Goal: Task Accomplishment & Management: Use online tool/utility

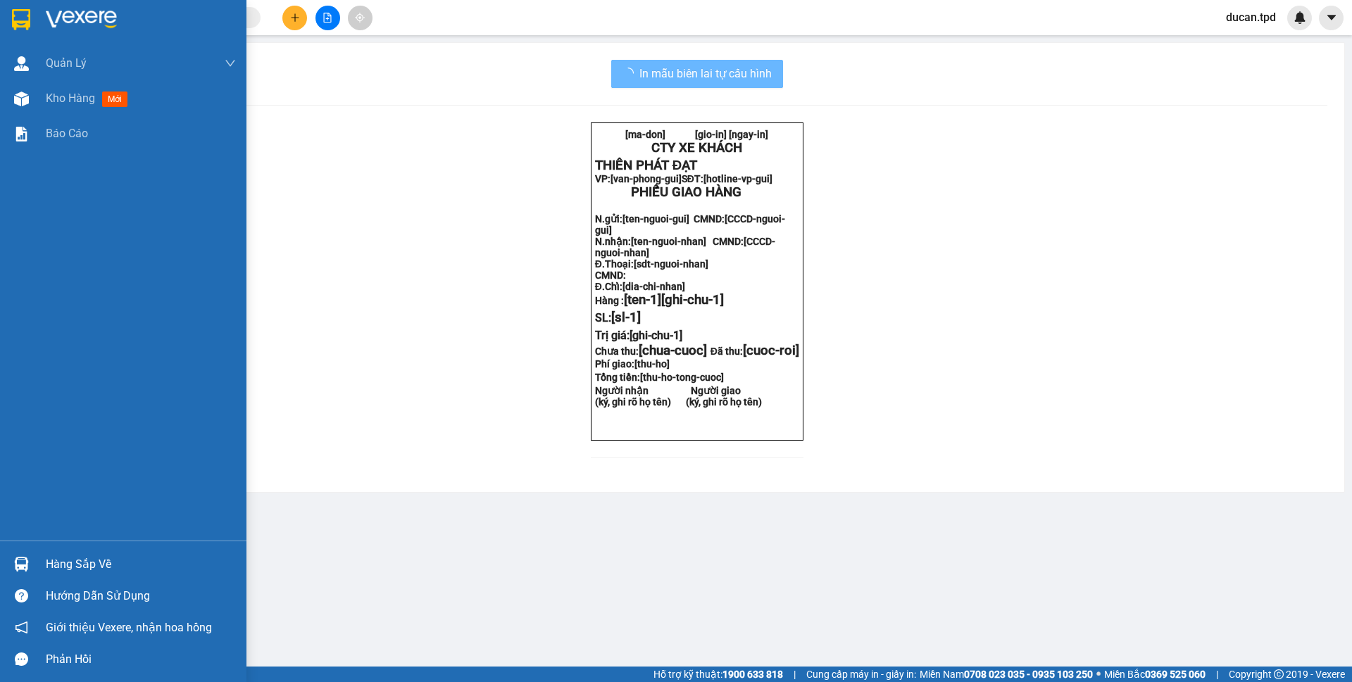
click at [47, 553] on div "Hàng sắp về" at bounding box center [123, 565] width 246 height 32
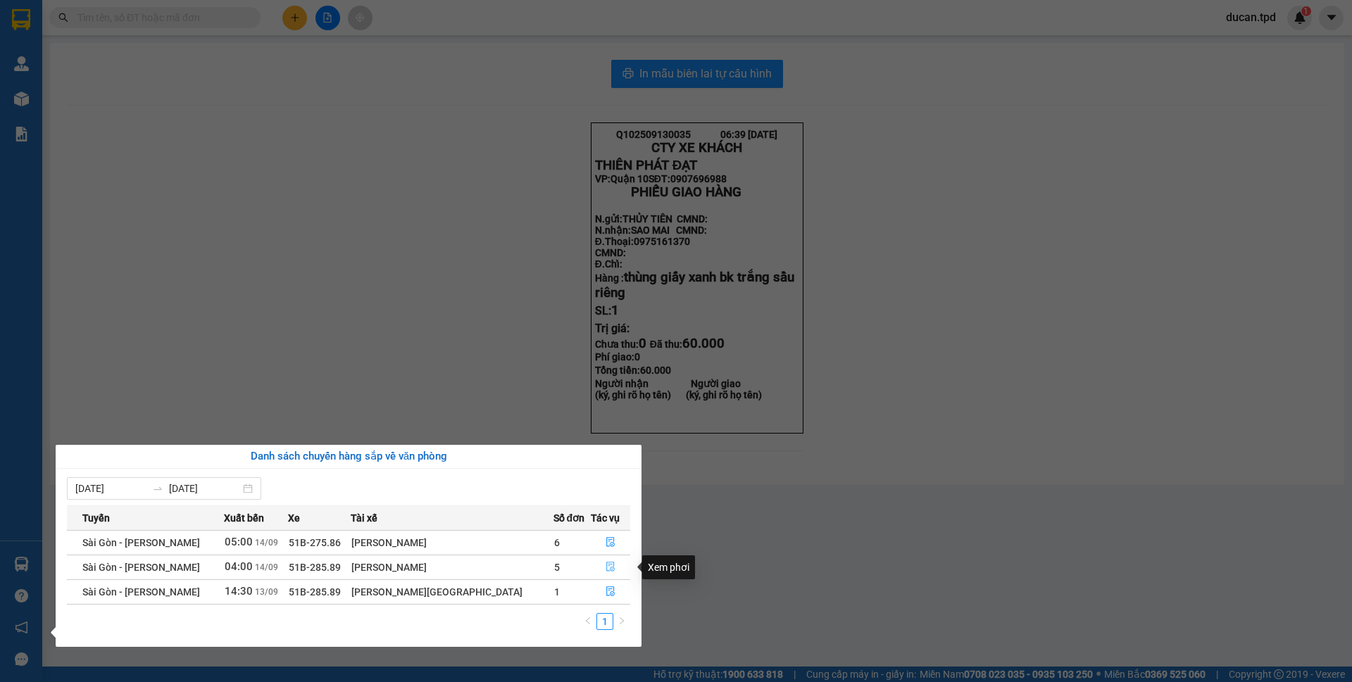
click at [596, 561] on button "button" at bounding box center [611, 567] width 38 height 23
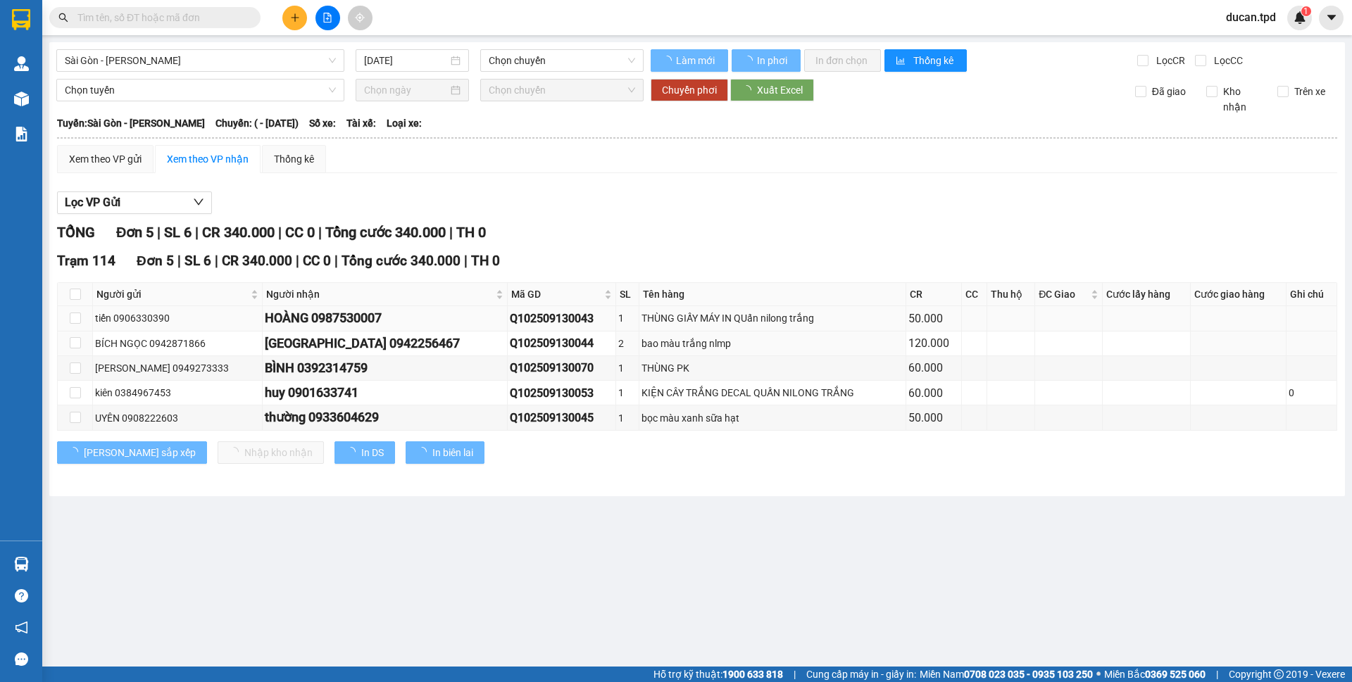
type input "[DATE]"
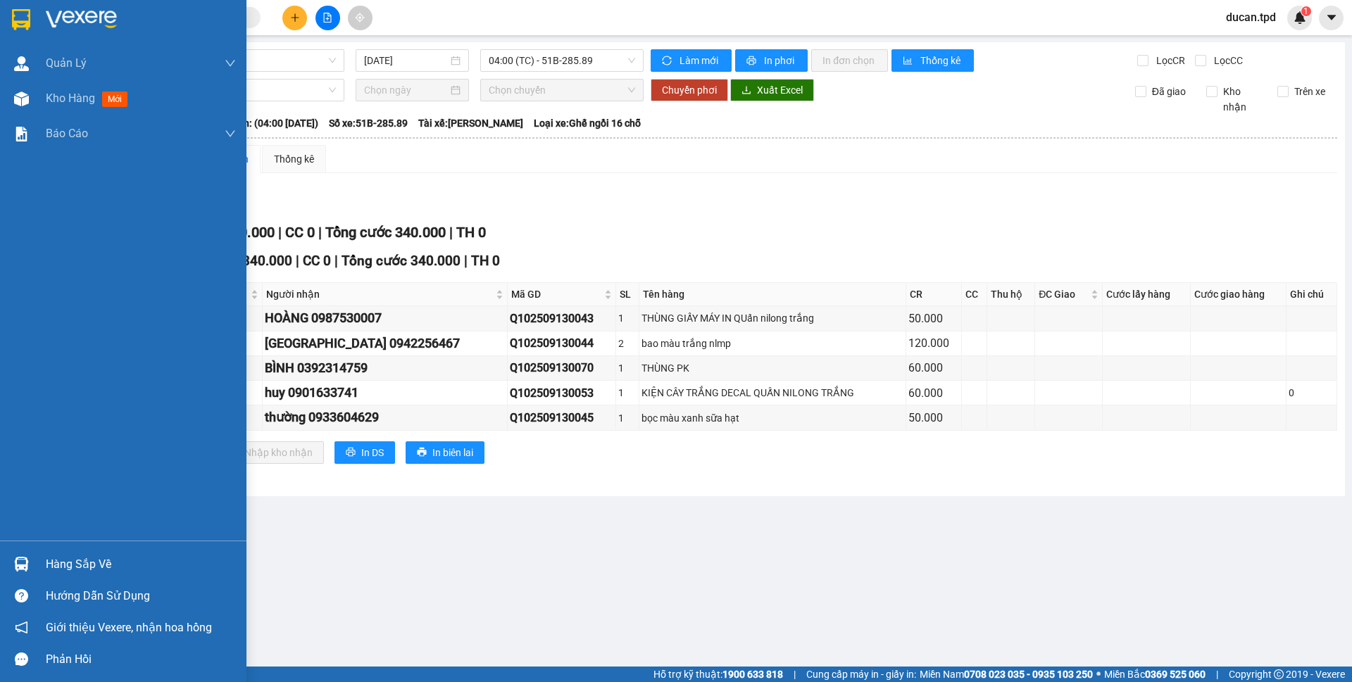
click at [55, 562] on div "Hàng sắp về" at bounding box center [141, 564] width 190 height 21
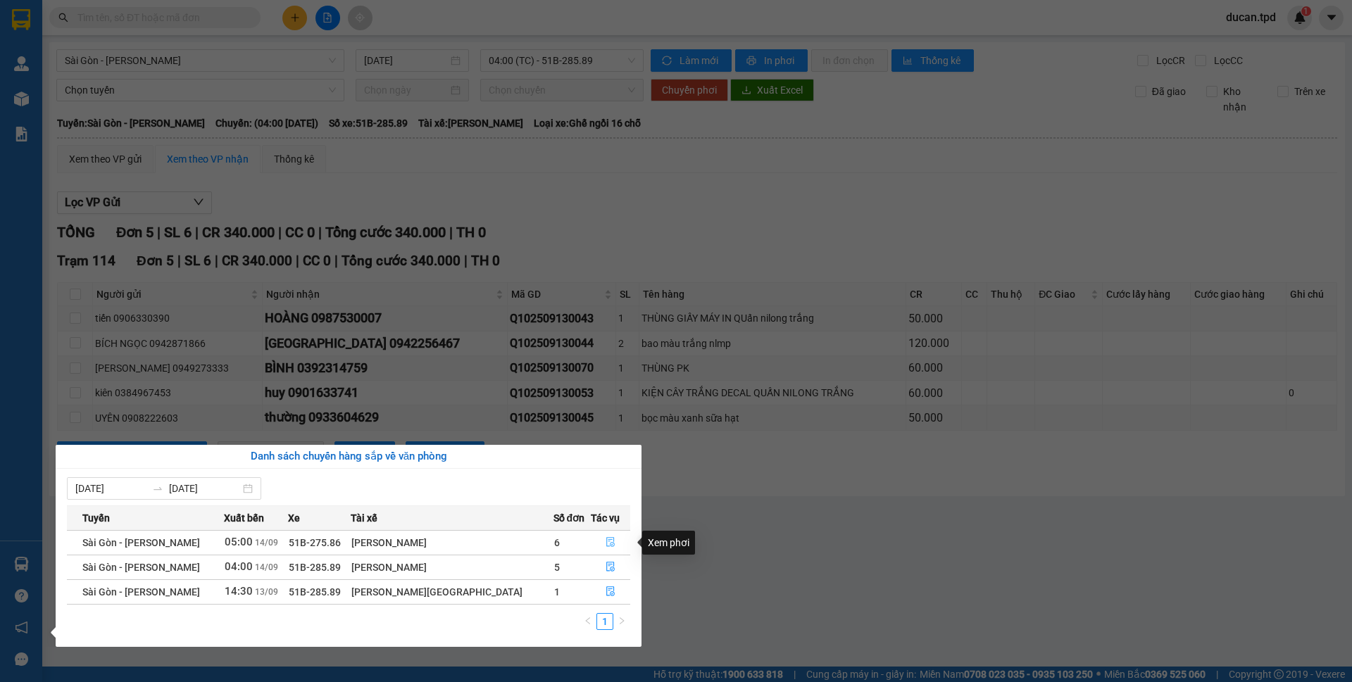
click at [606, 537] on icon "file-done" at bounding box center [611, 542] width 10 height 10
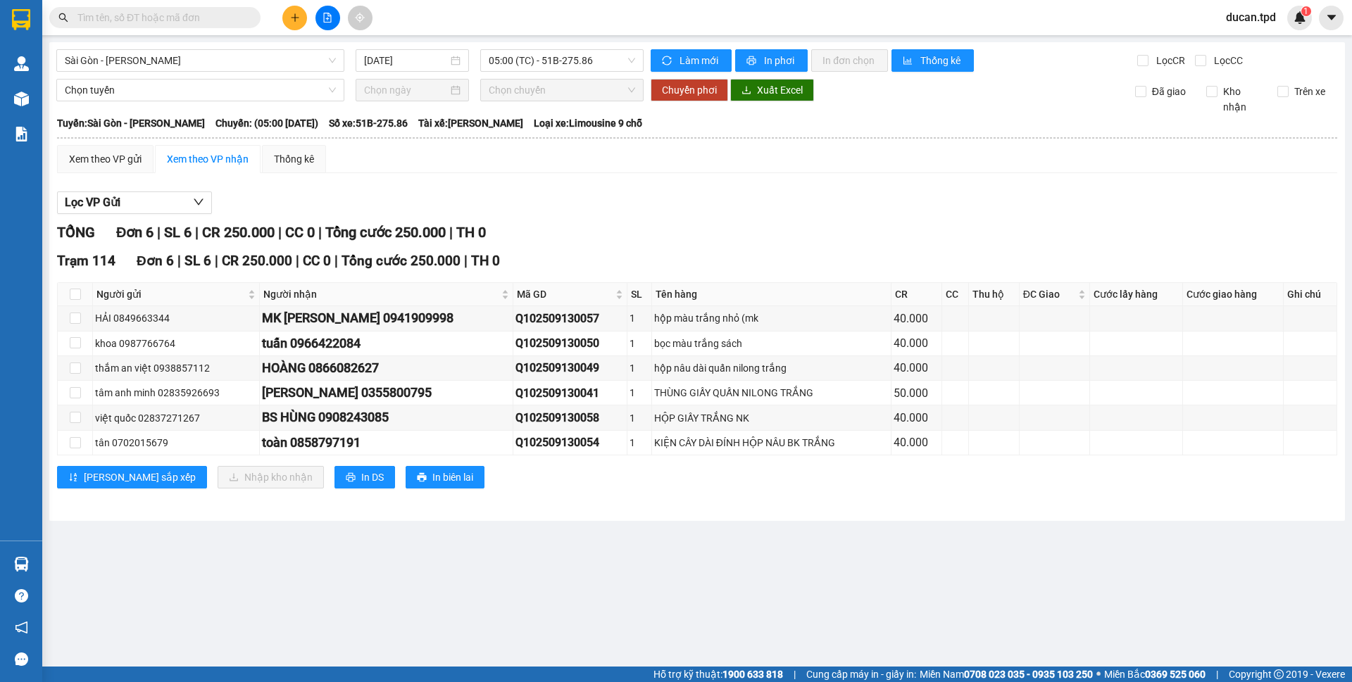
click at [218, 14] on input "text" at bounding box center [160, 17] width 166 height 15
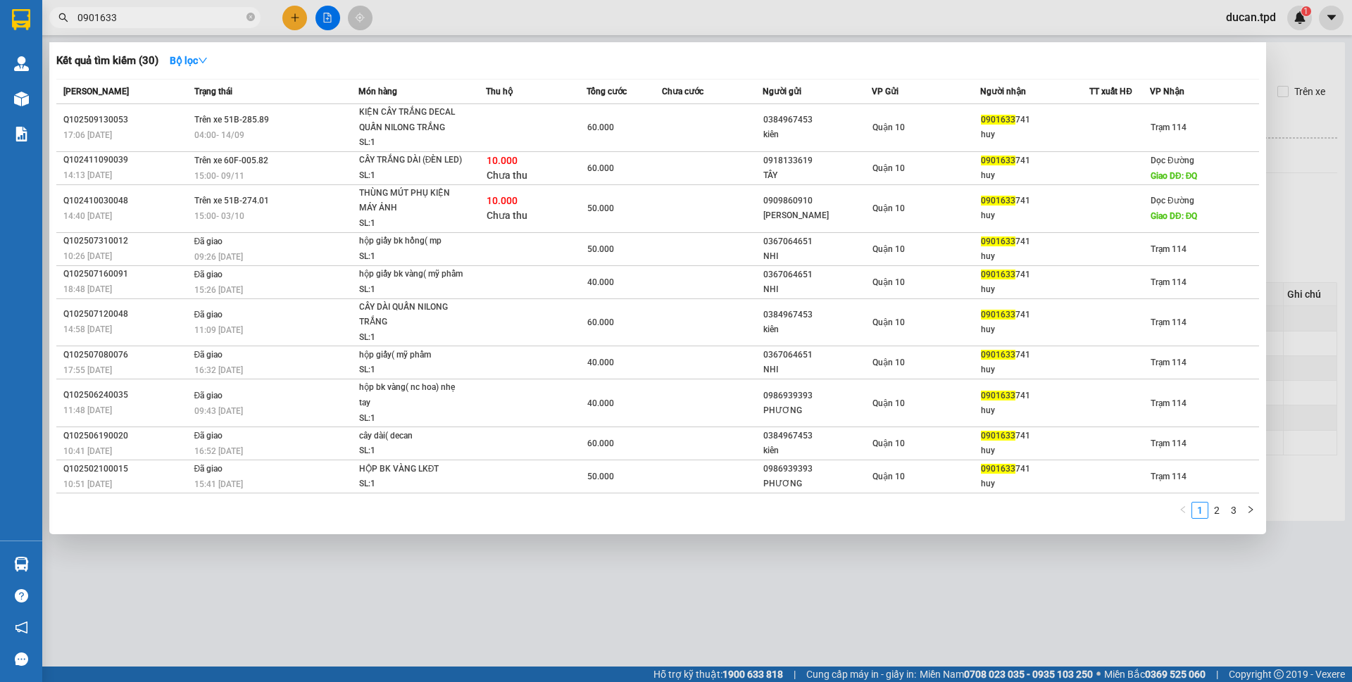
type input "0901633"
click at [400, 620] on div at bounding box center [676, 341] width 1352 height 682
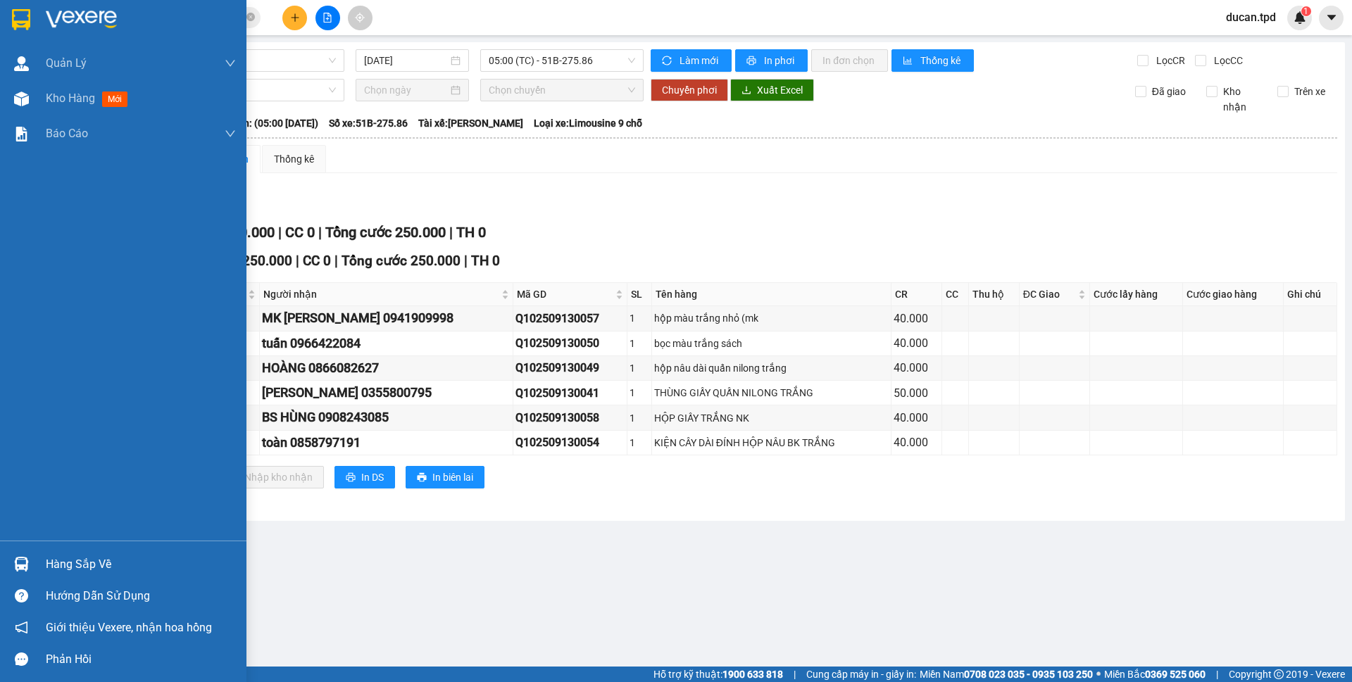
click at [9, 568] on div at bounding box center [21, 564] width 25 height 25
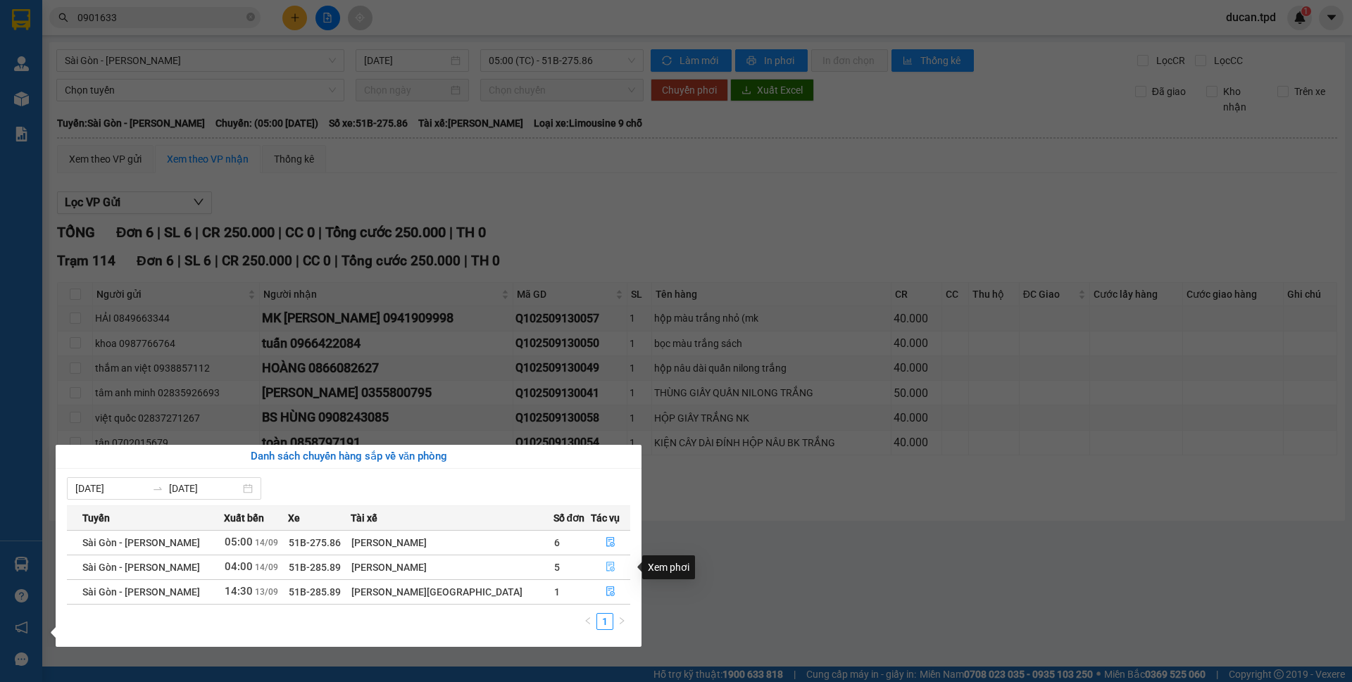
click at [606, 573] on span "file-done" at bounding box center [611, 567] width 10 height 11
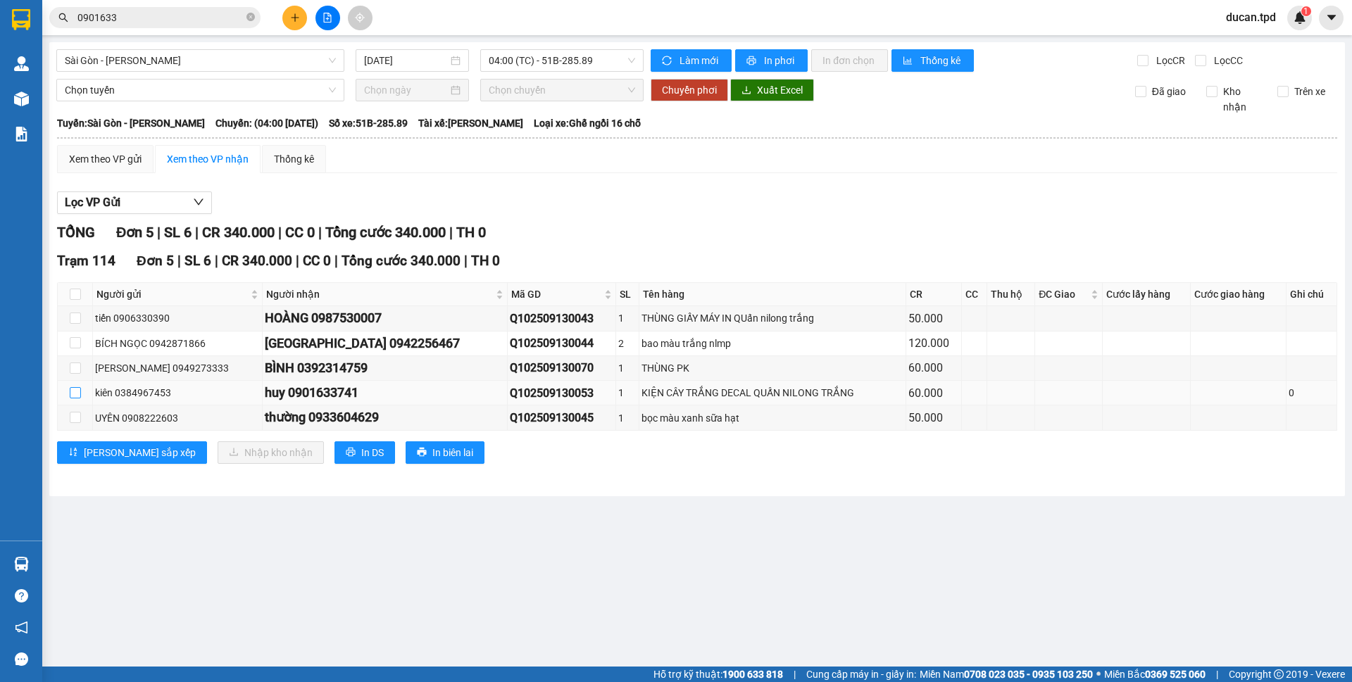
click at [74, 390] on input "checkbox" at bounding box center [75, 392] width 11 height 11
checkbox input "true"
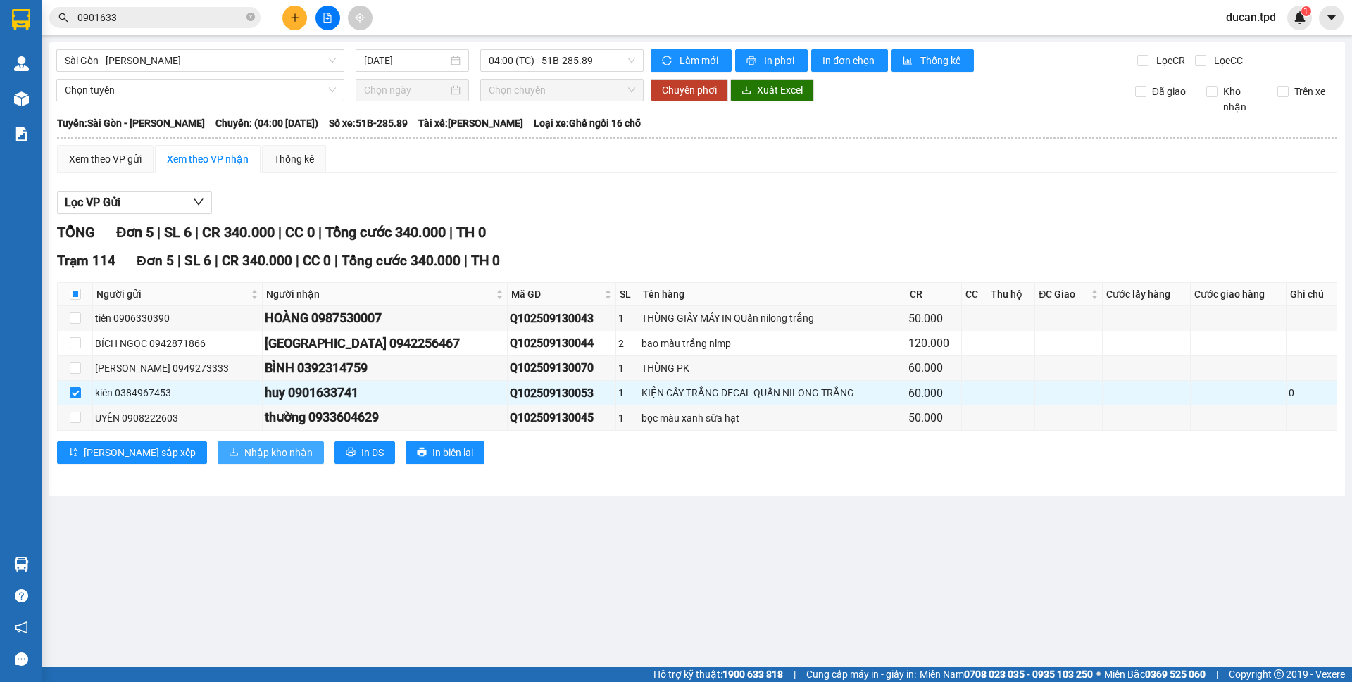
click at [244, 450] on span "Nhập kho nhận" at bounding box center [278, 452] width 68 height 15
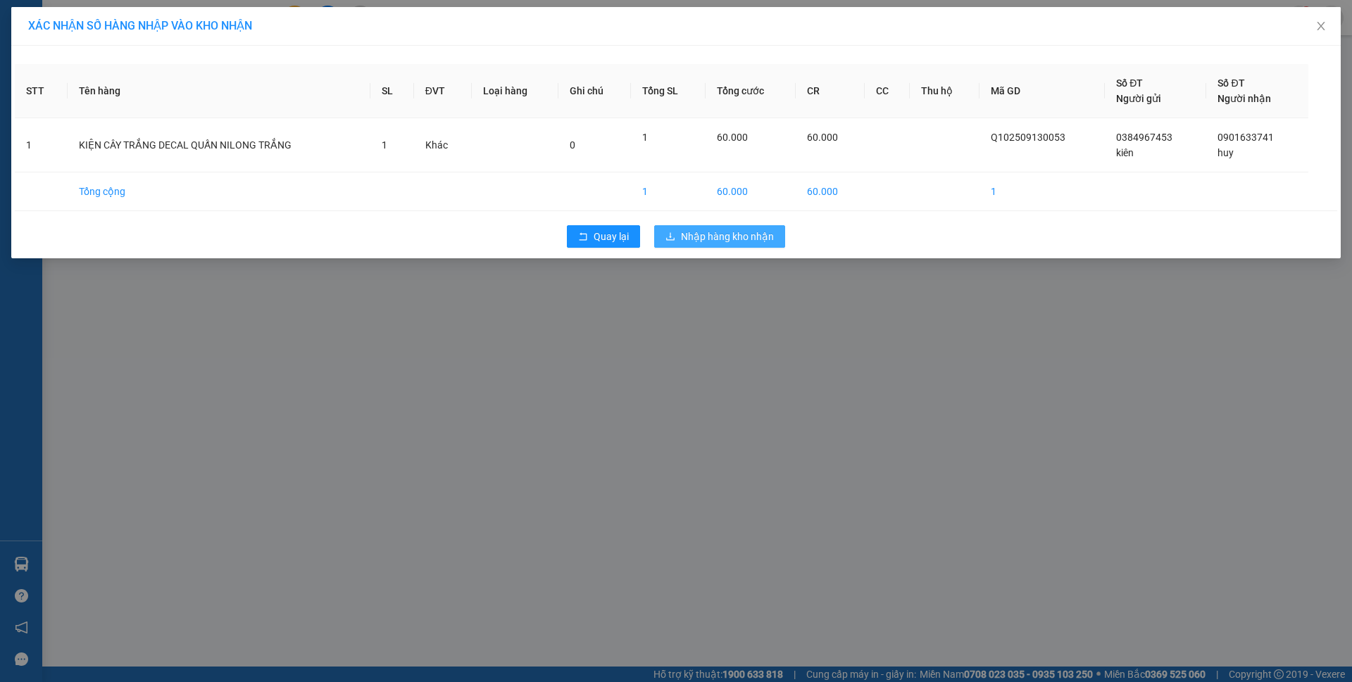
click at [749, 237] on span "Nhập hàng kho nhận" at bounding box center [727, 236] width 93 height 15
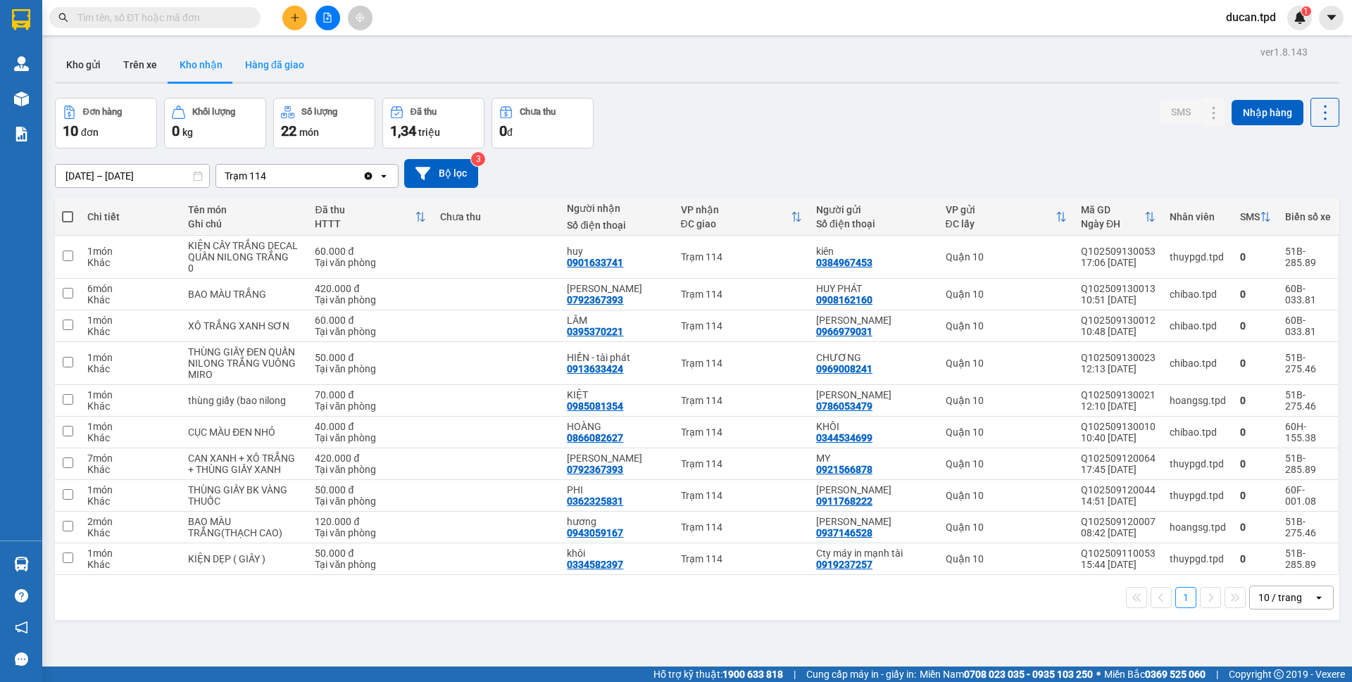
click at [277, 69] on button "Hàng đã giao" at bounding box center [275, 65] width 82 height 34
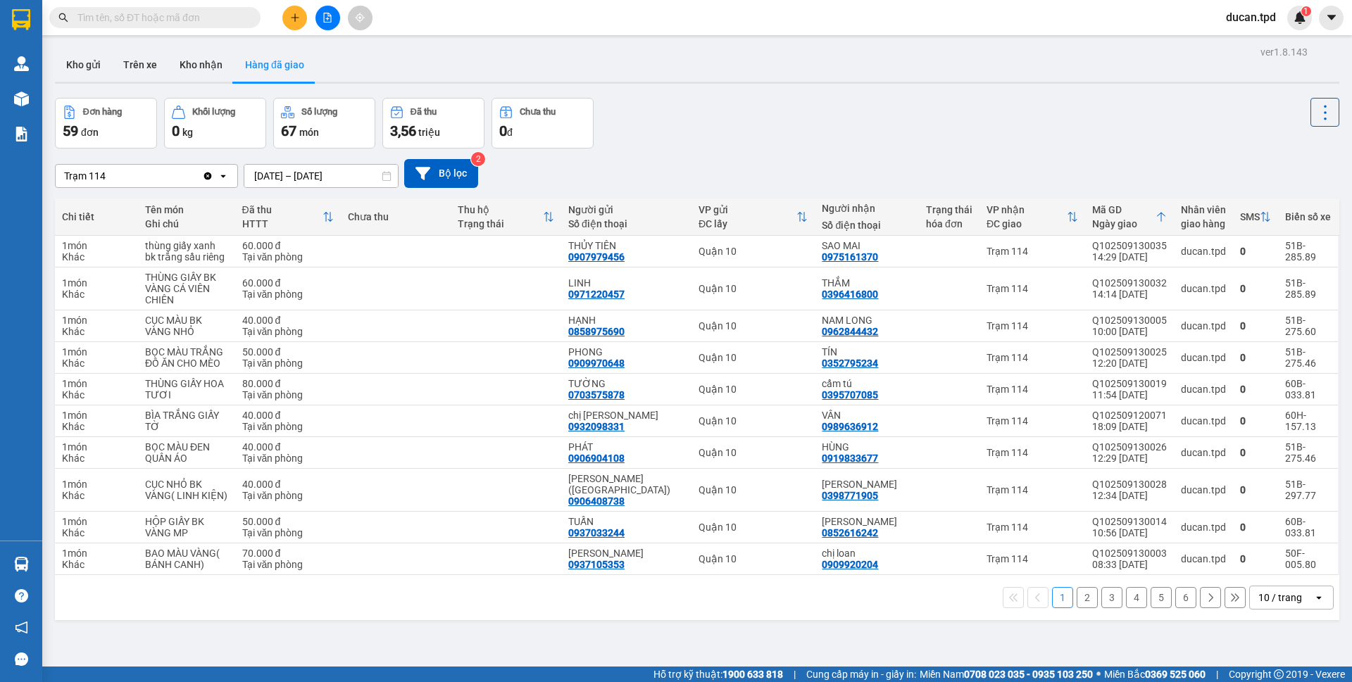
click at [204, 65] on button "Kho nhận" at bounding box center [200, 65] width 65 height 34
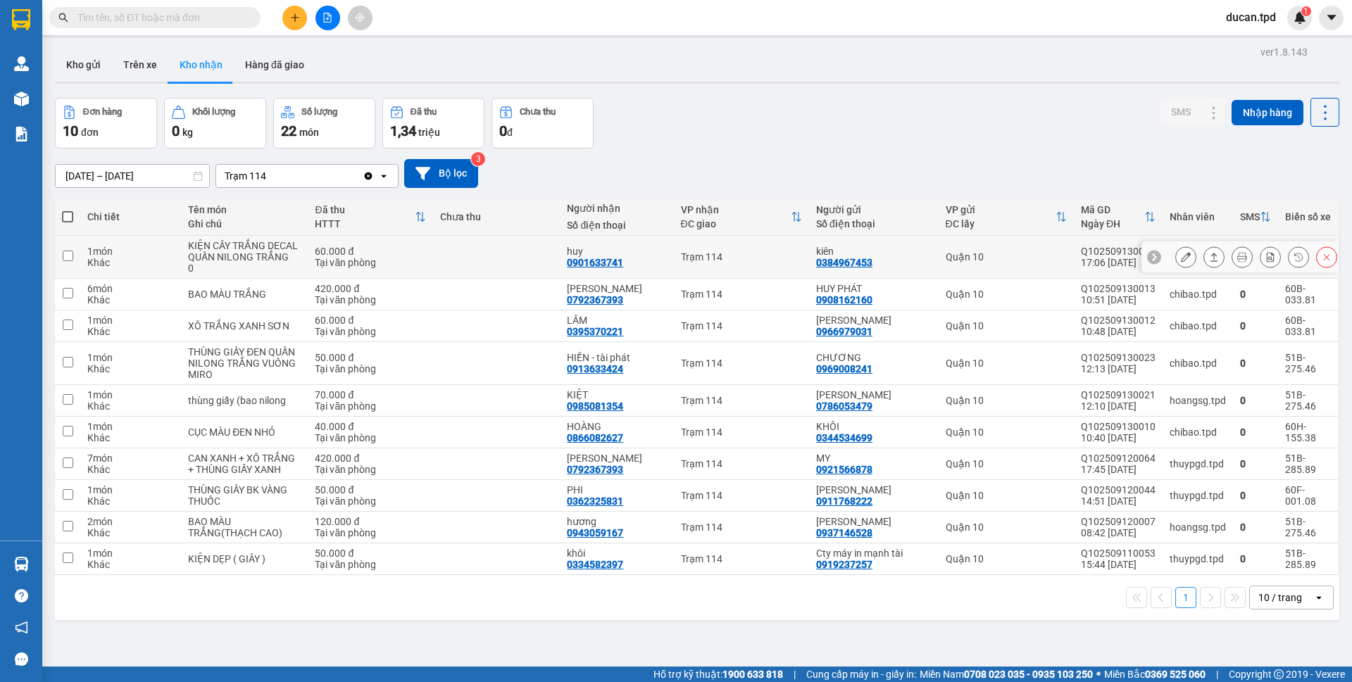
click at [1181, 256] on icon at bounding box center [1186, 257] width 10 height 10
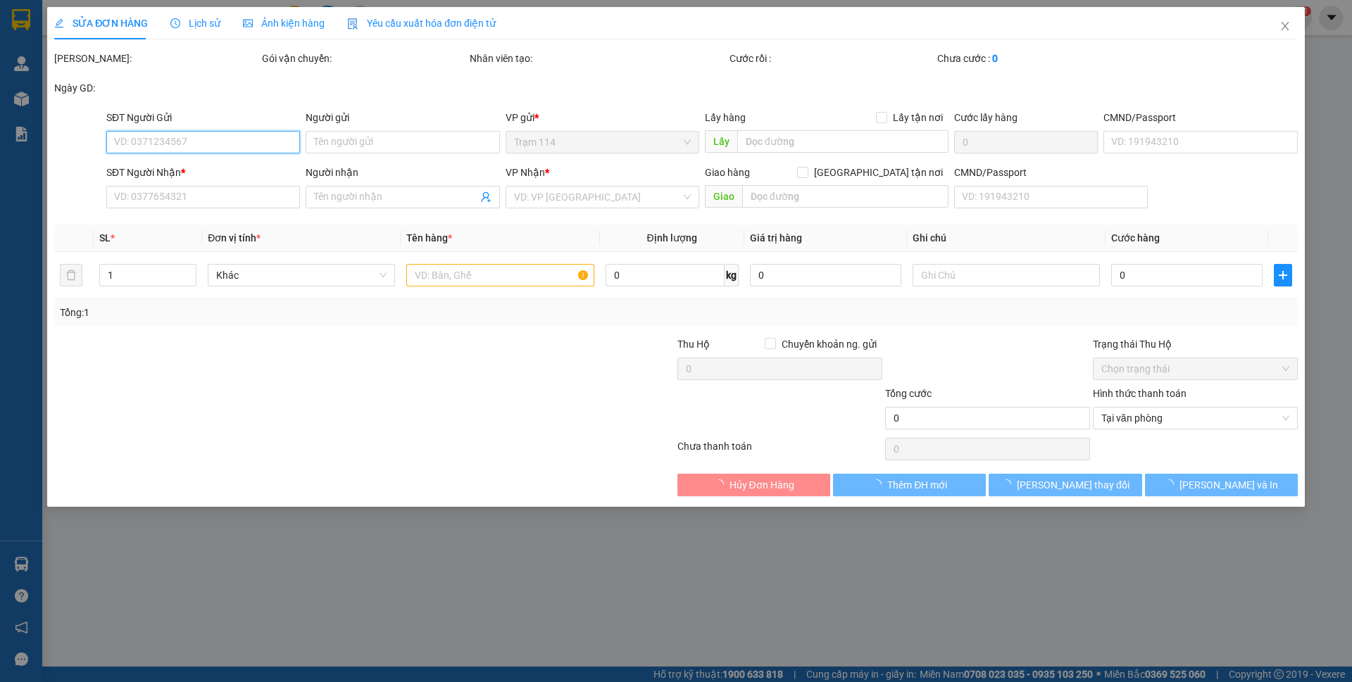
type input "0384967453"
type input "kiên"
type input "064094009063"
type input "0901633741"
type input "huy"
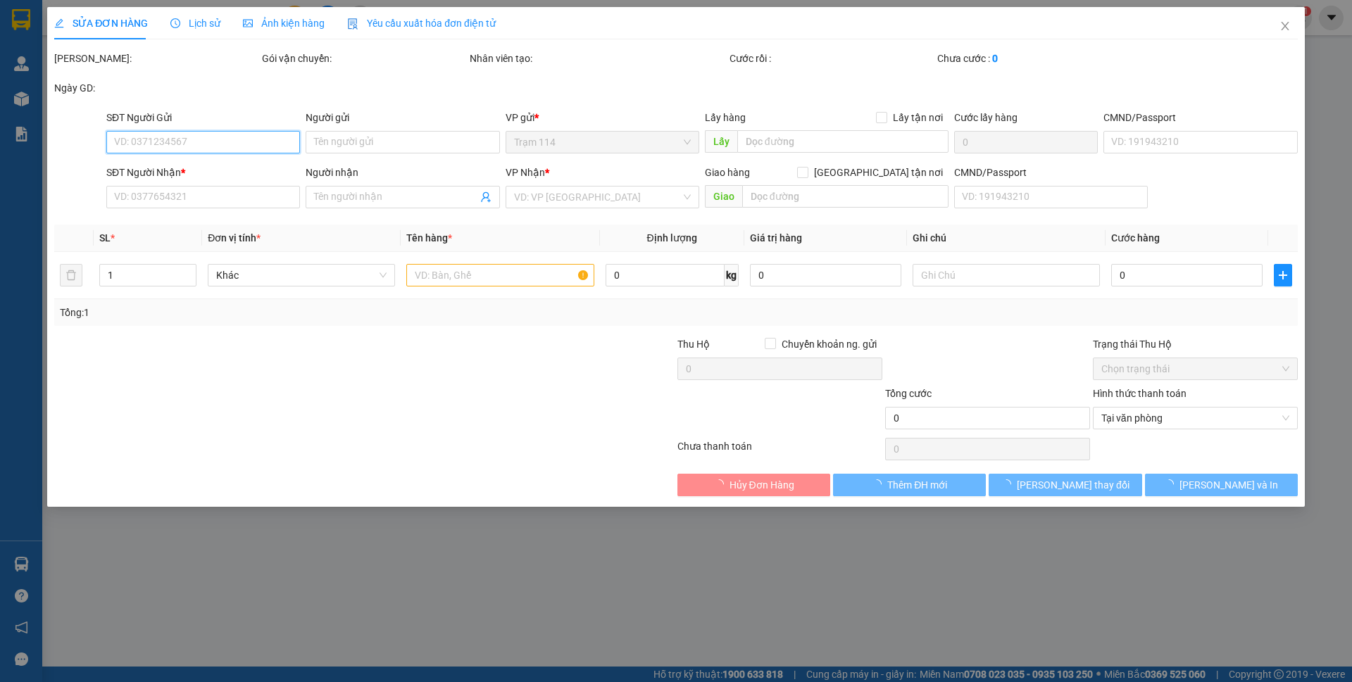
type input "60.000"
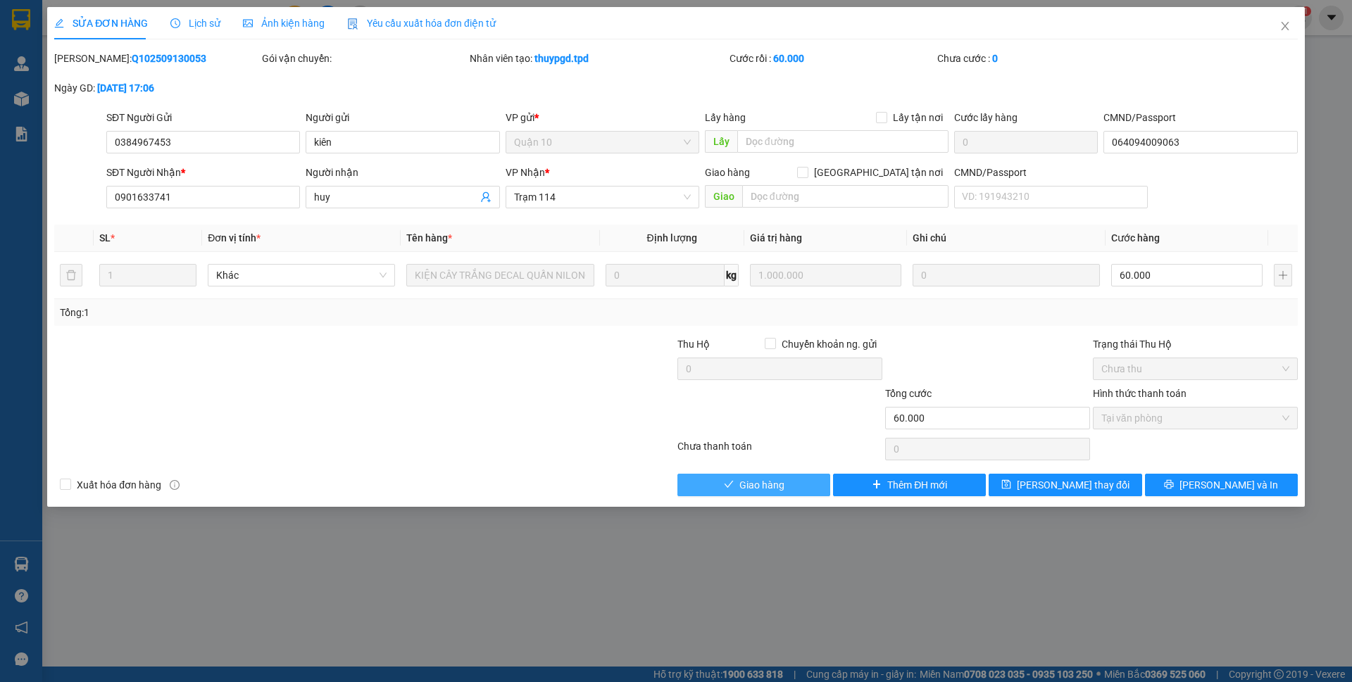
click at [723, 485] on button "Giao hàng" at bounding box center [753, 485] width 153 height 23
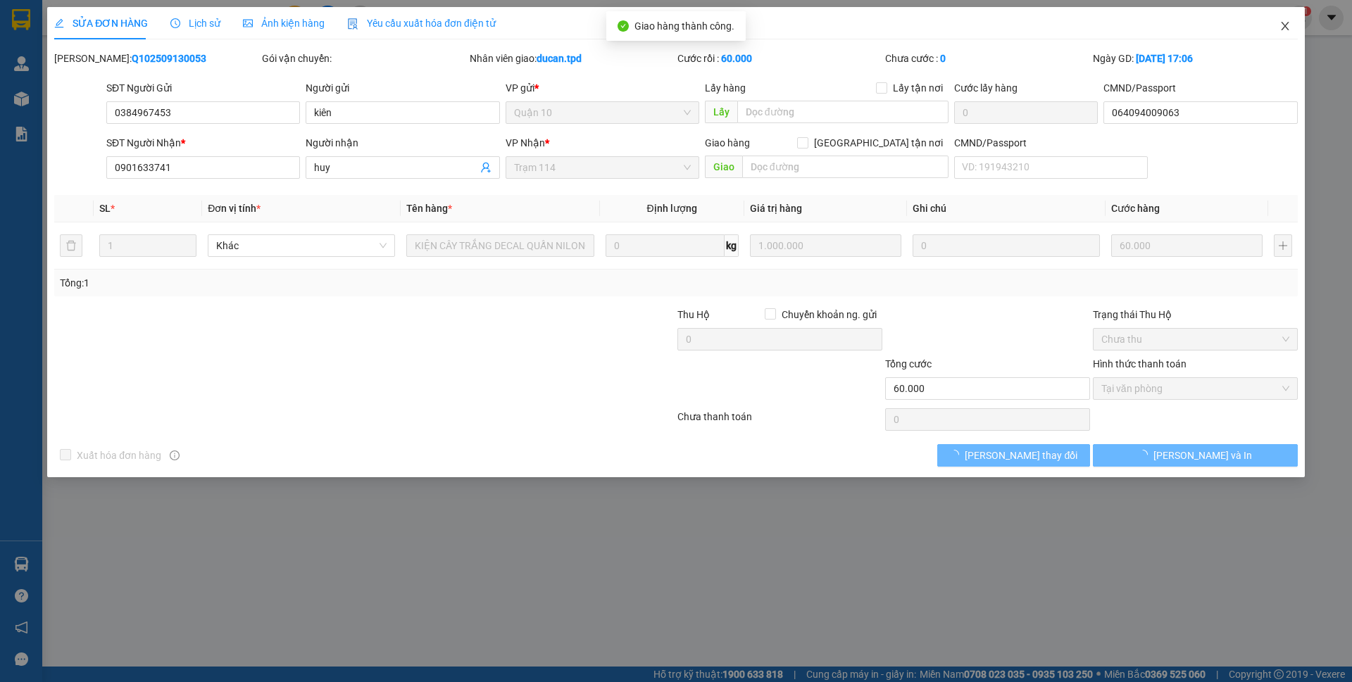
click at [1287, 28] on icon "close" at bounding box center [1285, 25] width 11 height 11
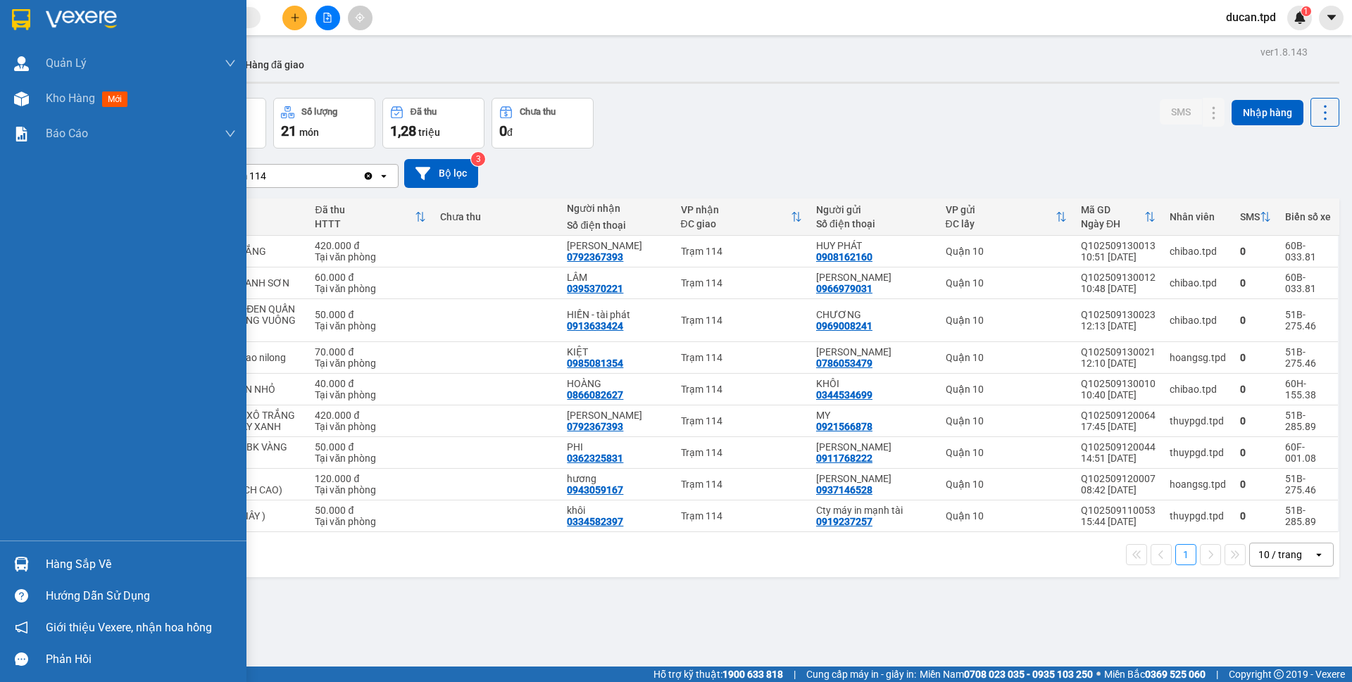
click at [89, 559] on div "Hàng sắp về" at bounding box center [141, 564] width 190 height 21
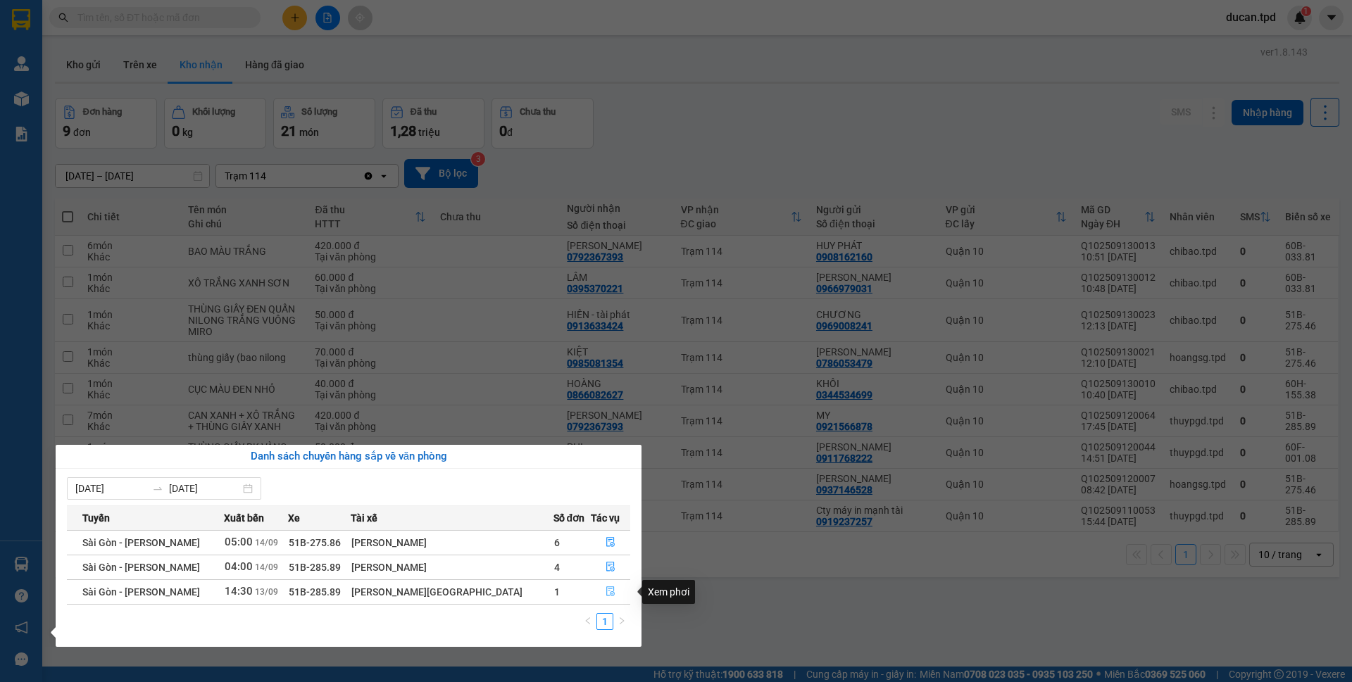
click at [606, 597] on span "file-done" at bounding box center [611, 592] width 10 height 11
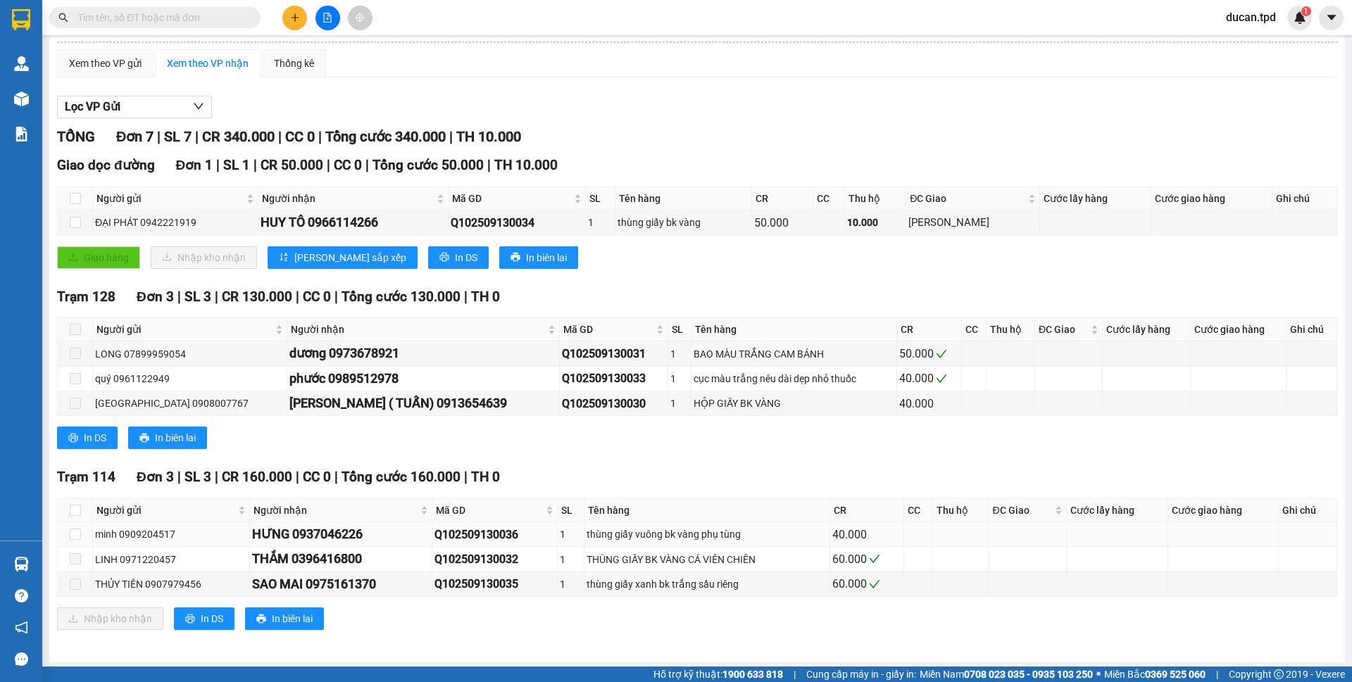
scroll to position [99, 0]
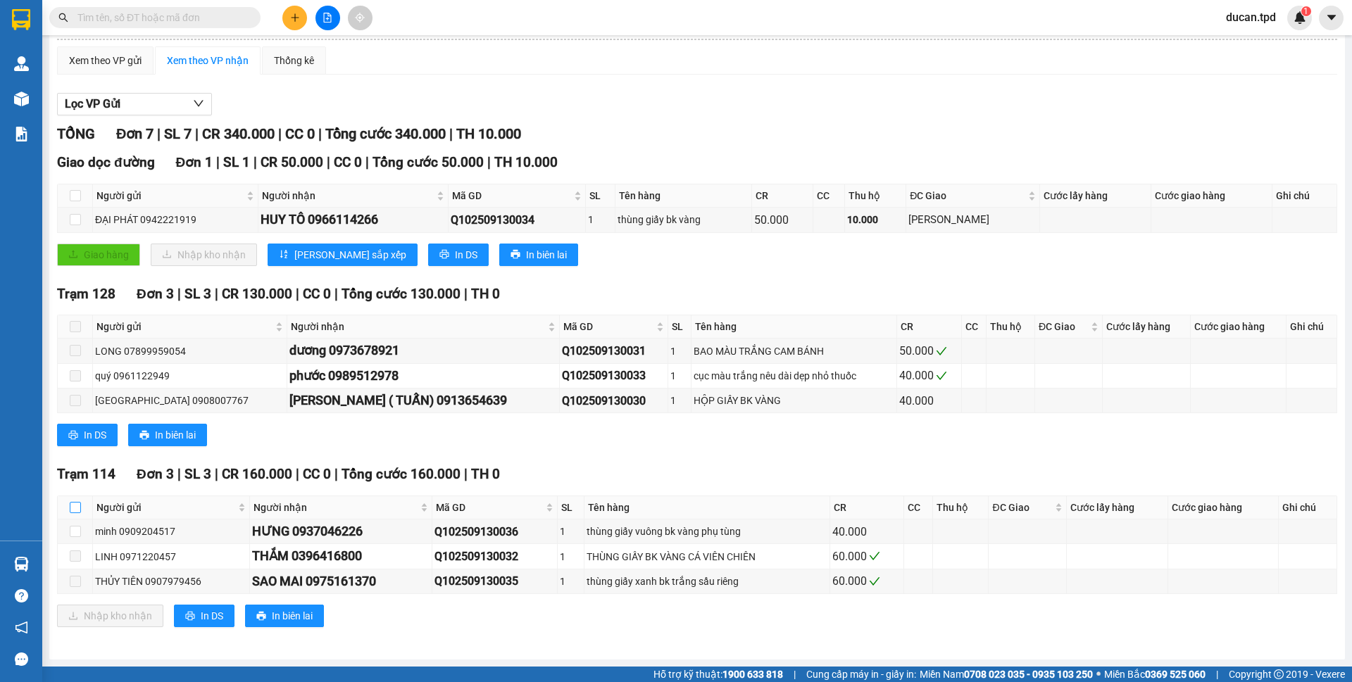
click at [78, 505] on input "checkbox" at bounding box center [75, 507] width 11 height 11
checkbox input "true"
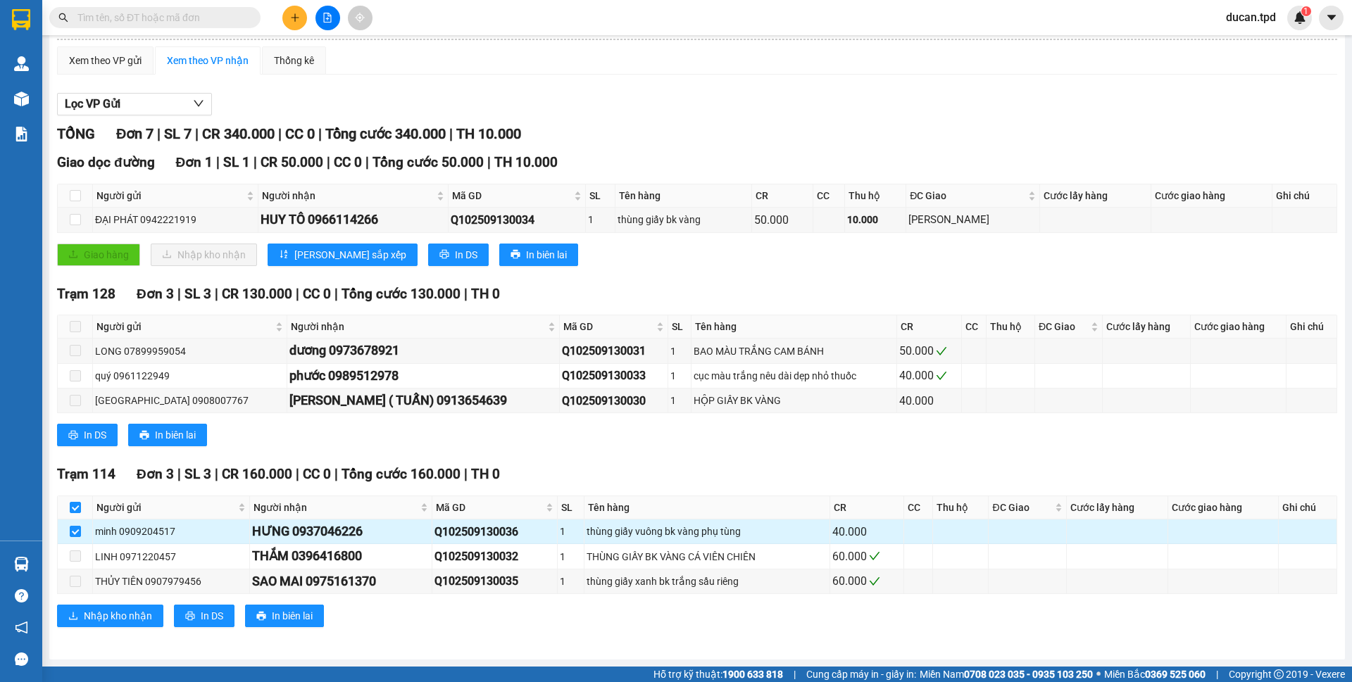
click at [322, 537] on div "HƯNG 0937046226" at bounding box center [340, 532] width 177 height 20
copy div "0937046226"
click at [129, 15] on input "text" at bounding box center [160, 17] width 166 height 15
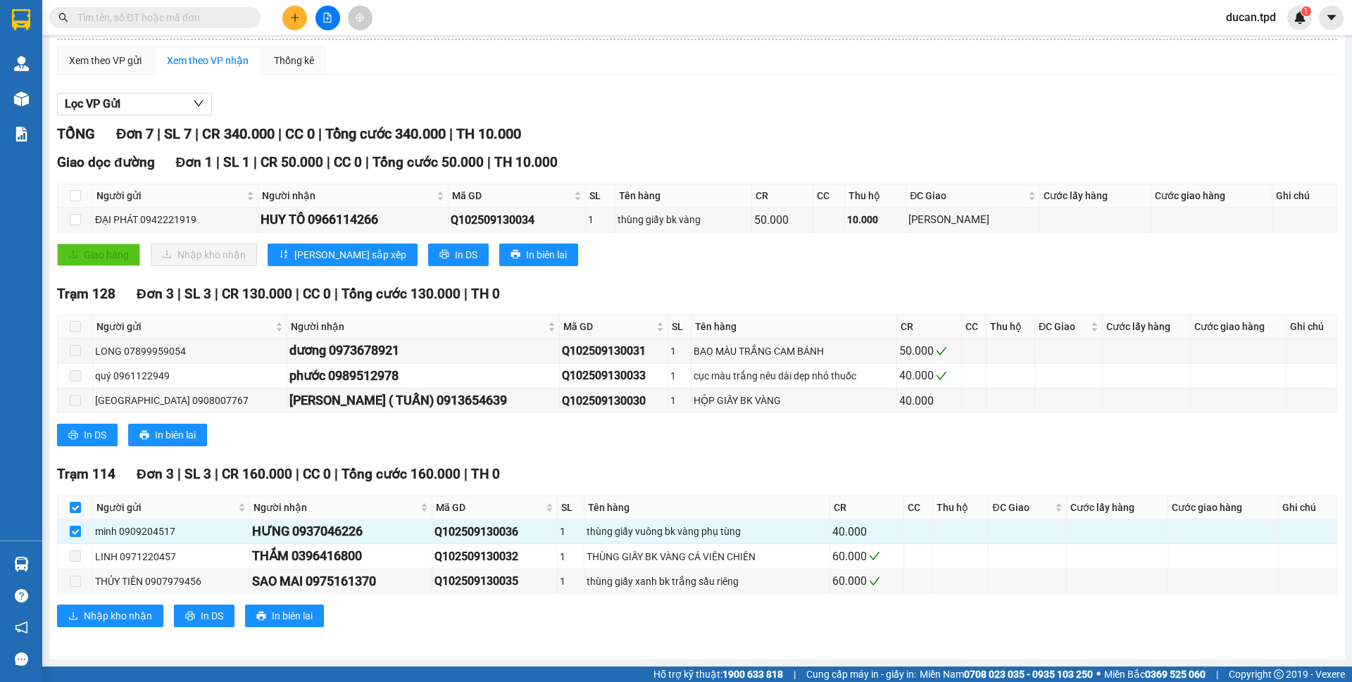
paste input "0937046226"
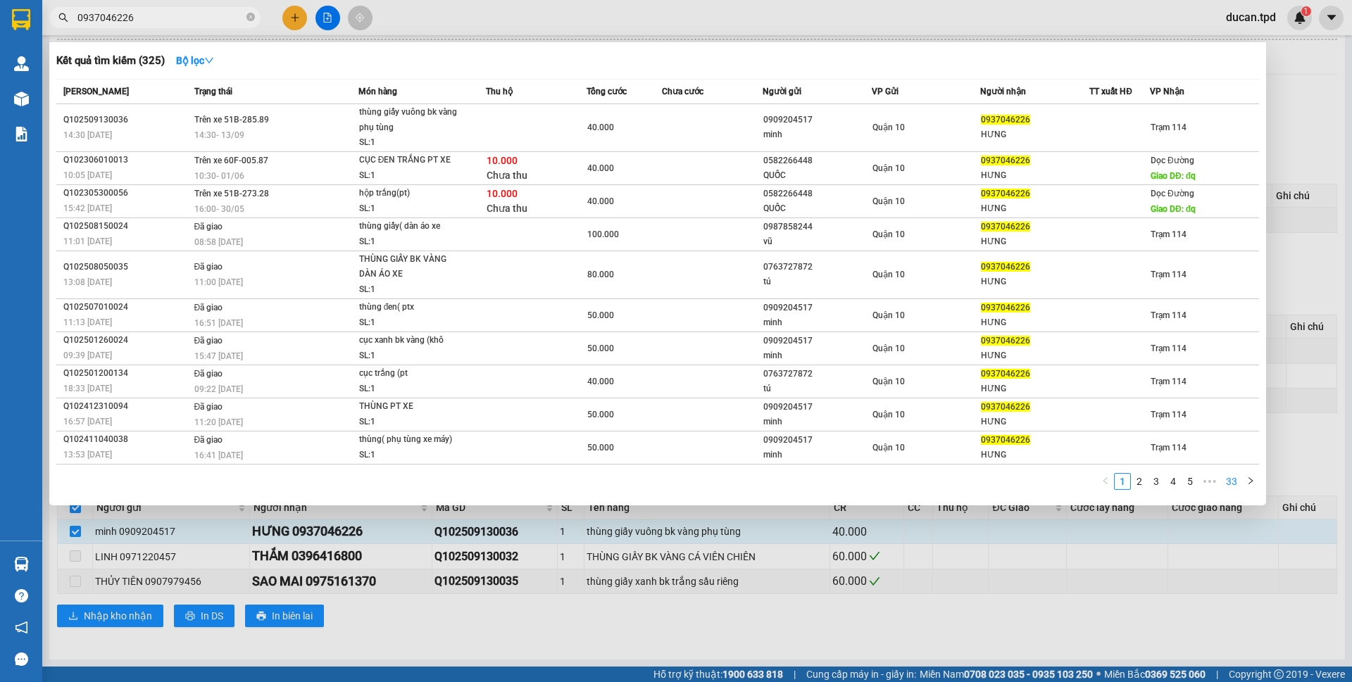
type input "0937046226"
click at [1234, 482] on link "33" at bounding box center [1232, 481] width 20 height 15
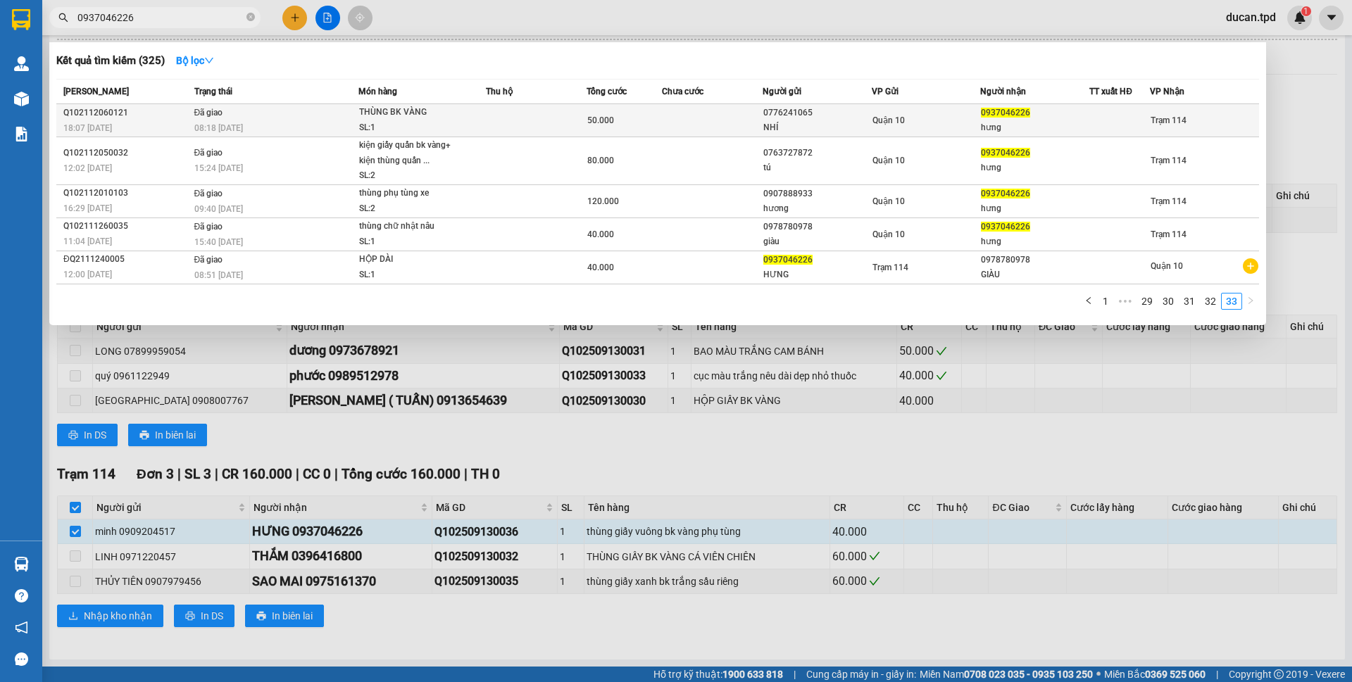
click at [730, 133] on td at bounding box center [712, 120] width 101 height 33
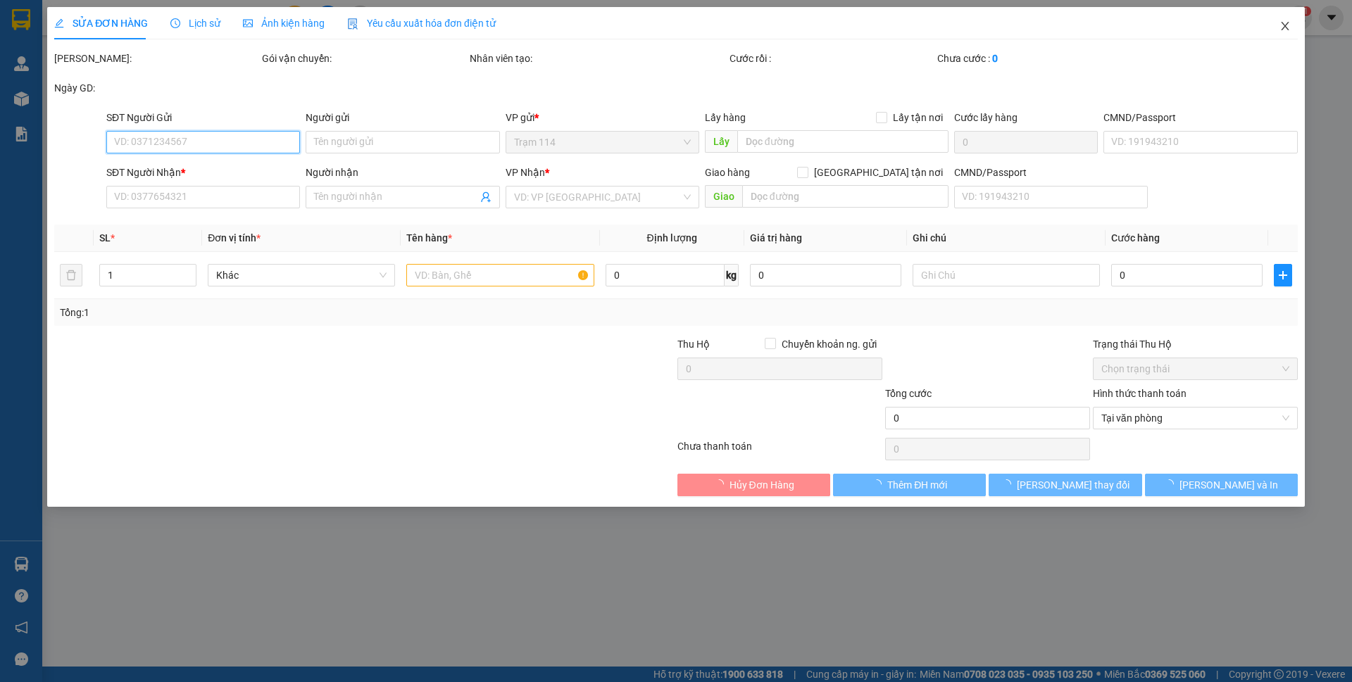
type input "0776241065"
type input "NHÍ"
type input "0937046226"
type input "hưng"
type input "50.000"
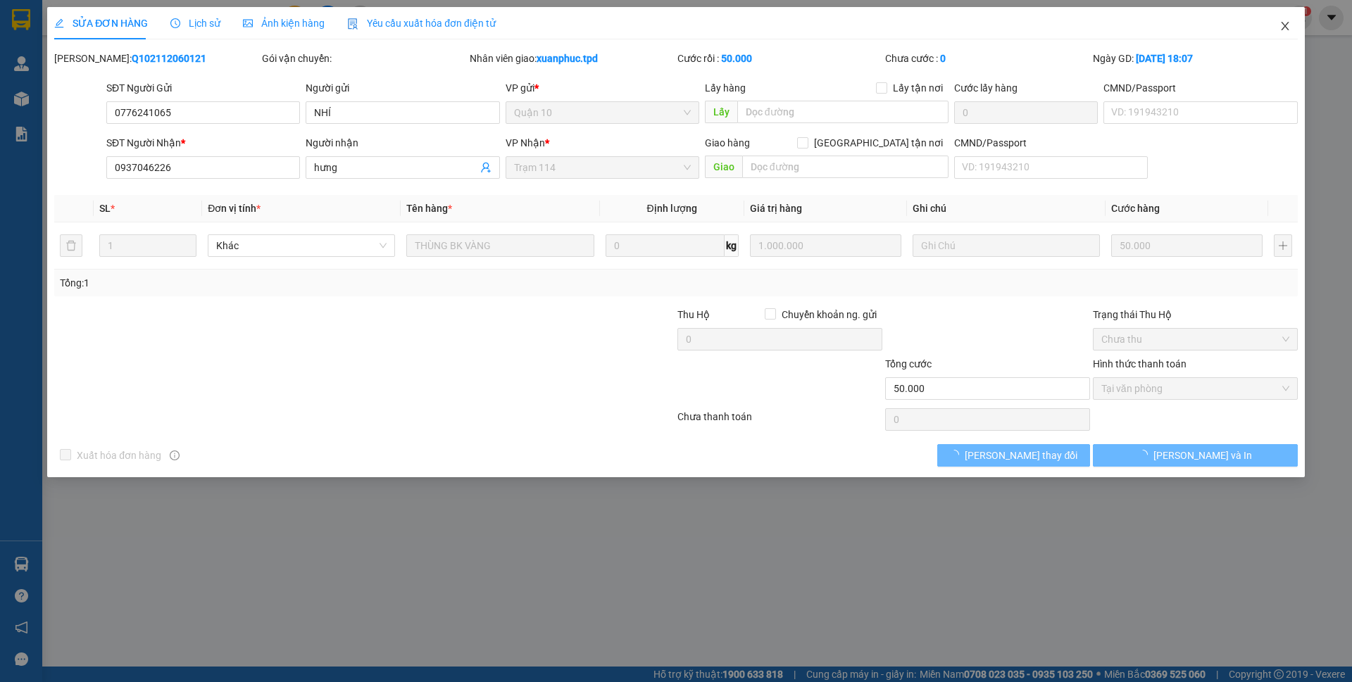
click at [1287, 32] on icon "close" at bounding box center [1285, 25] width 11 height 11
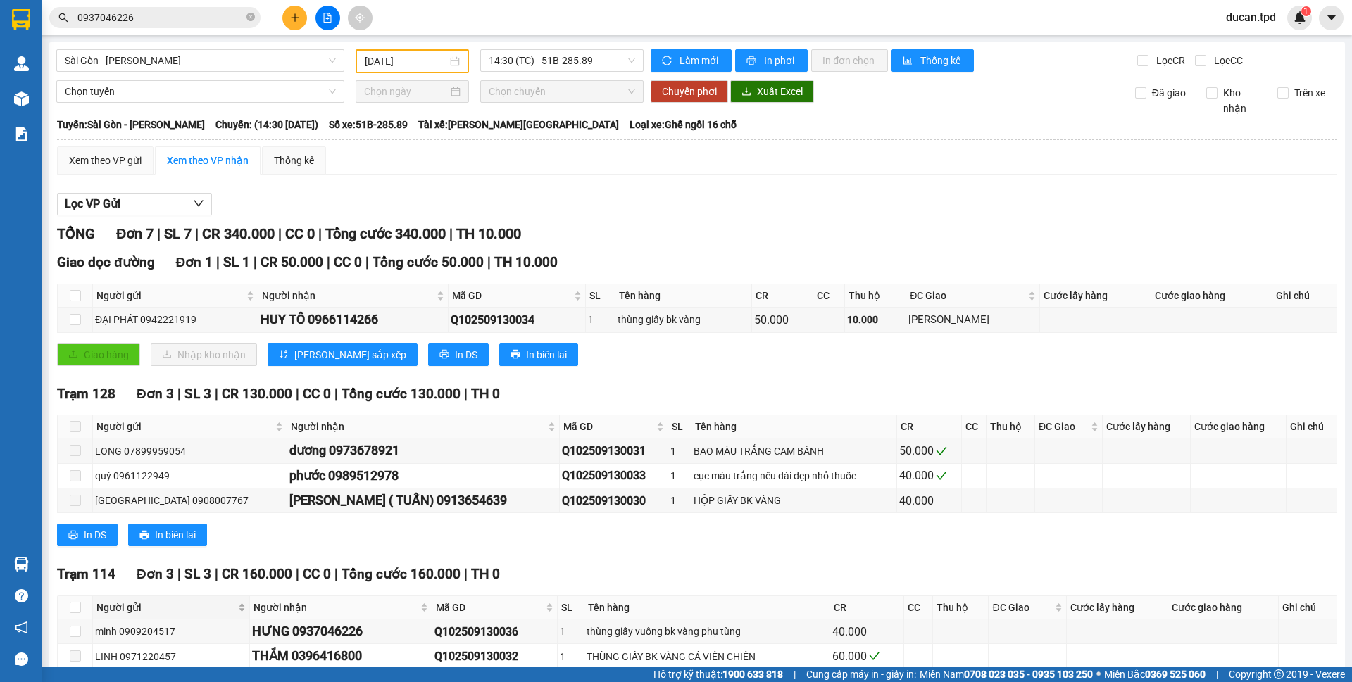
scroll to position [100, 0]
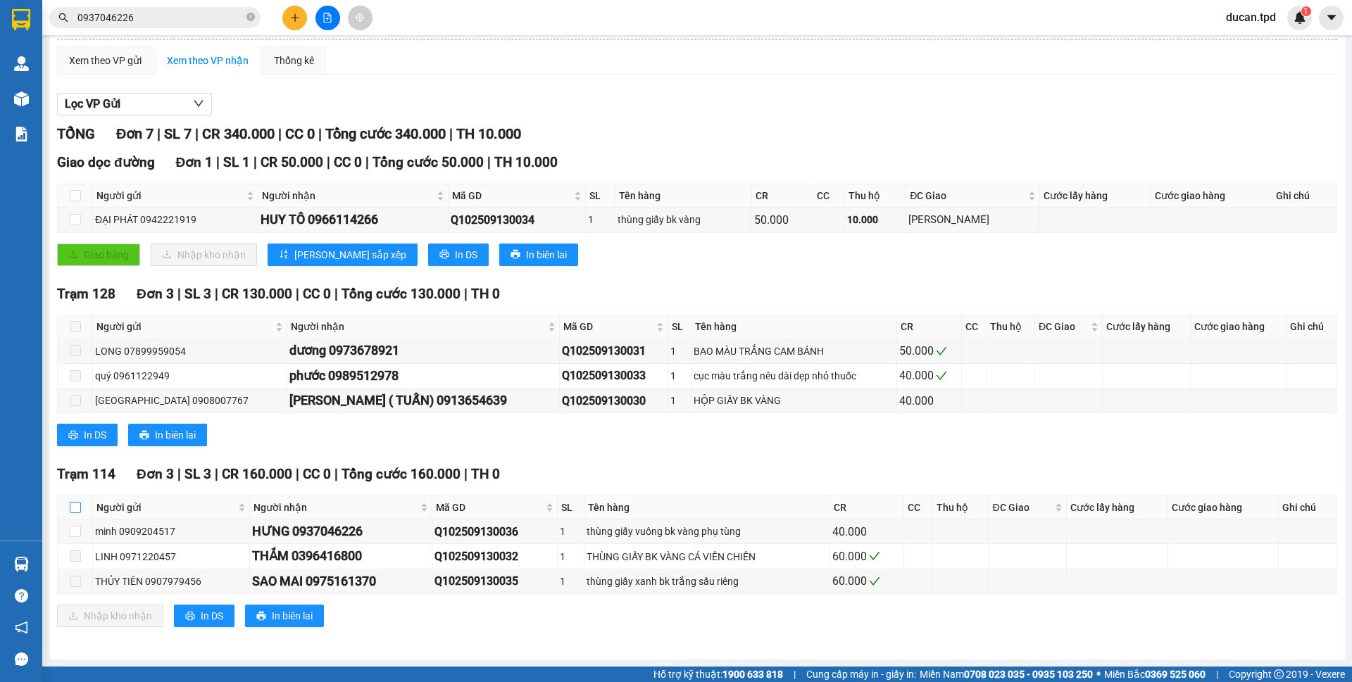
click at [70, 510] on input "checkbox" at bounding box center [75, 507] width 11 height 11
checkbox input "true"
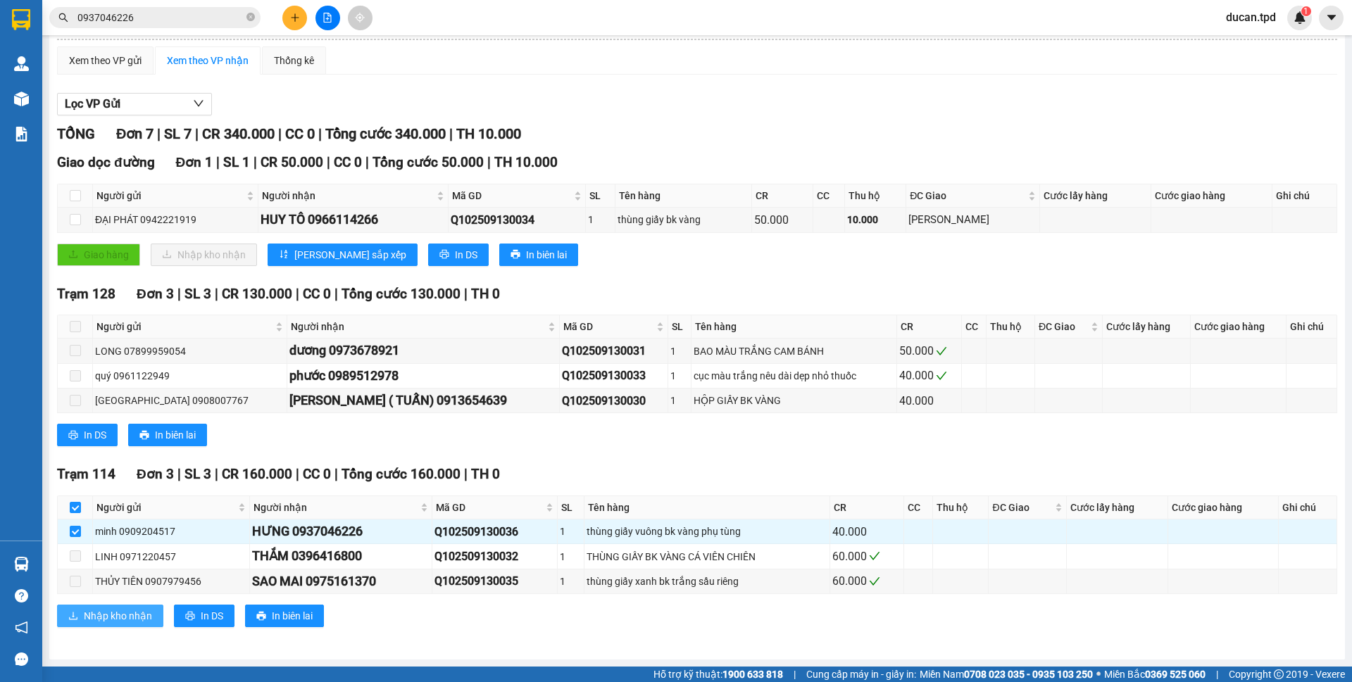
click at [106, 623] on span "Nhập kho nhận" at bounding box center [118, 615] width 68 height 15
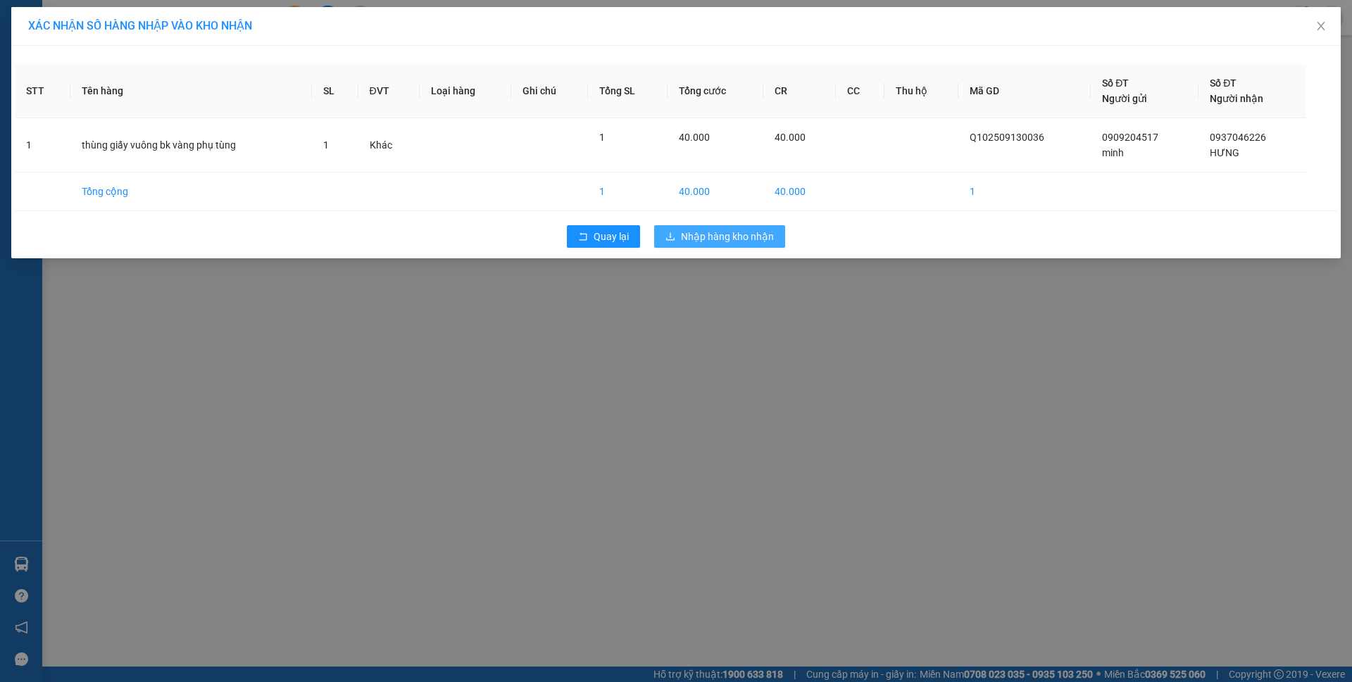
click at [737, 242] on span "Nhập hàng kho nhận" at bounding box center [727, 236] width 93 height 15
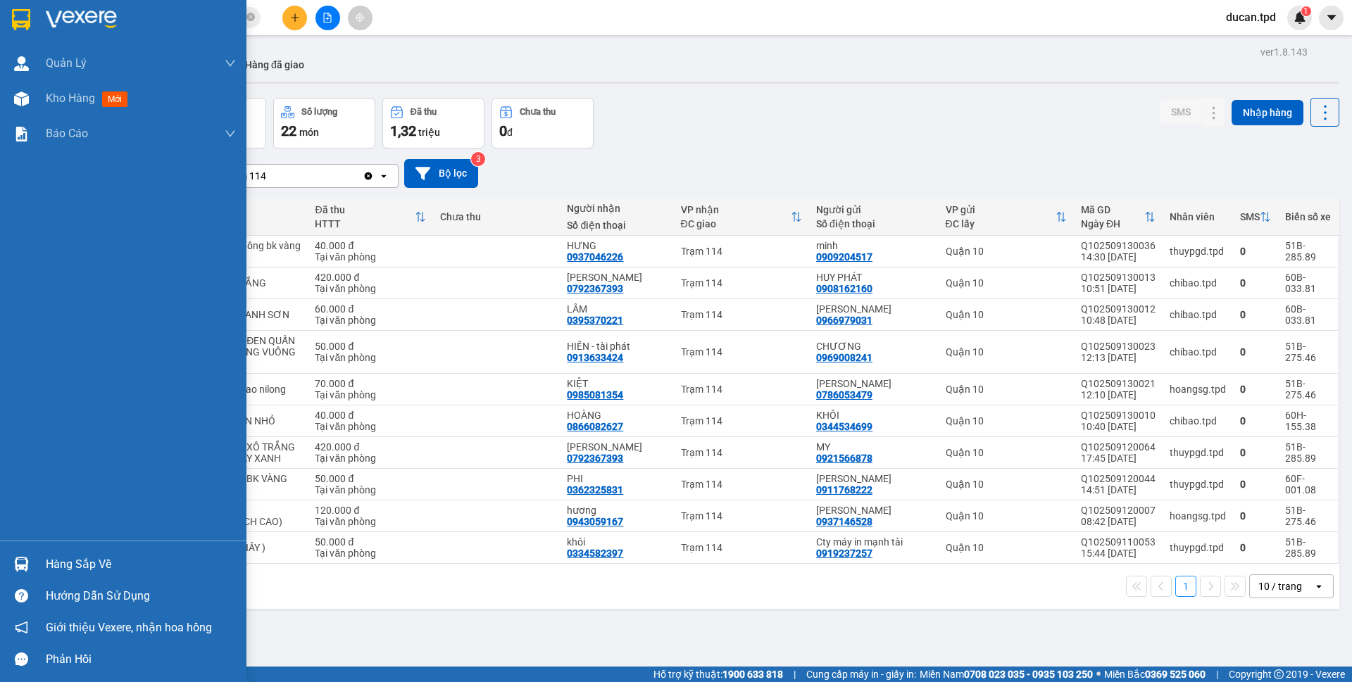
click at [27, 569] on img at bounding box center [21, 564] width 15 height 15
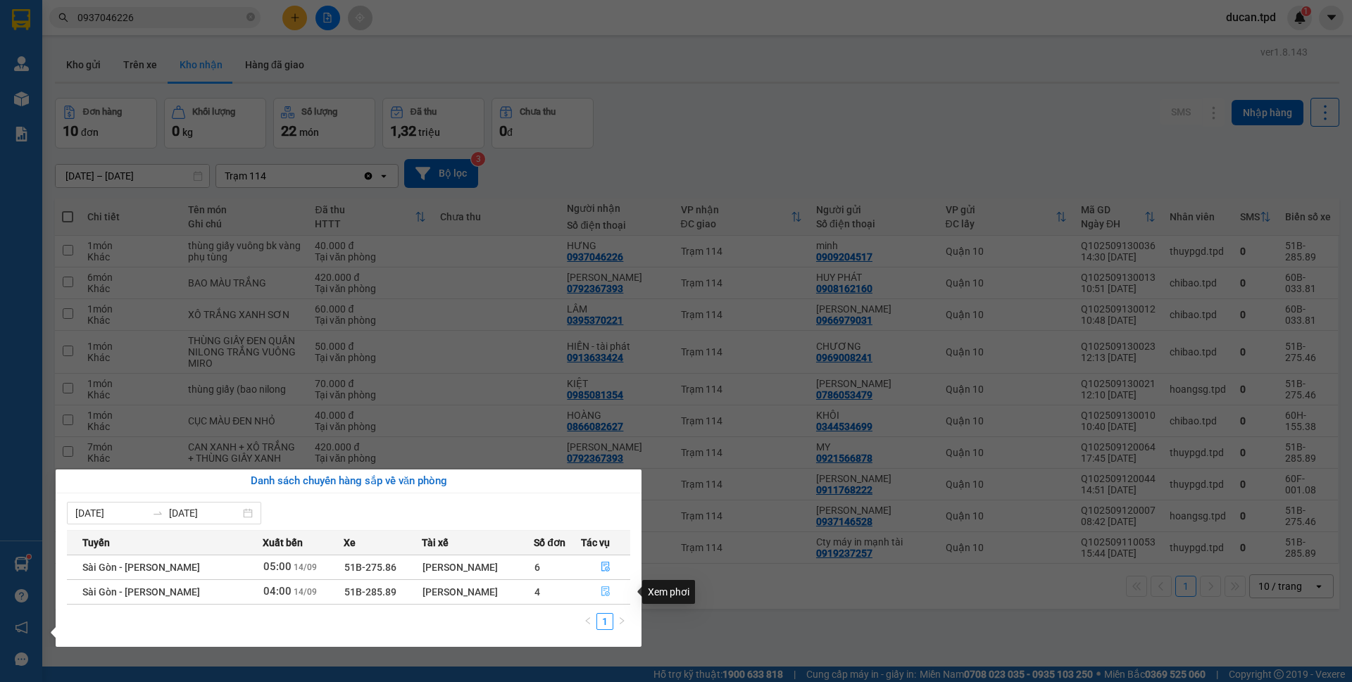
click at [604, 591] on icon "file-done" at bounding box center [606, 592] width 10 height 10
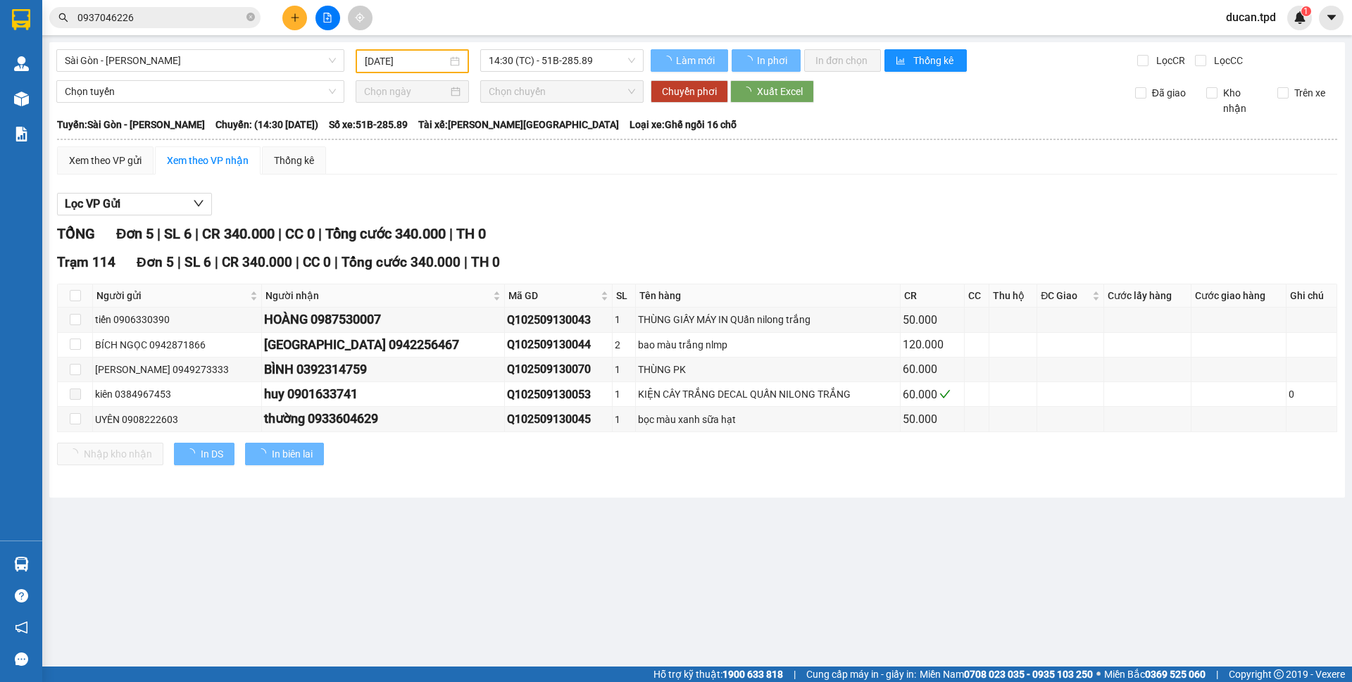
type input "14/09/2025"
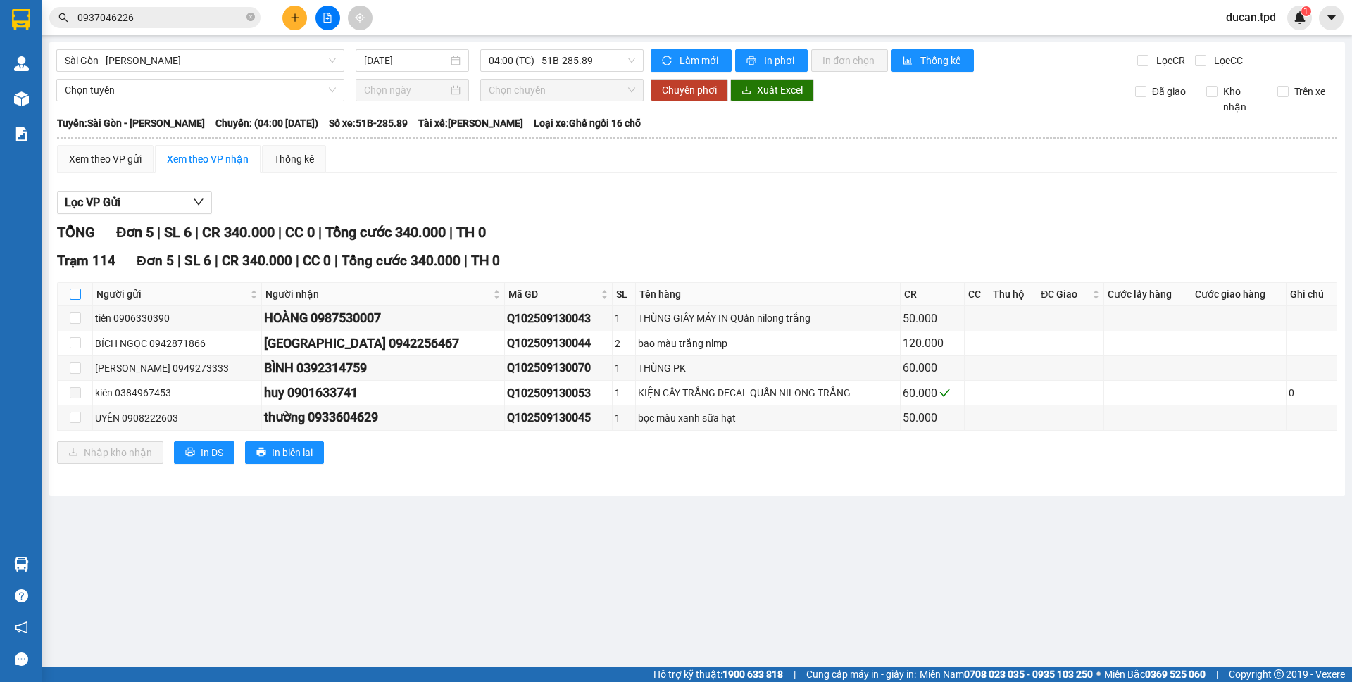
click at [73, 294] on input "checkbox" at bounding box center [75, 294] width 11 height 11
checkbox input "true"
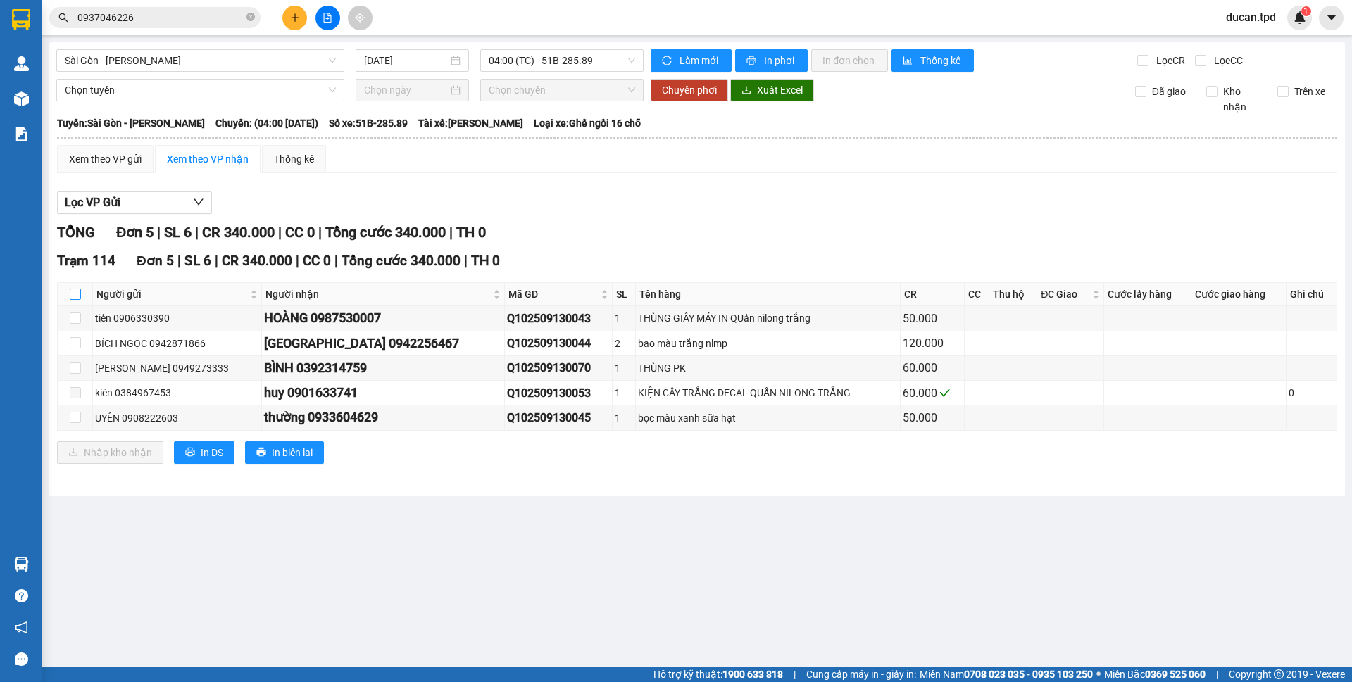
checkbox input "true"
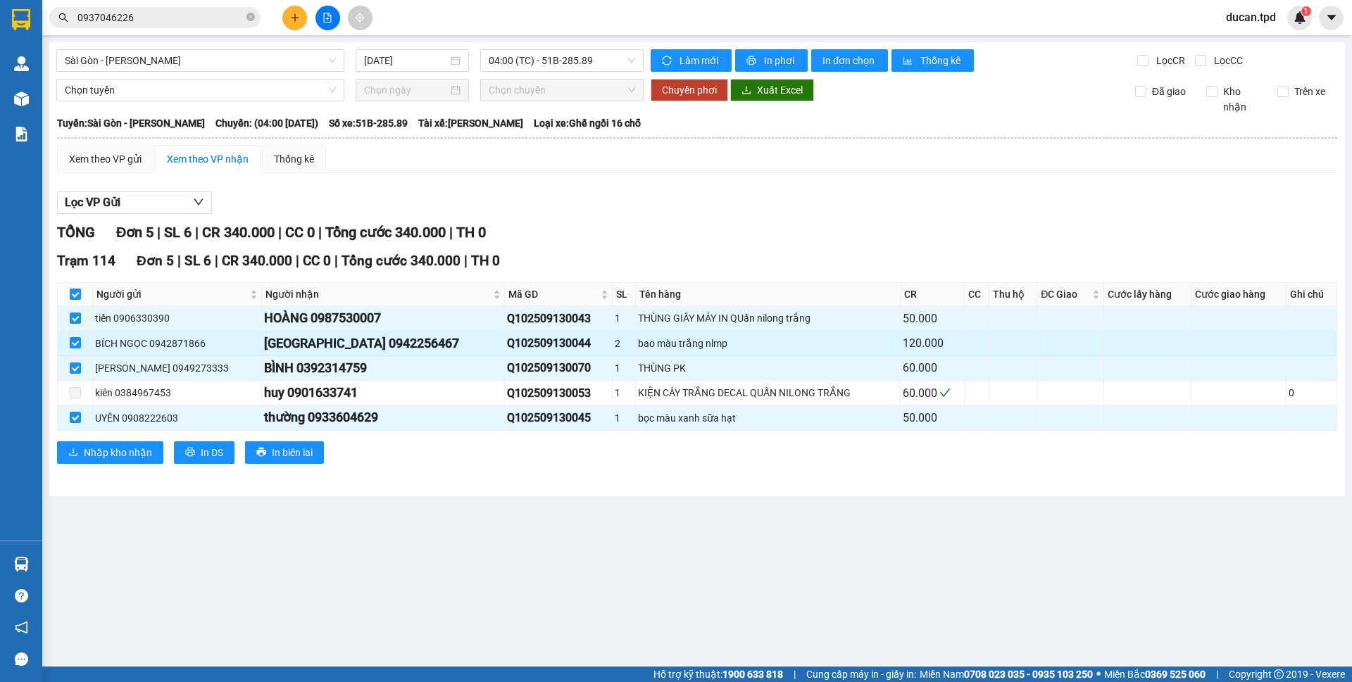
click at [395, 340] on div "THANH HÒA 0942256467" at bounding box center [383, 344] width 238 height 20
copy div "0942256467"
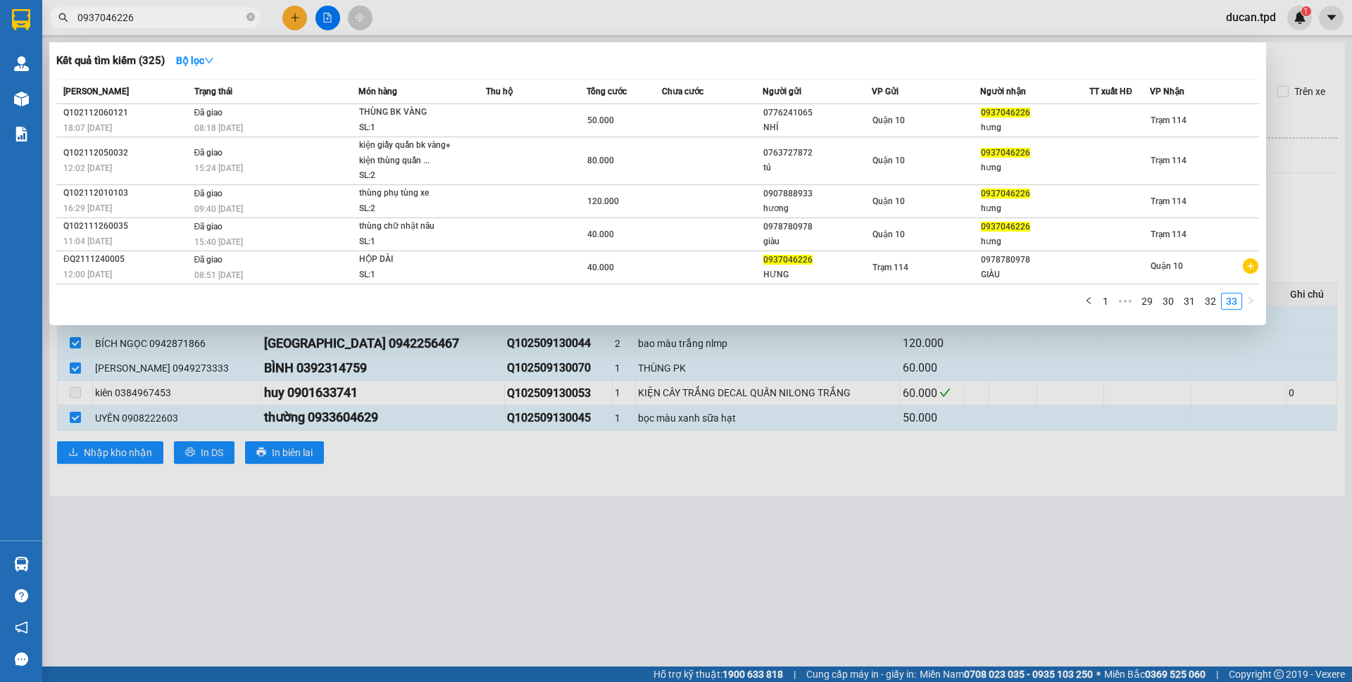
click at [150, 12] on input "0937046226" at bounding box center [160, 17] width 166 height 15
paste input "42256467"
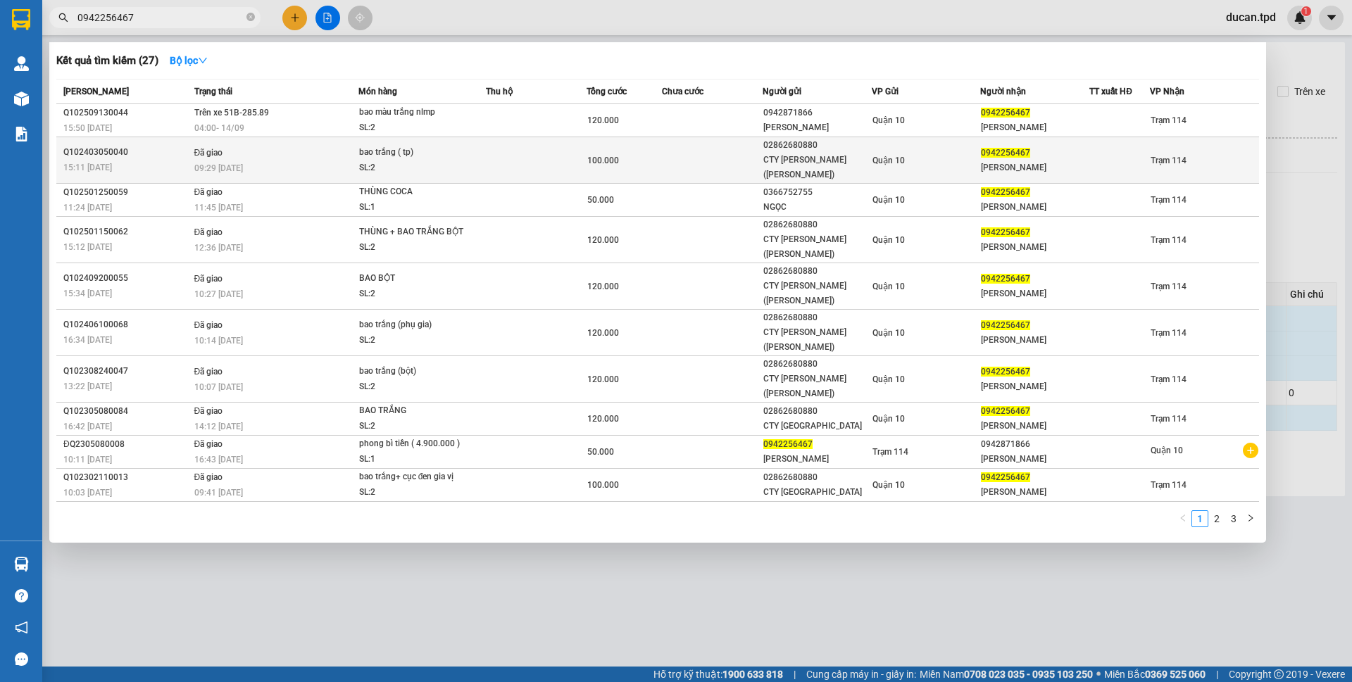
type input "0942256467"
click at [331, 161] on div "09:29 - 13/09" at bounding box center [275, 168] width 163 height 15
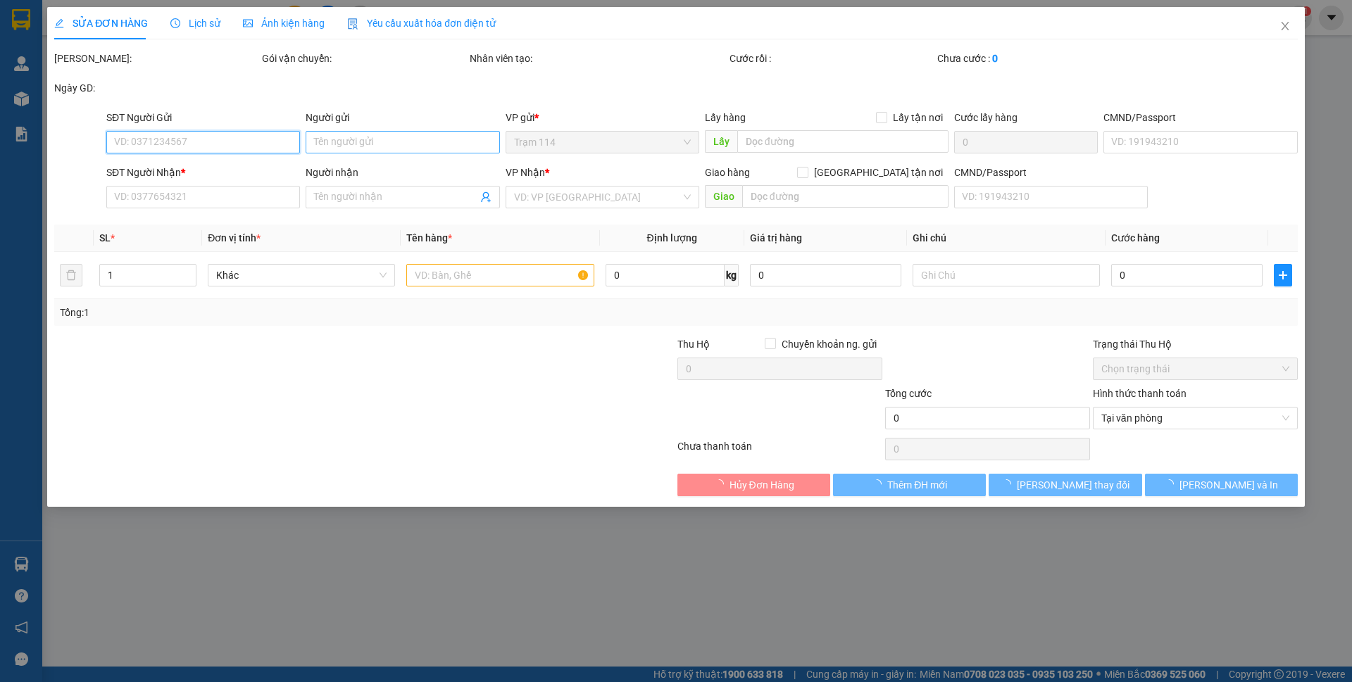
type input "02862680880"
type input "CTY MỸ ÚC (LƯU KIẾN VỸ)"
type input "079074014512"
type input "0942256467"
type input "[PERSON_NAME]"
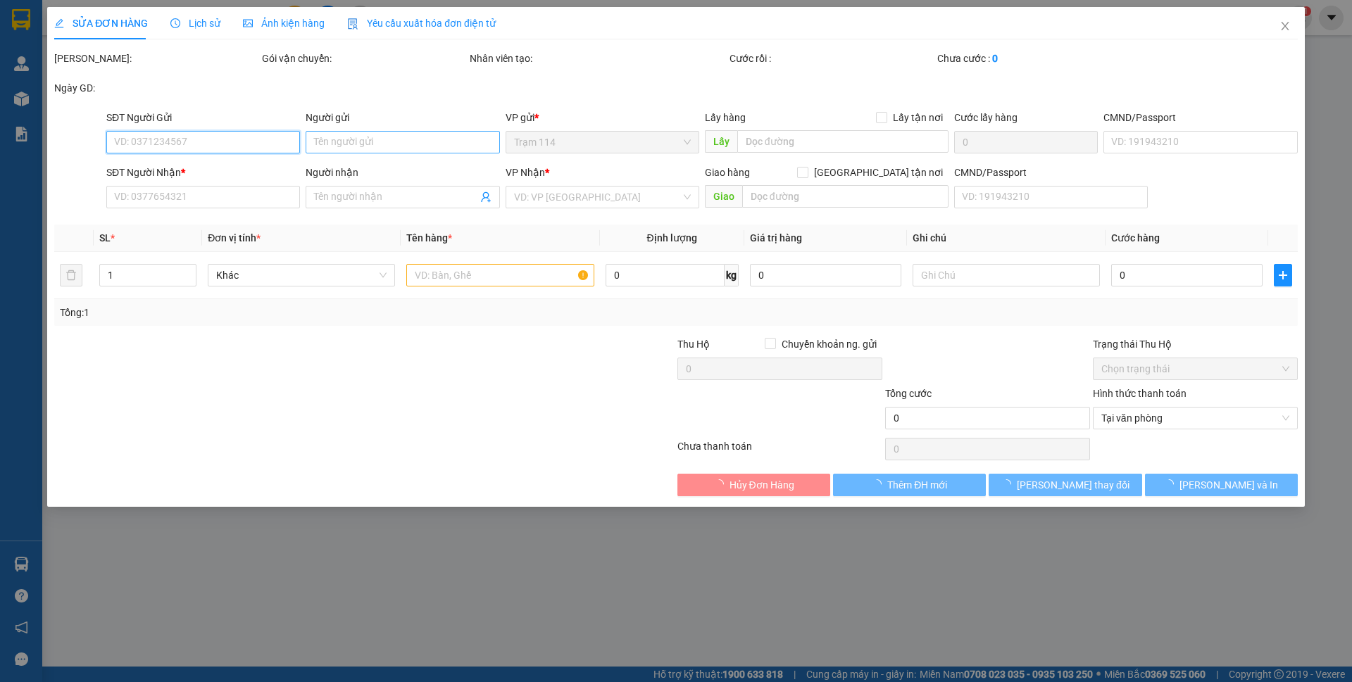
type input "100.000"
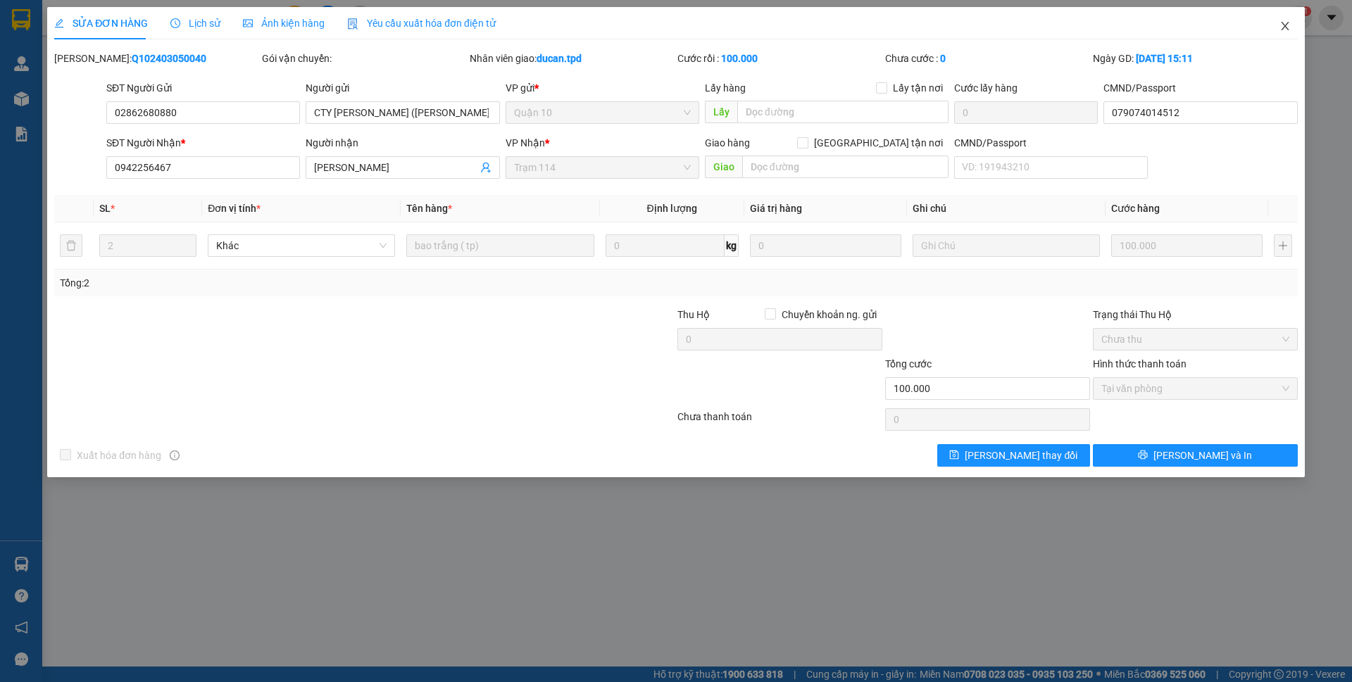
click at [1276, 23] on span "Close" at bounding box center [1284, 26] width 39 height 39
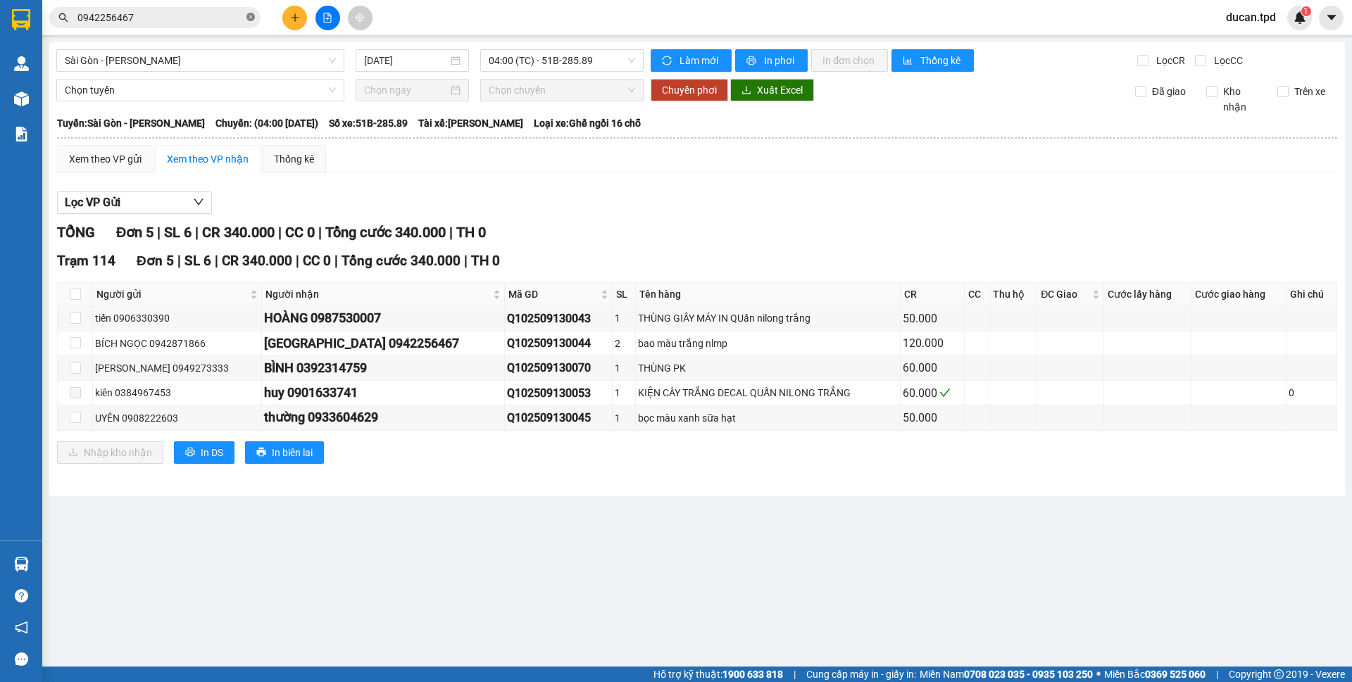
click at [248, 18] on icon "close-circle" at bounding box center [250, 17] width 8 height 8
click at [75, 344] on input "checkbox" at bounding box center [75, 342] width 11 height 11
checkbox input "true"
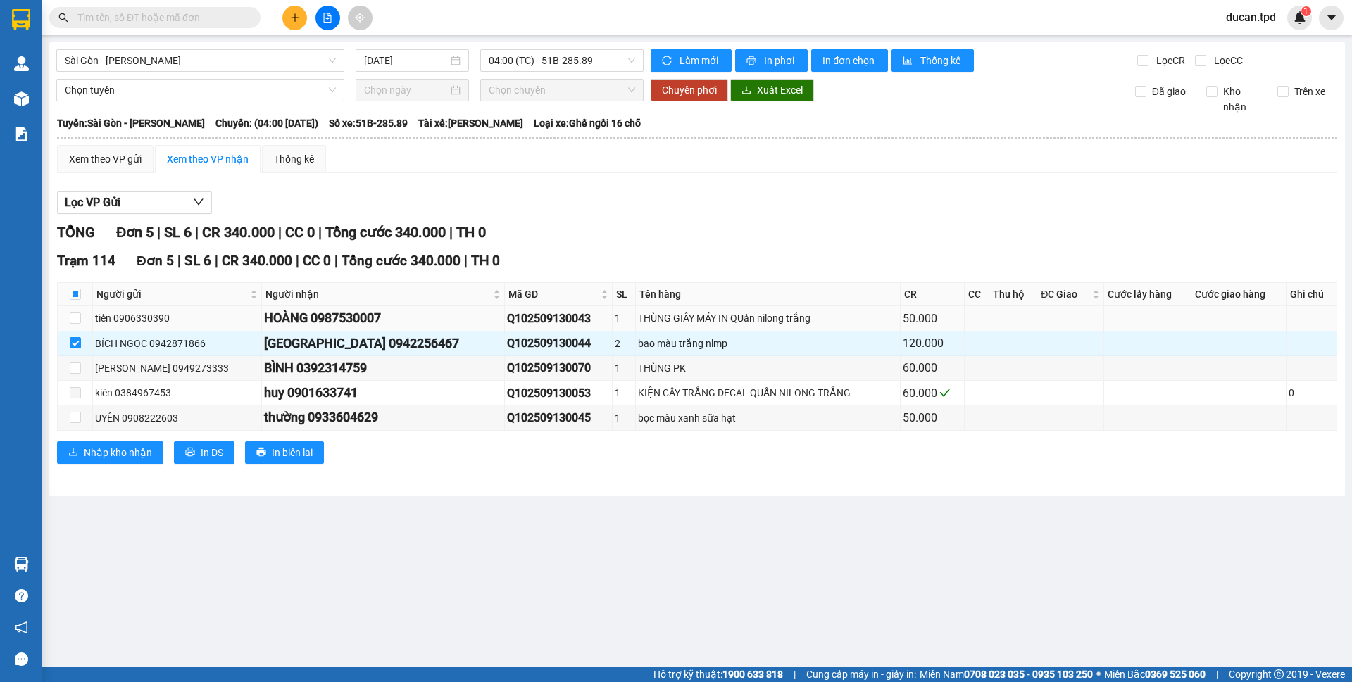
click at [373, 319] on div "HOÀNG 0987530007" at bounding box center [383, 318] width 238 height 20
copy div "0987530007"
drag, startPoint x: 213, startPoint y: 7, endPoint x: 174, endPoint y: 23, distance: 41.7
paste input "0987530007"
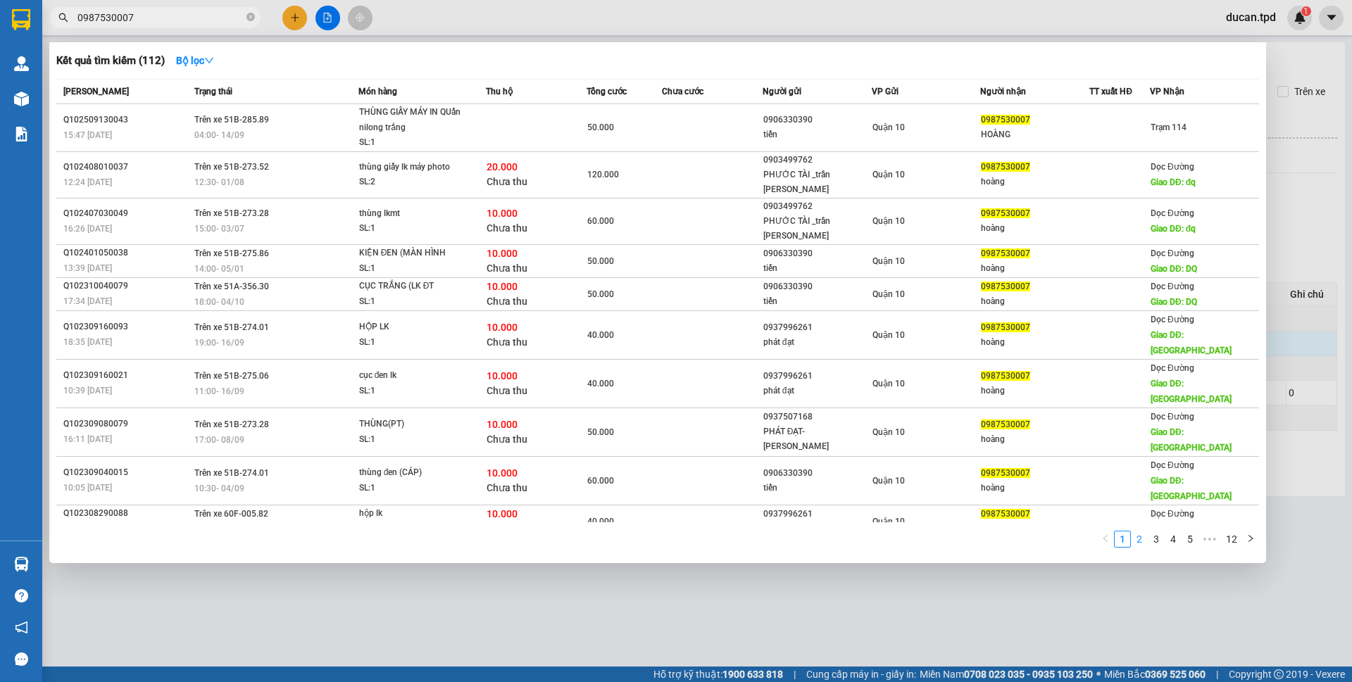
type input "0987530007"
click at [1138, 532] on link "2" at bounding box center [1139, 539] width 15 height 15
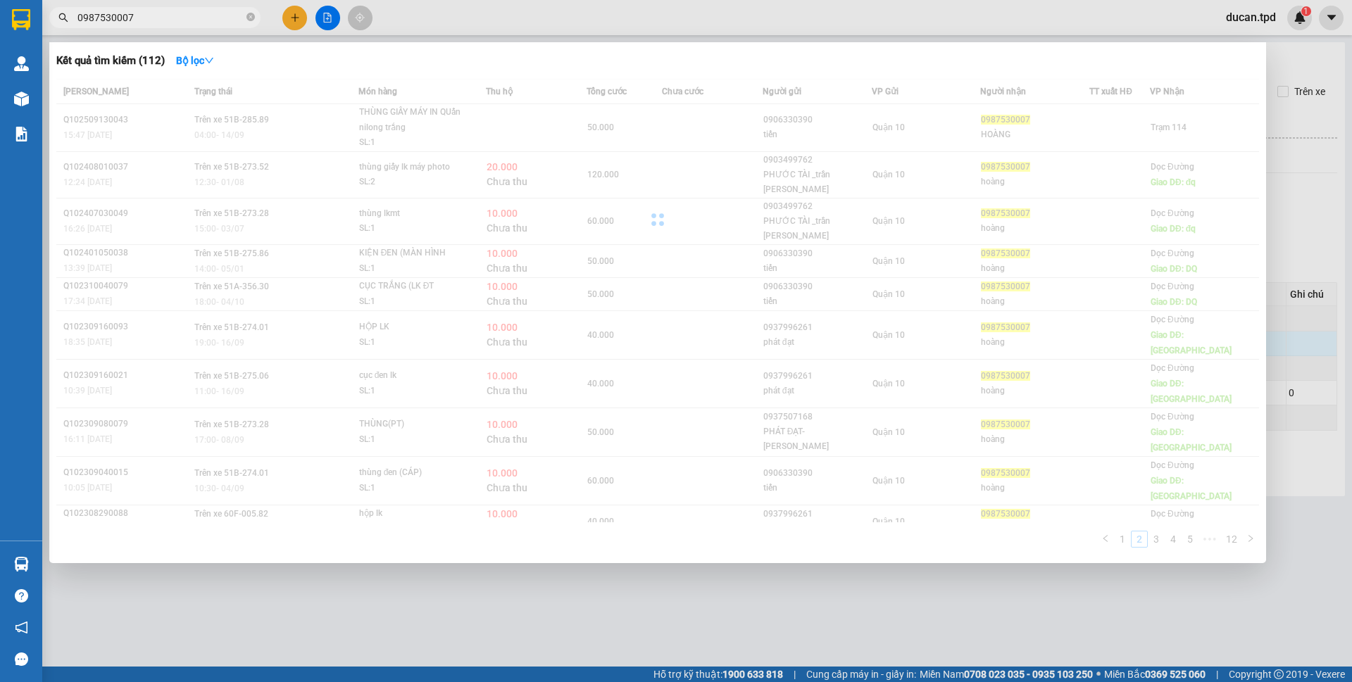
click at [1156, 493] on div "Mã ĐH Trạng thái Món hàng Thu hộ Tổng cước Chưa cước Người gửi VP Gửi Người nhậ…" at bounding box center [657, 317] width 1203 height 477
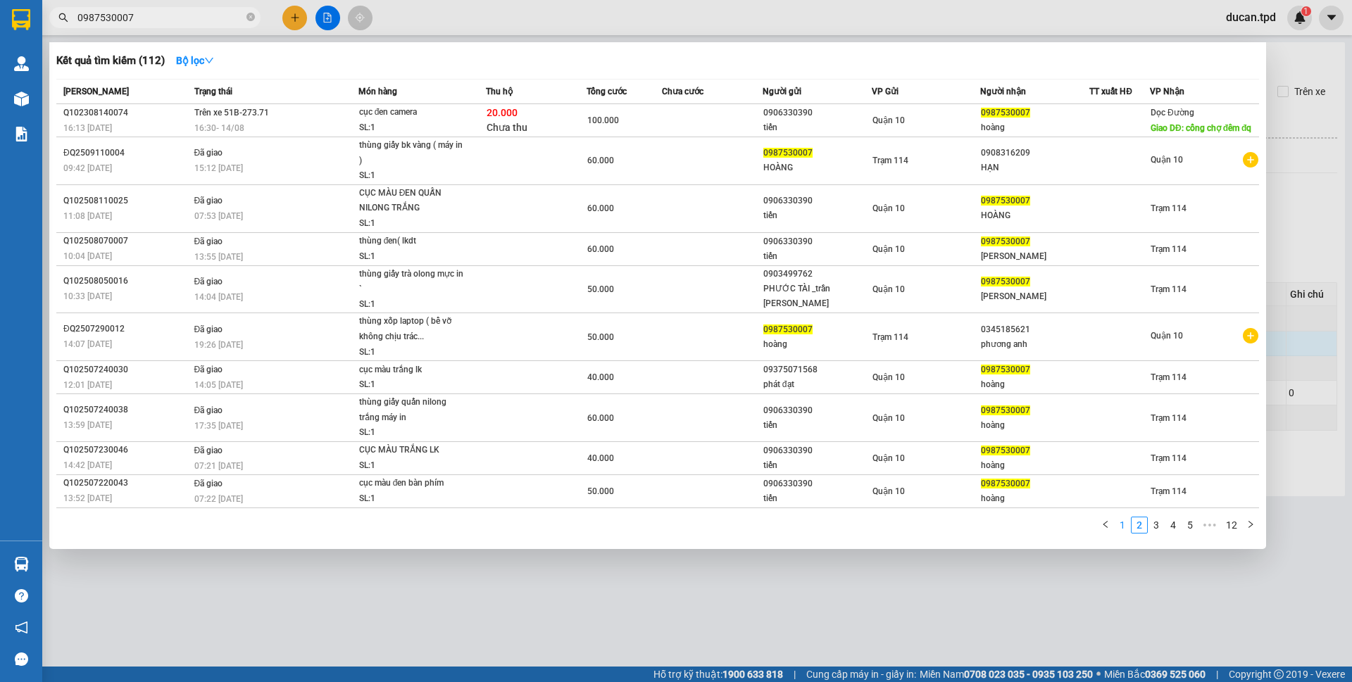
click at [1120, 525] on link "1" at bounding box center [1122, 525] width 15 height 15
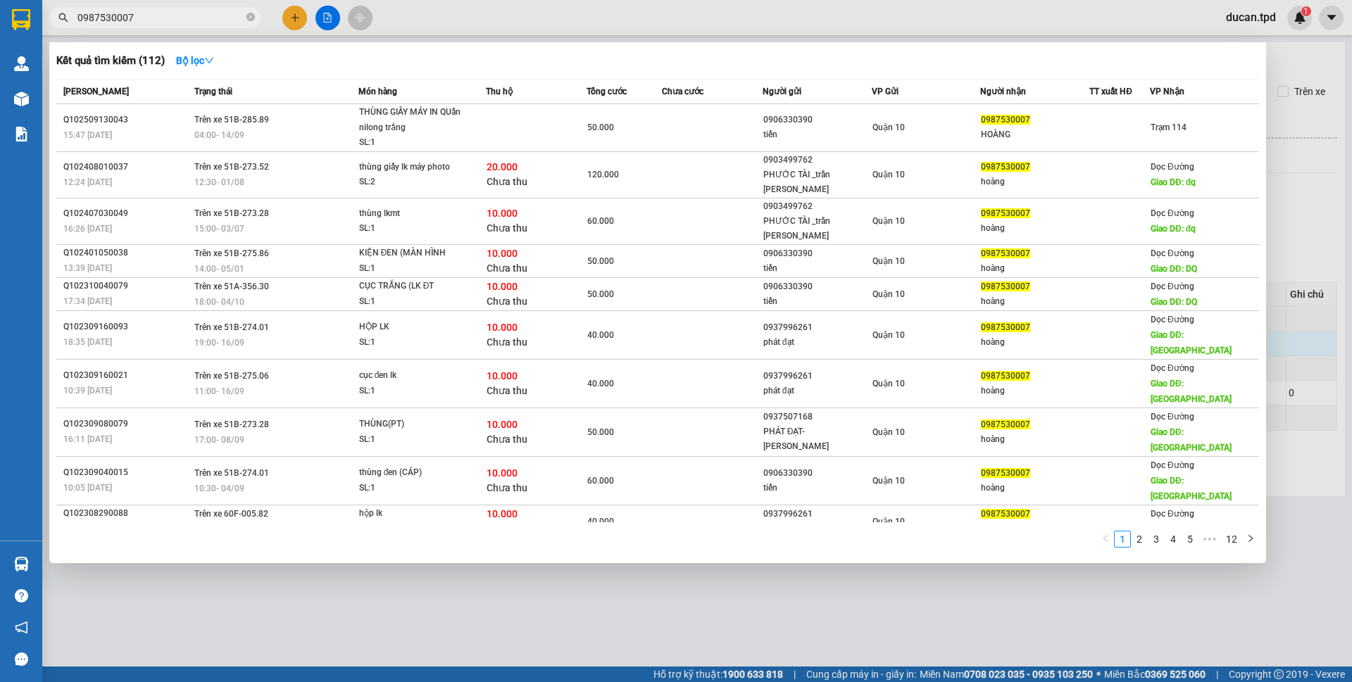
click at [883, 590] on div at bounding box center [676, 341] width 1352 height 682
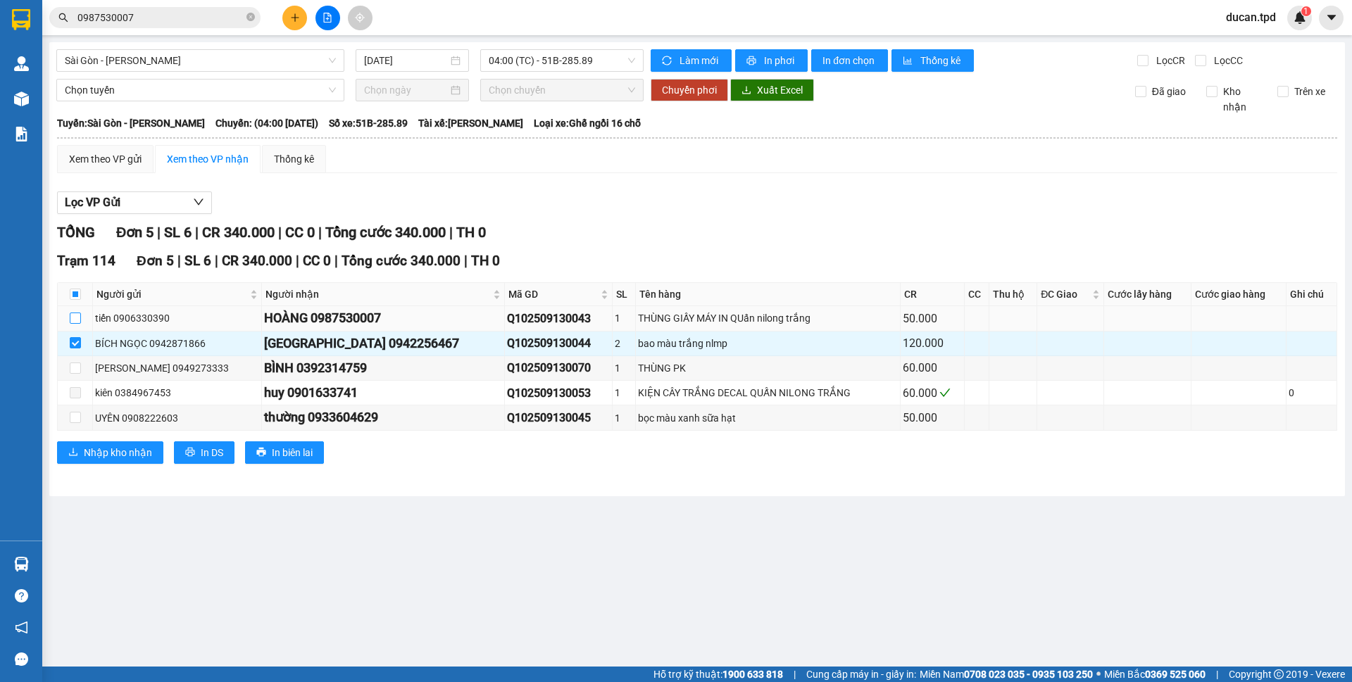
click at [77, 319] on input "checkbox" at bounding box center [75, 318] width 11 height 11
checkbox input "true"
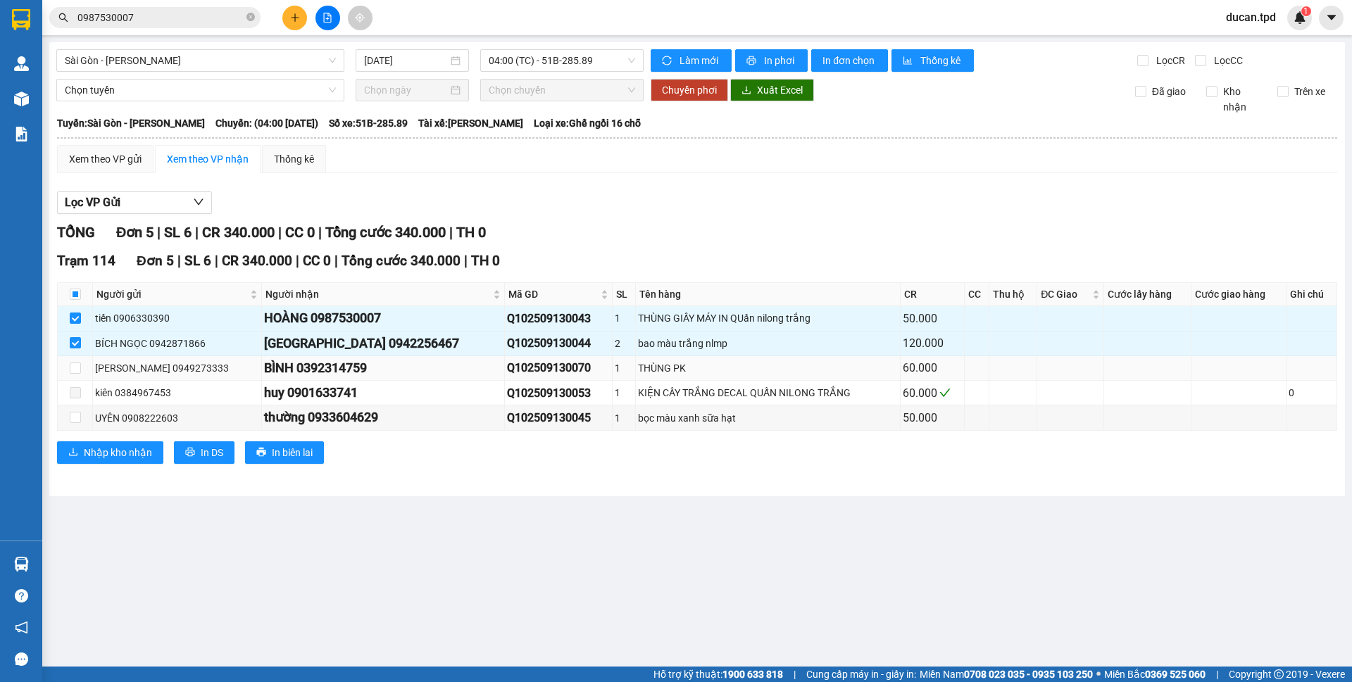
click at [351, 375] on div "BÌNH 0392314759" at bounding box center [383, 368] width 238 height 20
copy div "0392314759"
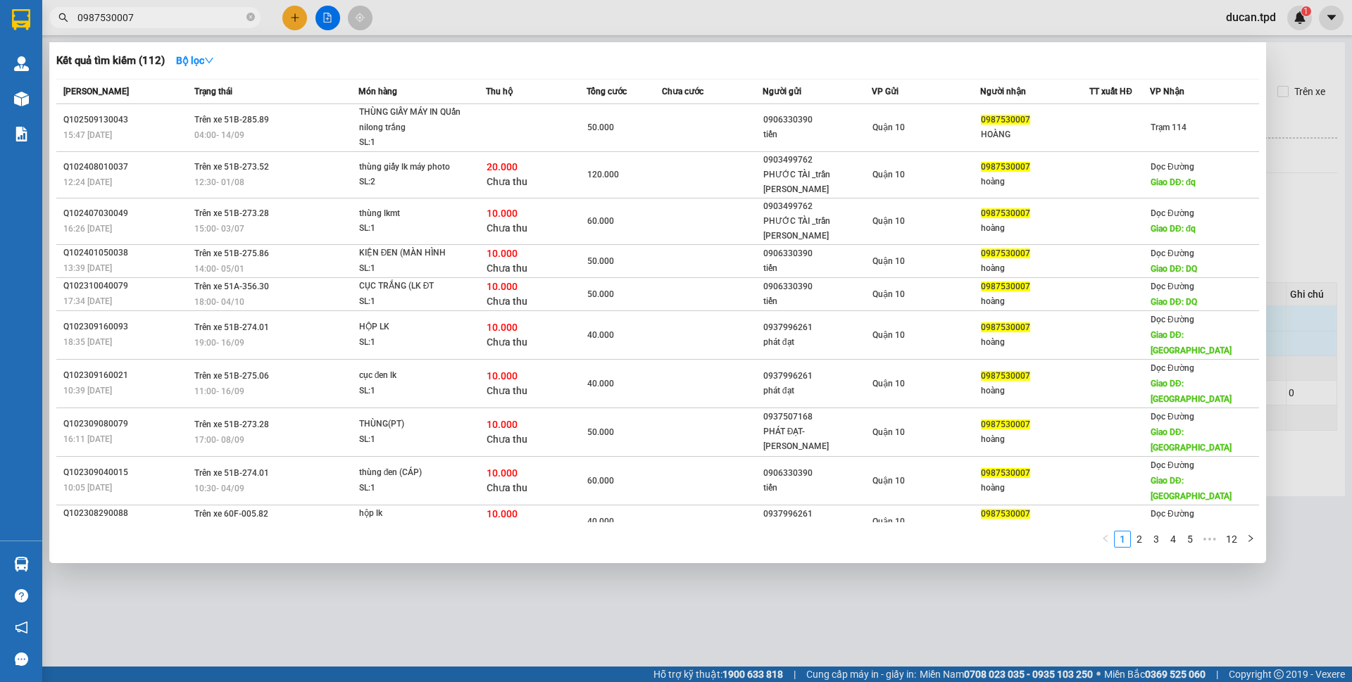
click at [146, 20] on input "0987530007" at bounding box center [160, 17] width 166 height 15
paste input "392314759"
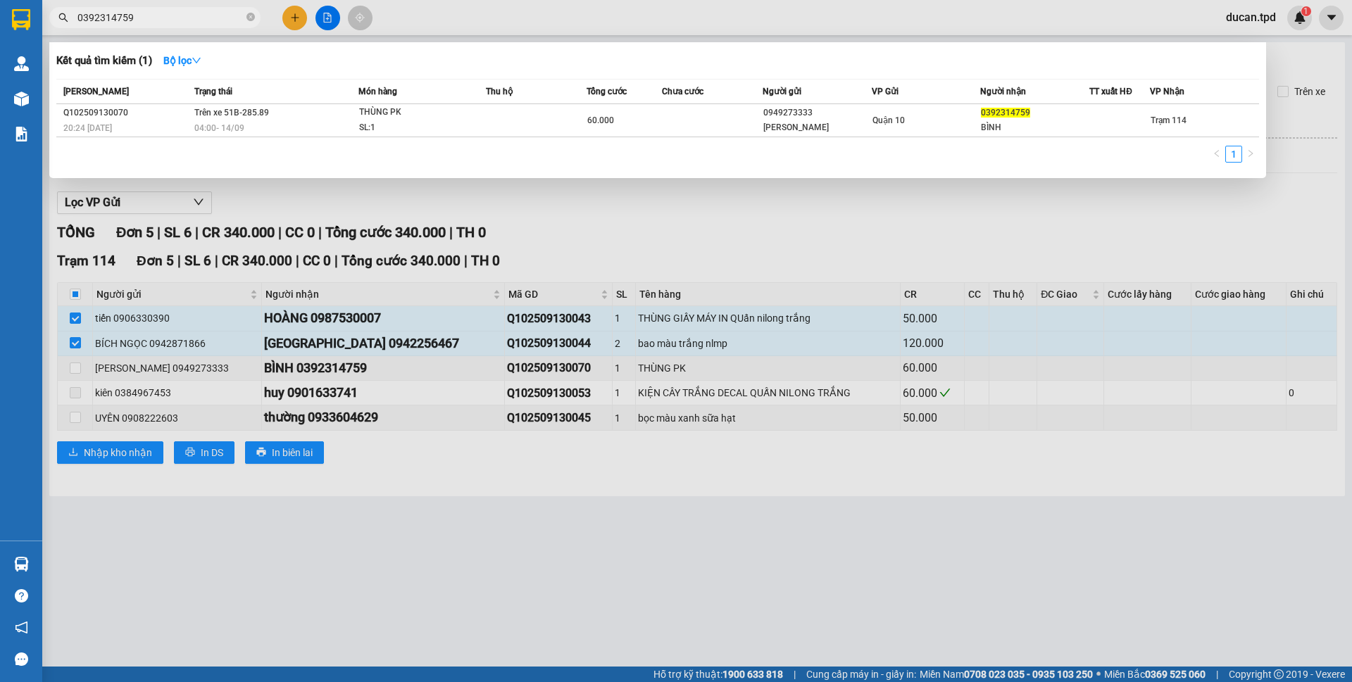
type input "0392314759"
click at [583, 221] on div at bounding box center [676, 341] width 1352 height 682
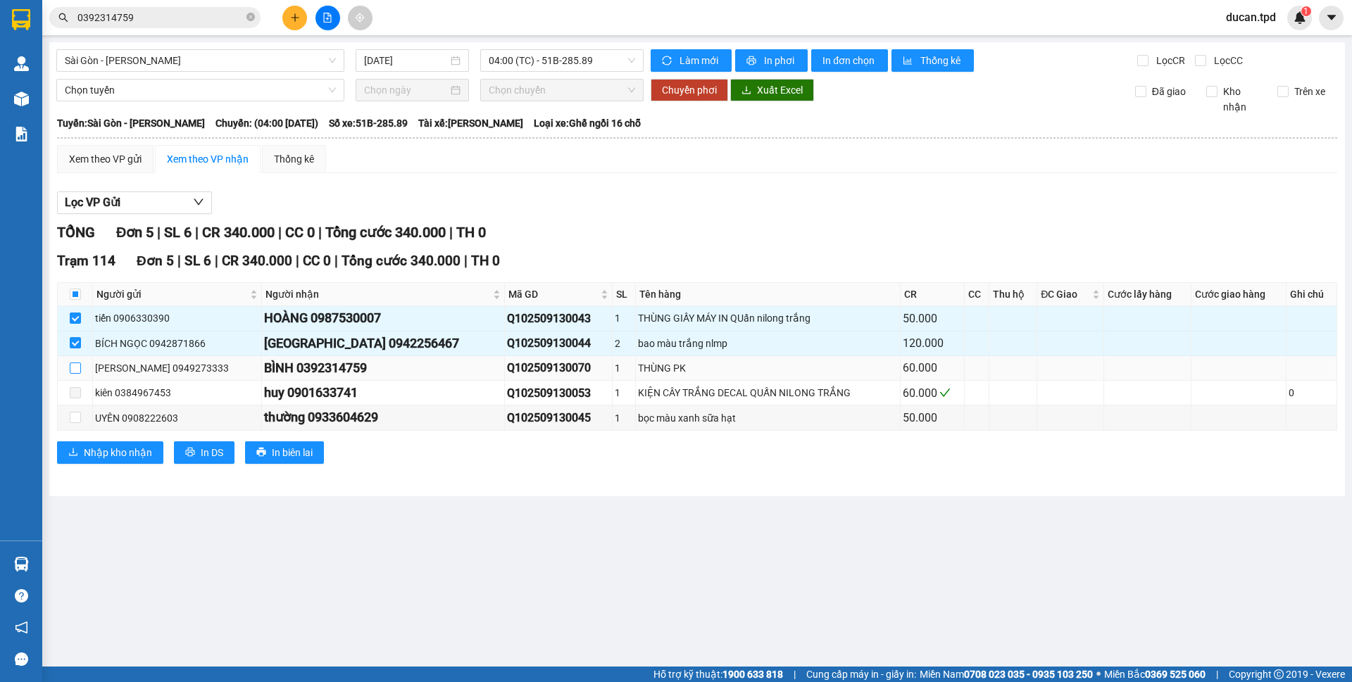
click at [75, 368] on input "checkbox" at bounding box center [75, 368] width 11 height 11
checkbox input "true"
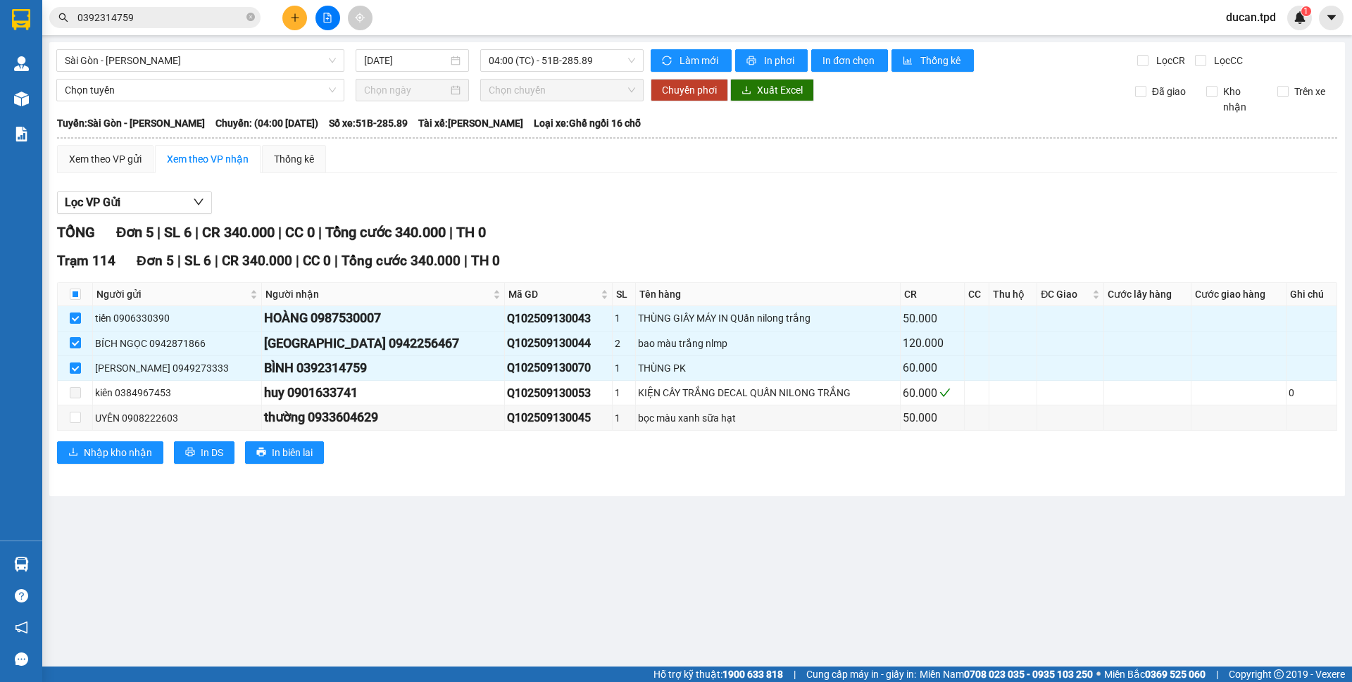
drag, startPoint x: 337, startPoint y: 373, endPoint x: 597, endPoint y: 213, distance: 304.7
click at [597, 213] on div "Lọc VP Gửi" at bounding box center [697, 203] width 1280 height 23
click at [70, 415] on input "checkbox" at bounding box center [75, 417] width 11 height 11
checkbox input "true"
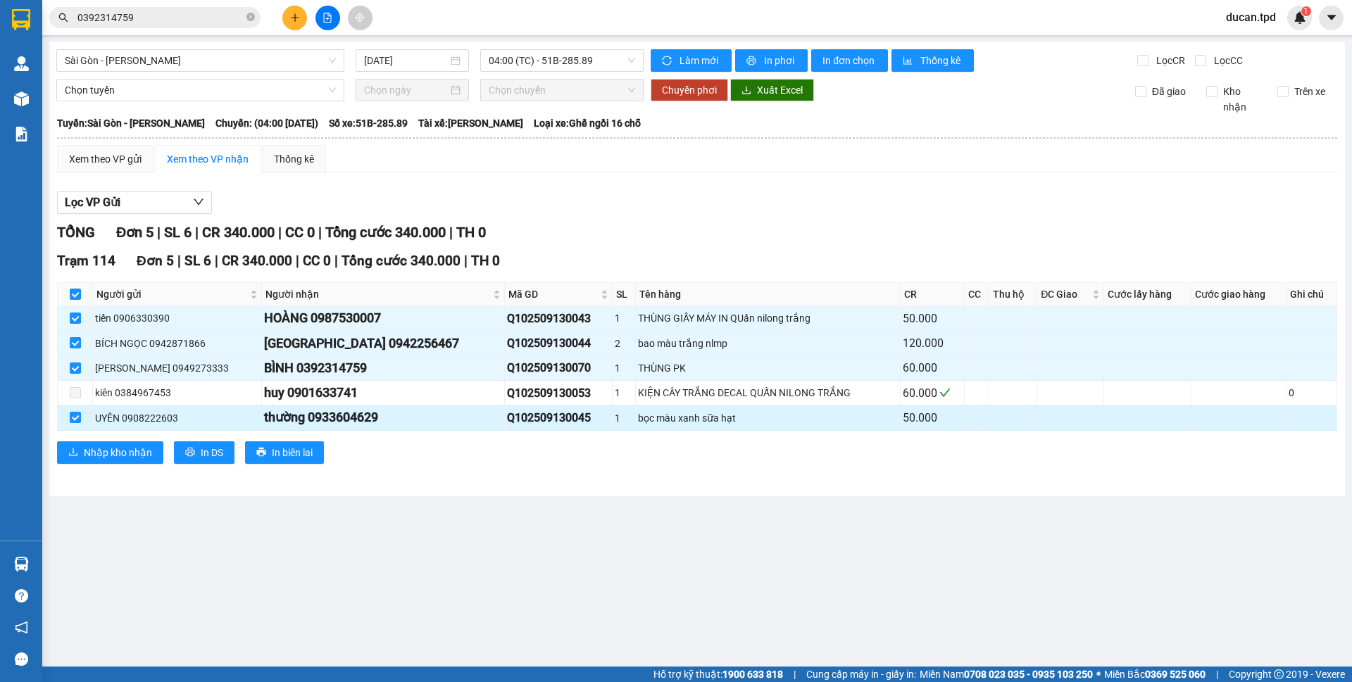
click at [380, 424] on div "thường 0933604629" at bounding box center [383, 418] width 238 height 20
copy div "0933604629"
click at [163, 15] on input "0392314759" at bounding box center [160, 17] width 166 height 15
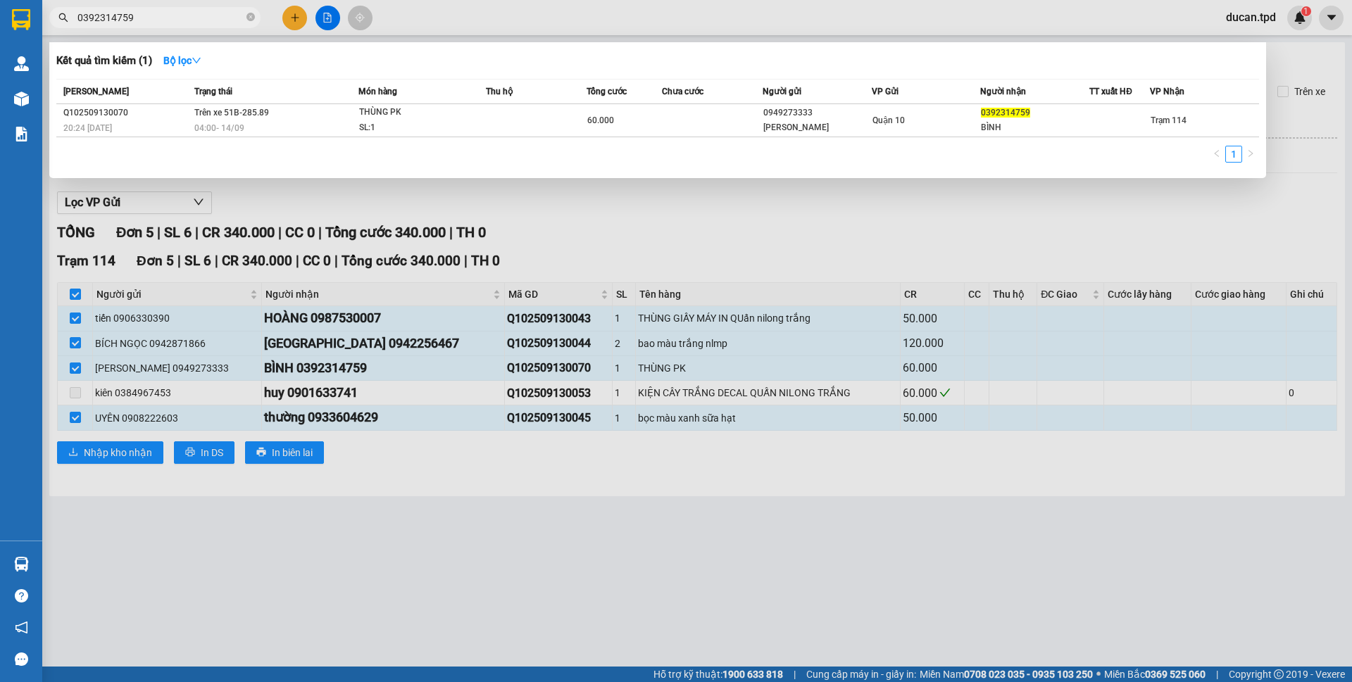
click at [163, 15] on input "0392314759" at bounding box center [160, 17] width 166 height 15
paste input "93360462"
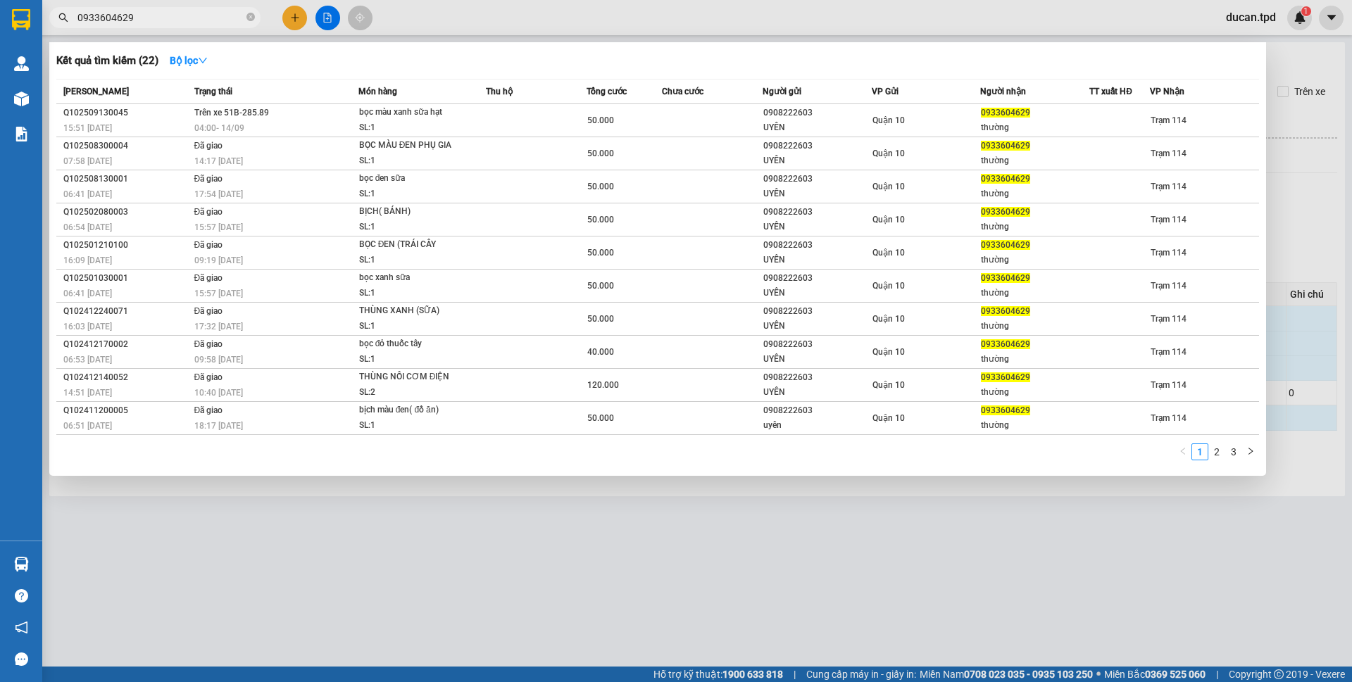
type input "0933604629"
click at [352, 499] on div at bounding box center [676, 341] width 1352 height 682
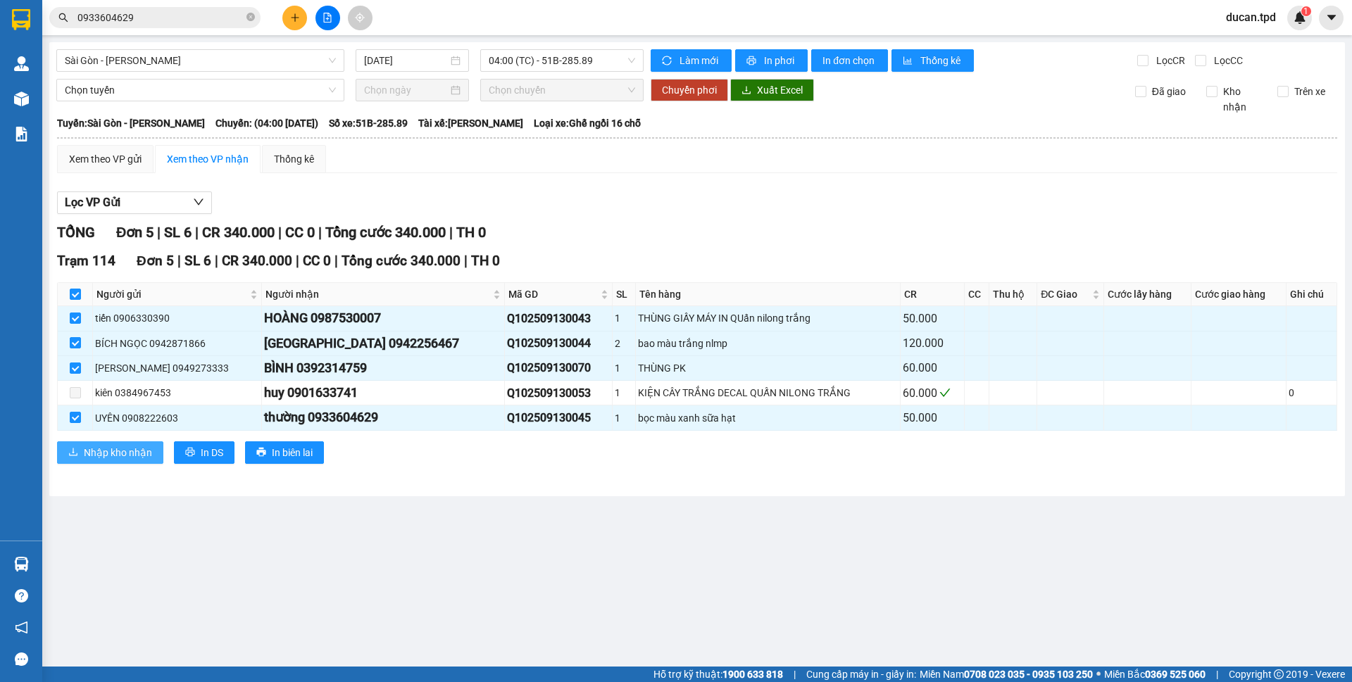
click at [135, 454] on span "Nhập kho nhận" at bounding box center [118, 452] width 68 height 15
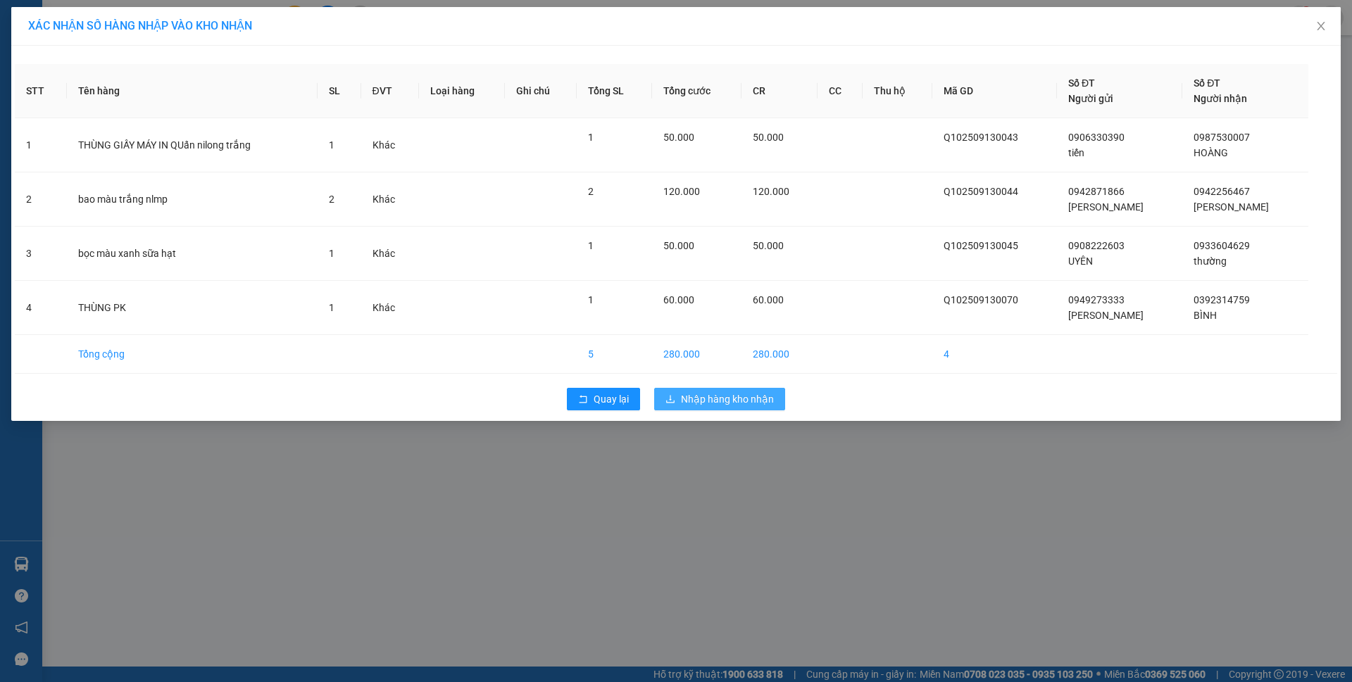
click at [725, 406] on span "Nhập hàng kho nhận" at bounding box center [727, 399] width 93 height 15
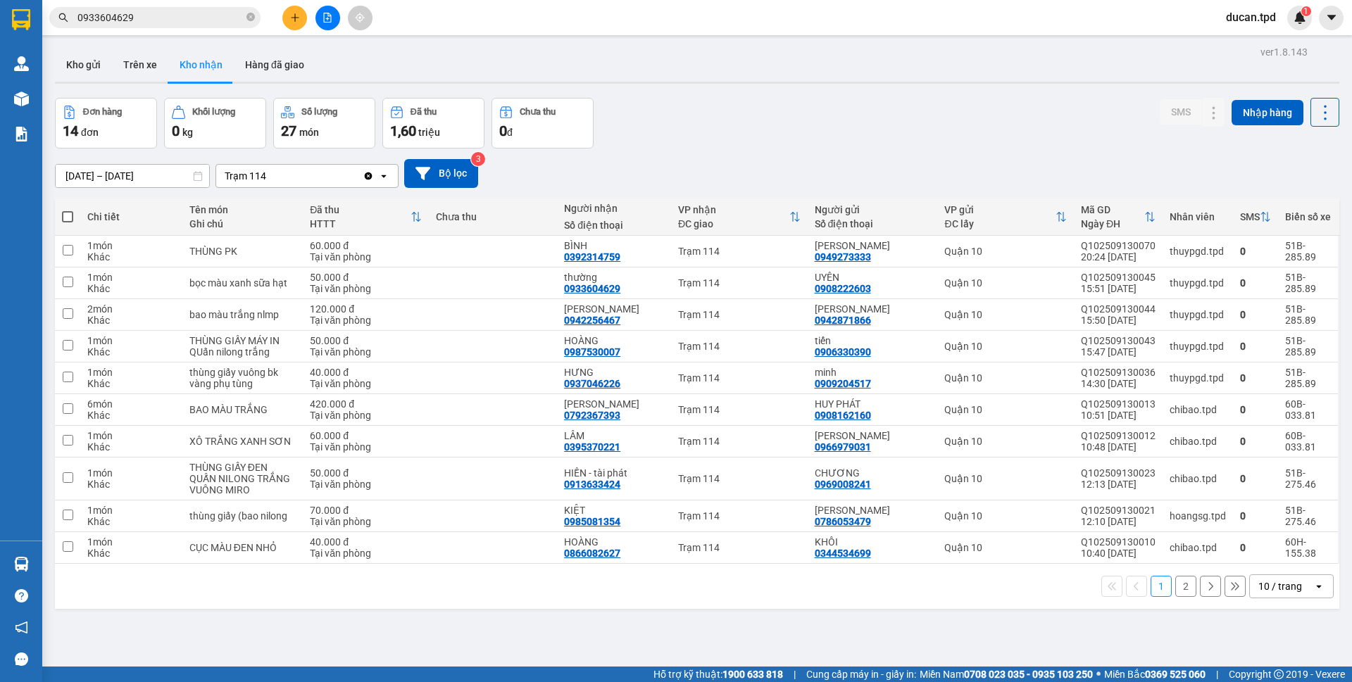
click at [1277, 587] on div "10 / trang" at bounding box center [1280, 587] width 44 height 14
click at [1265, 477] on span "20 / trang" at bounding box center [1271, 480] width 45 height 14
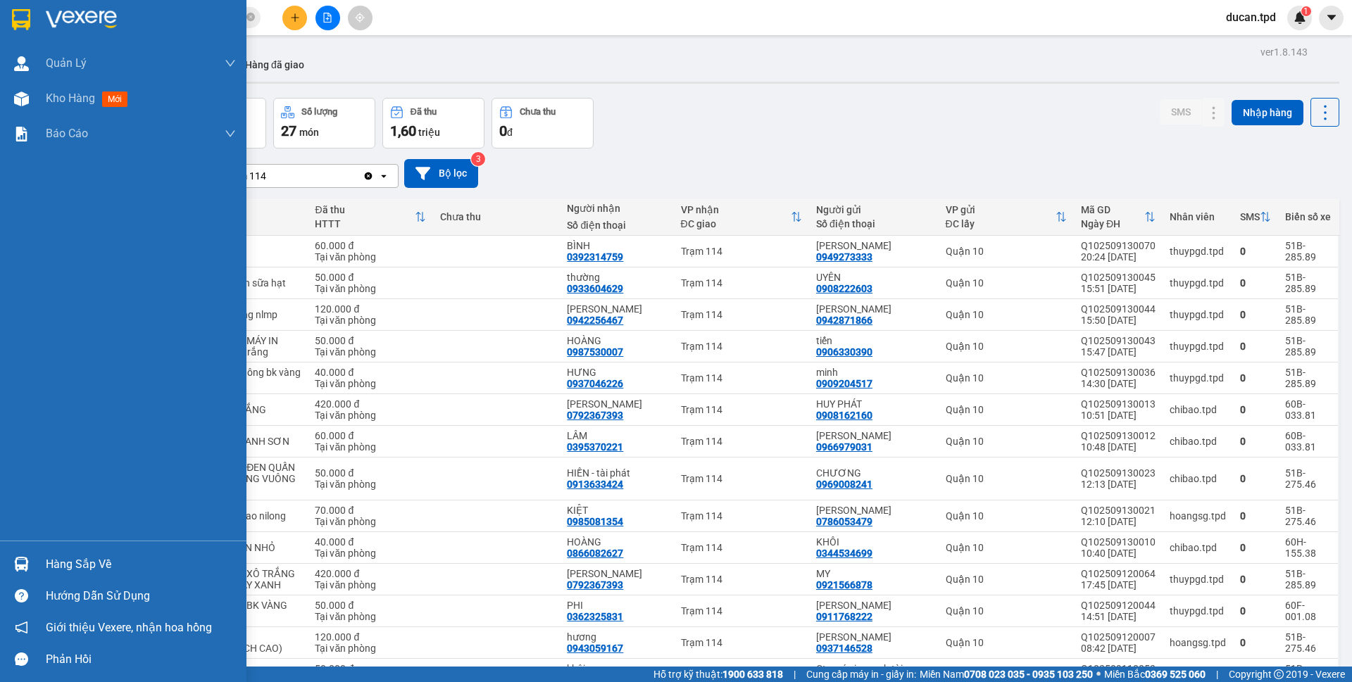
click at [36, 563] on div "Hàng sắp về" at bounding box center [123, 565] width 246 height 32
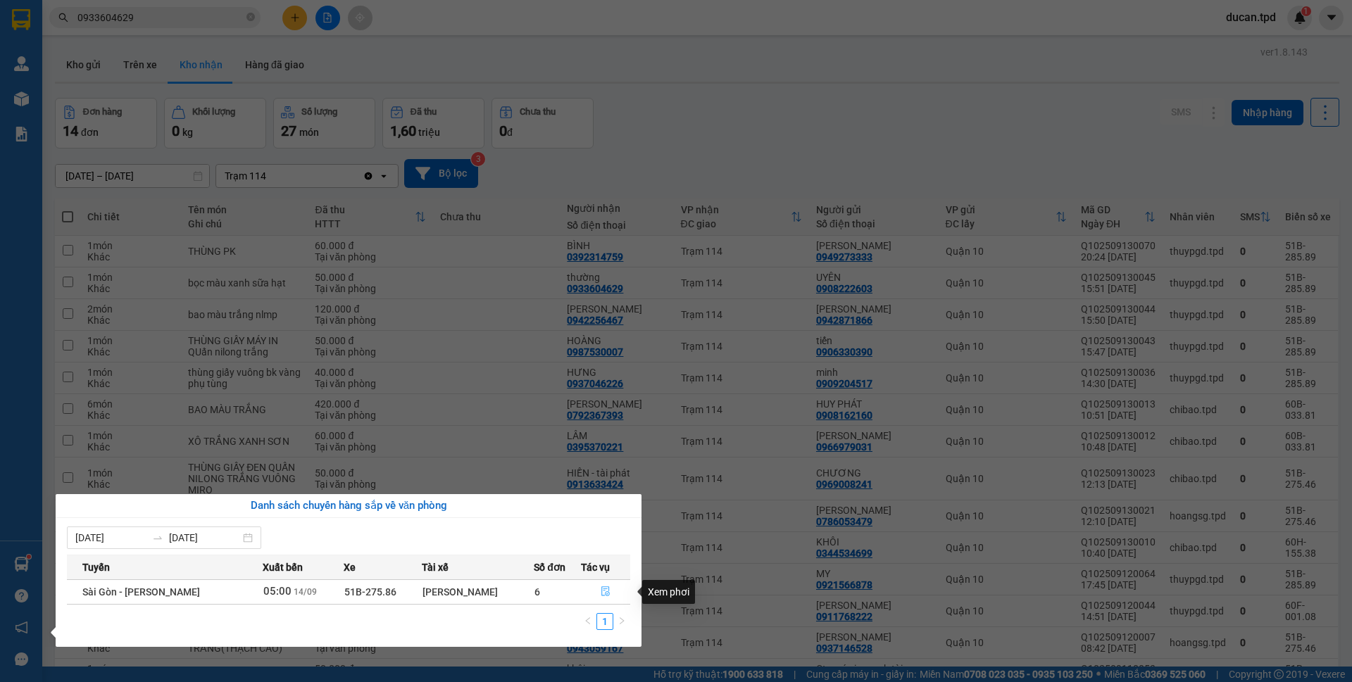
click at [596, 591] on button "button" at bounding box center [606, 592] width 48 height 23
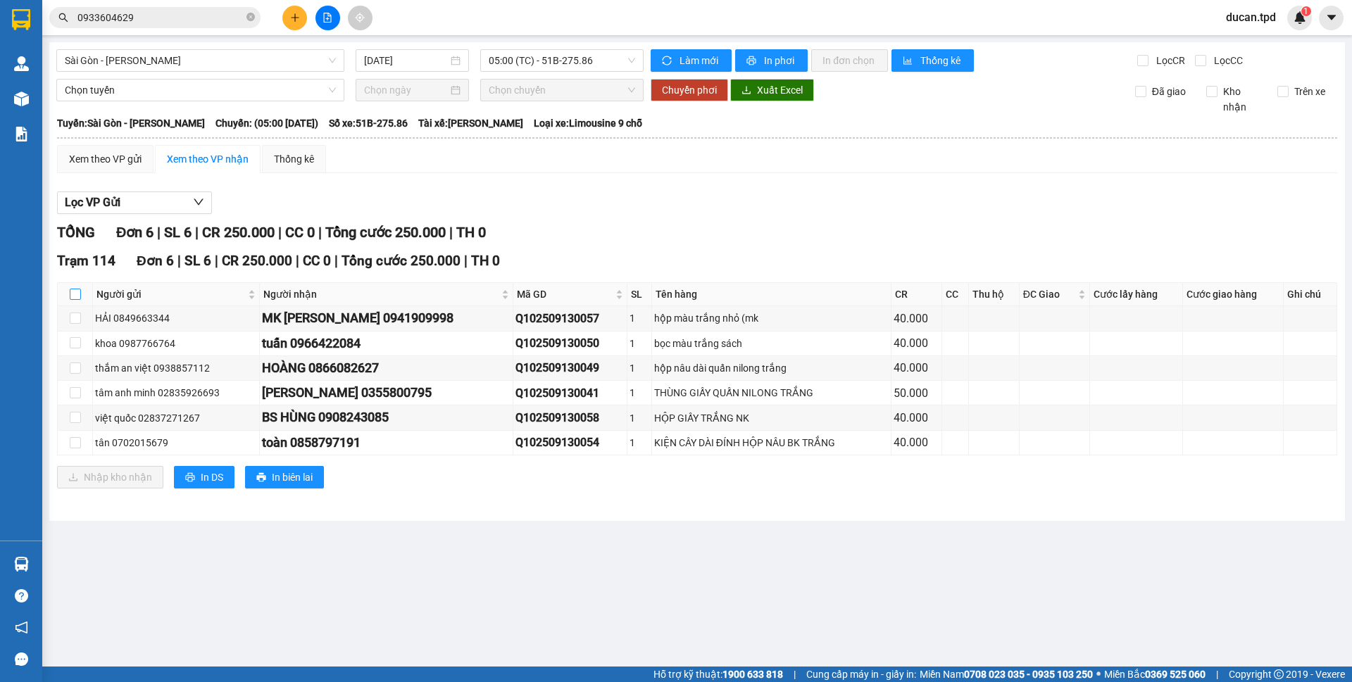
click at [72, 287] on label at bounding box center [75, 294] width 11 height 15
click at [72, 289] on input "checkbox" at bounding box center [75, 294] width 11 height 11
checkbox input "true"
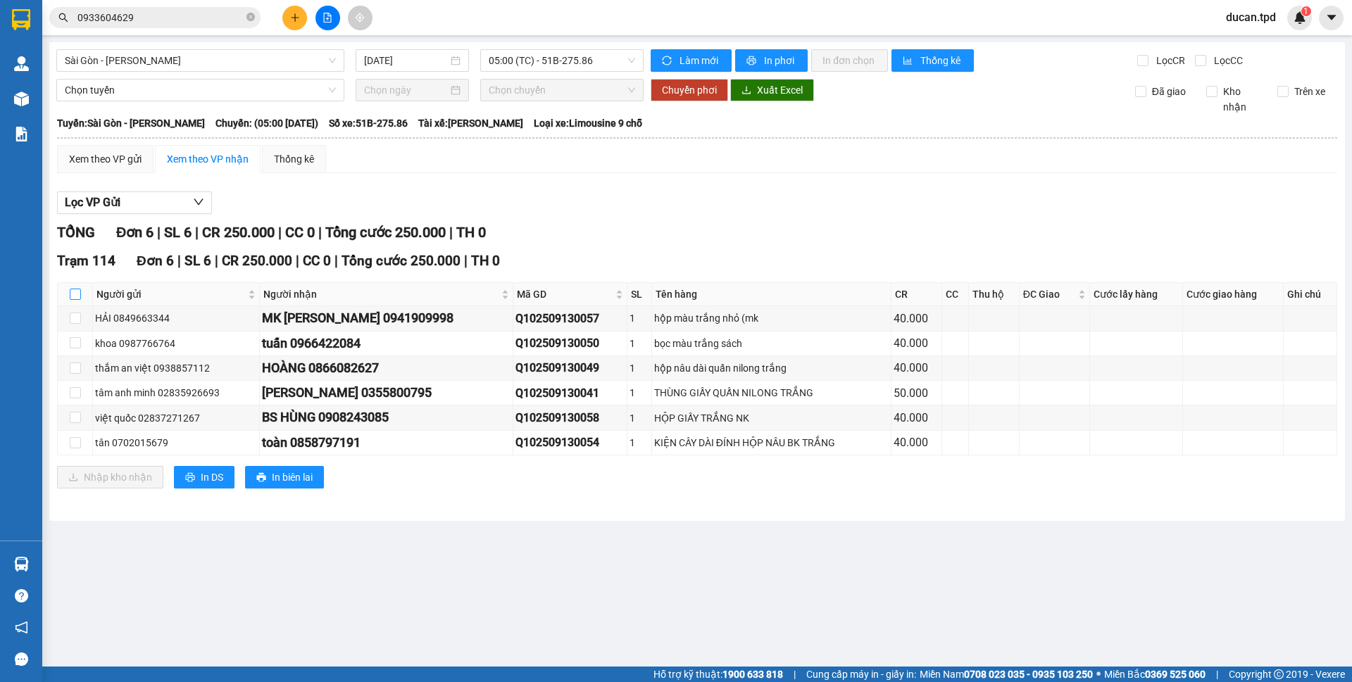
checkbox input "true"
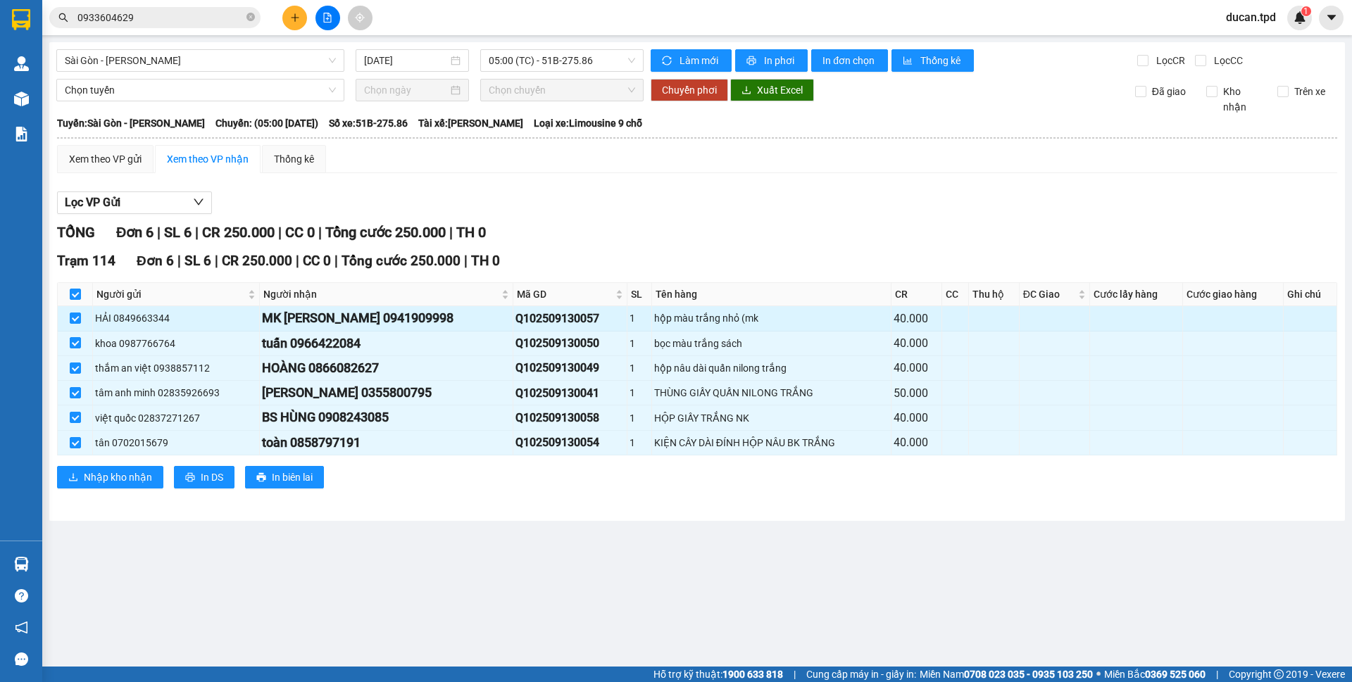
click at [401, 313] on div "MK HOÀNG VŨ 0941909998" at bounding box center [386, 318] width 249 height 20
copy div "0941909998"
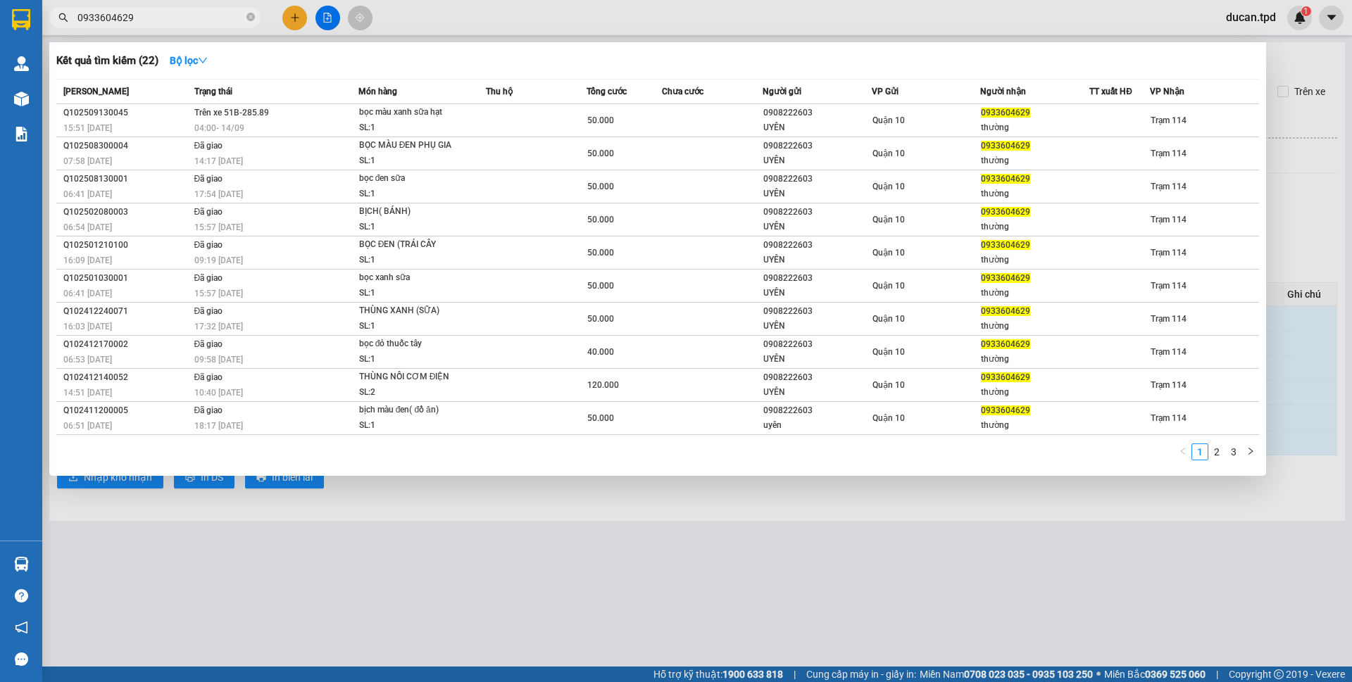
click at [148, 13] on input "0933604629" at bounding box center [160, 17] width 166 height 15
paste input "41909998"
type input "0941909998"
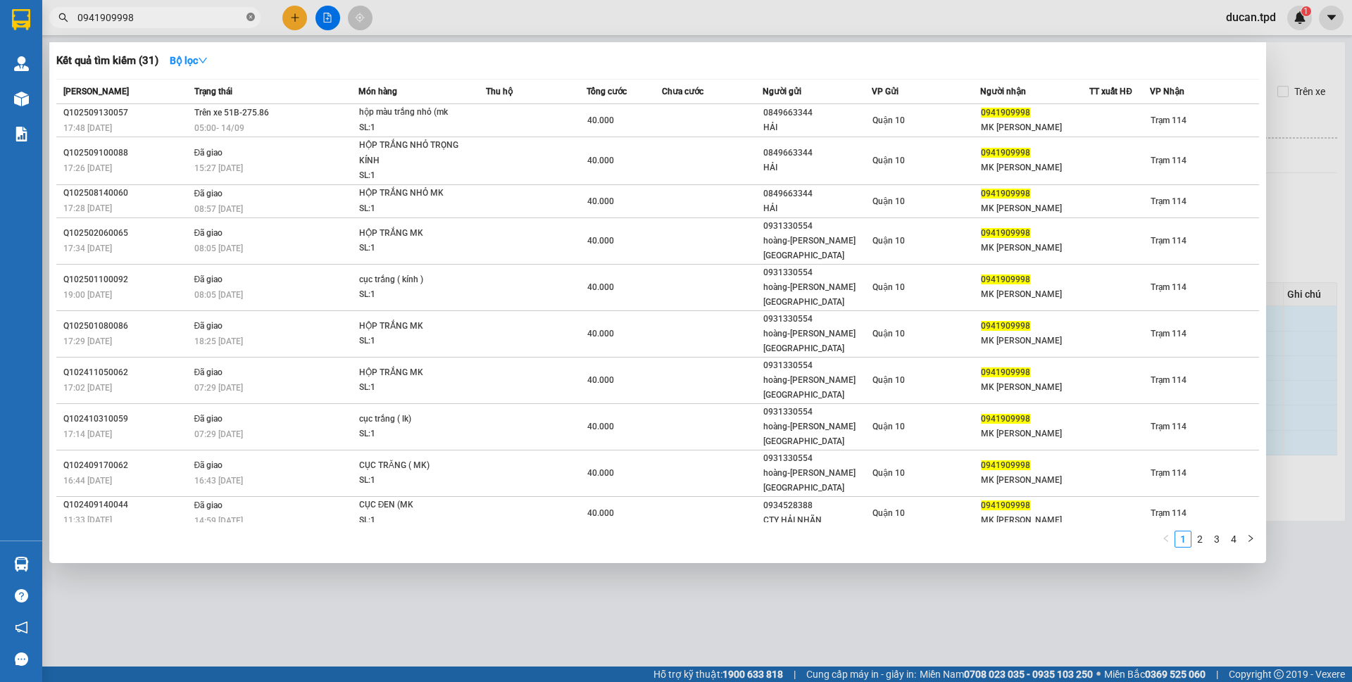
click at [251, 21] on icon "close-circle" at bounding box center [250, 17] width 8 height 8
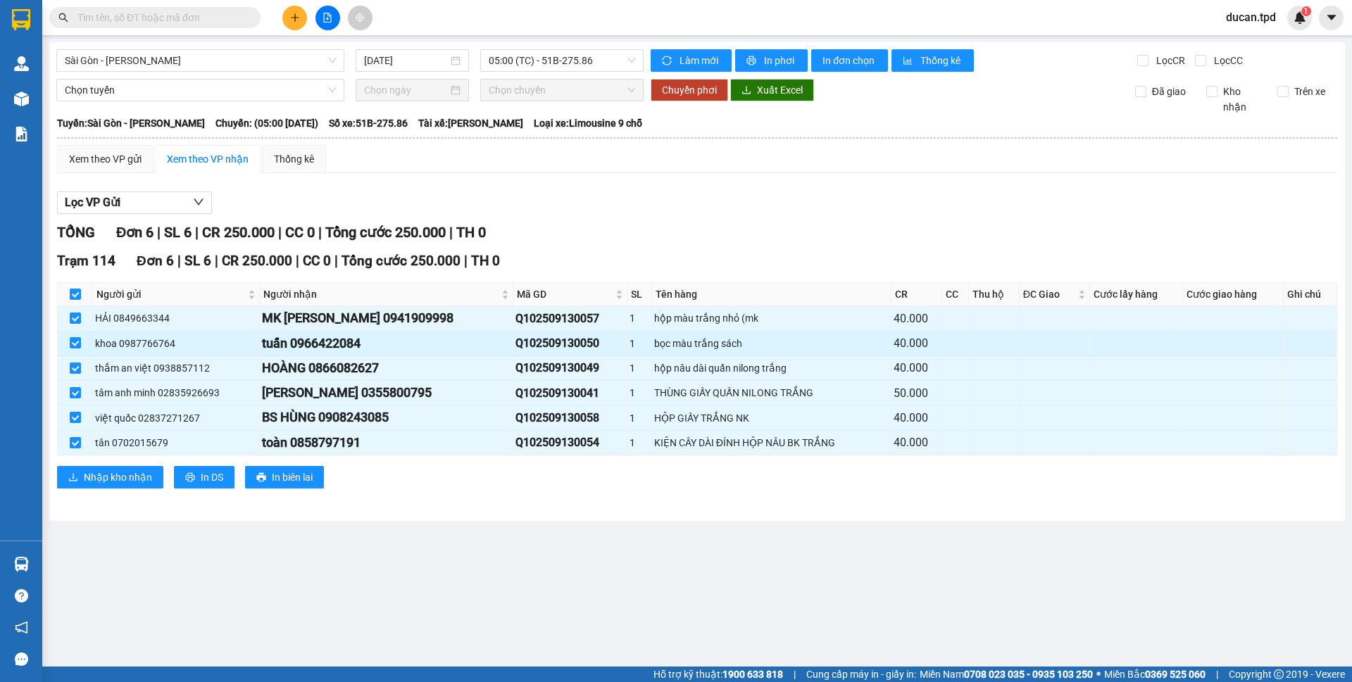
click at [349, 346] on div "tuấn 0966422084" at bounding box center [386, 344] width 249 height 20
copy div "0966422084"
click at [133, 16] on input "text" at bounding box center [160, 17] width 166 height 15
paste input "0966422084"
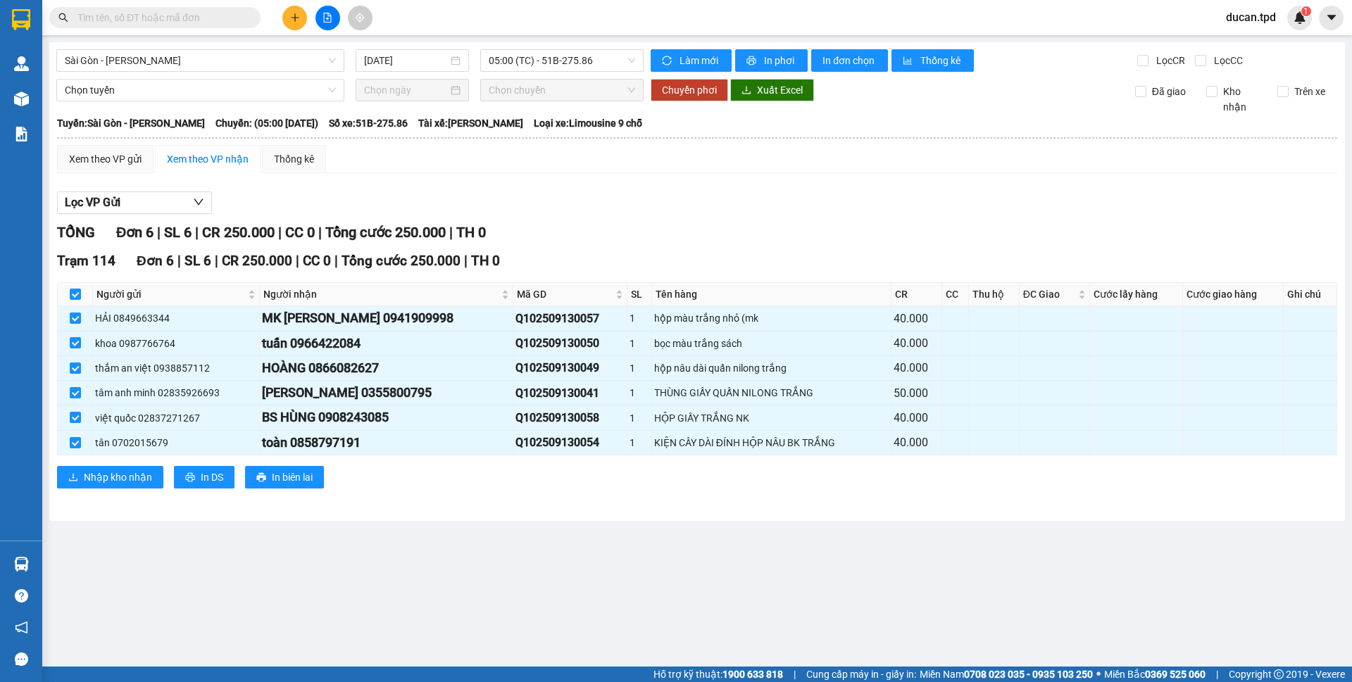
type input "0966422084"
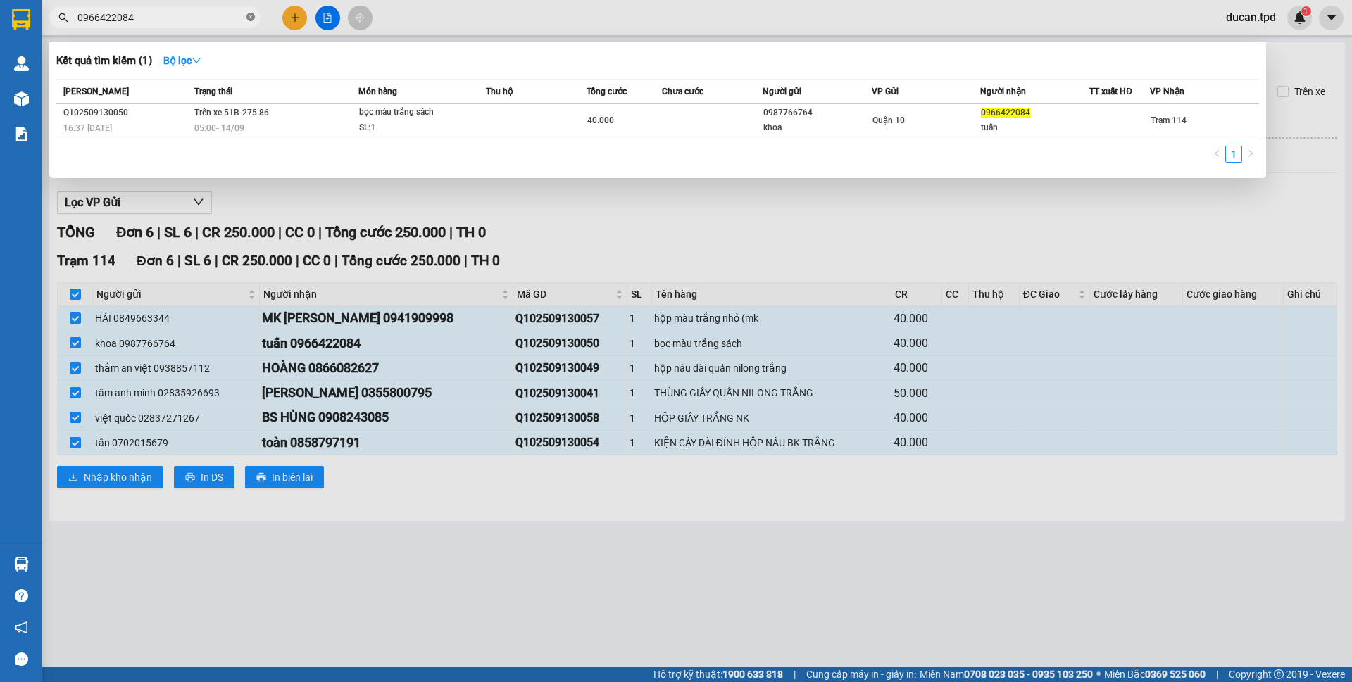
click at [251, 18] on icon "close-circle" at bounding box center [250, 17] width 8 height 8
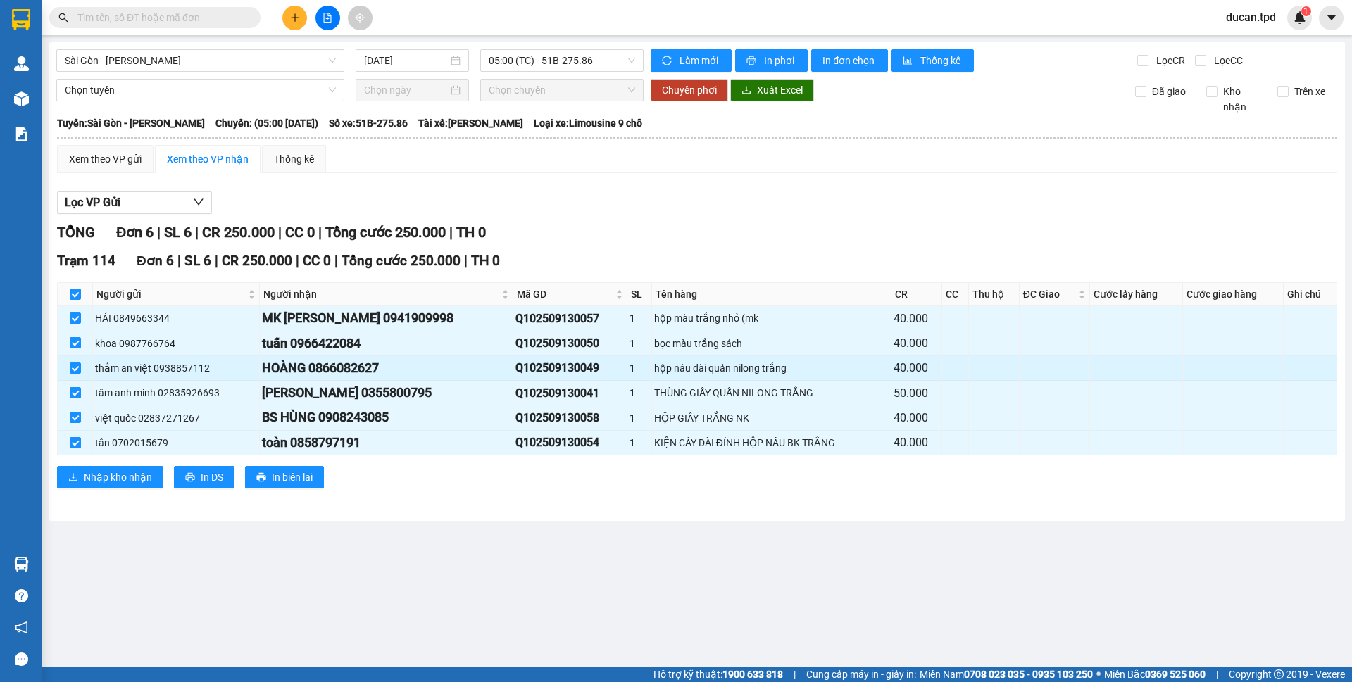
click at [373, 374] on div "HOÀNG 0866082627" at bounding box center [386, 368] width 249 height 20
copy div "0866082627"
click at [140, 25] on span at bounding box center [154, 17] width 211 height 21
click at [140, 21] on input "text" at bounding box center [160, 17] width 166 height 15
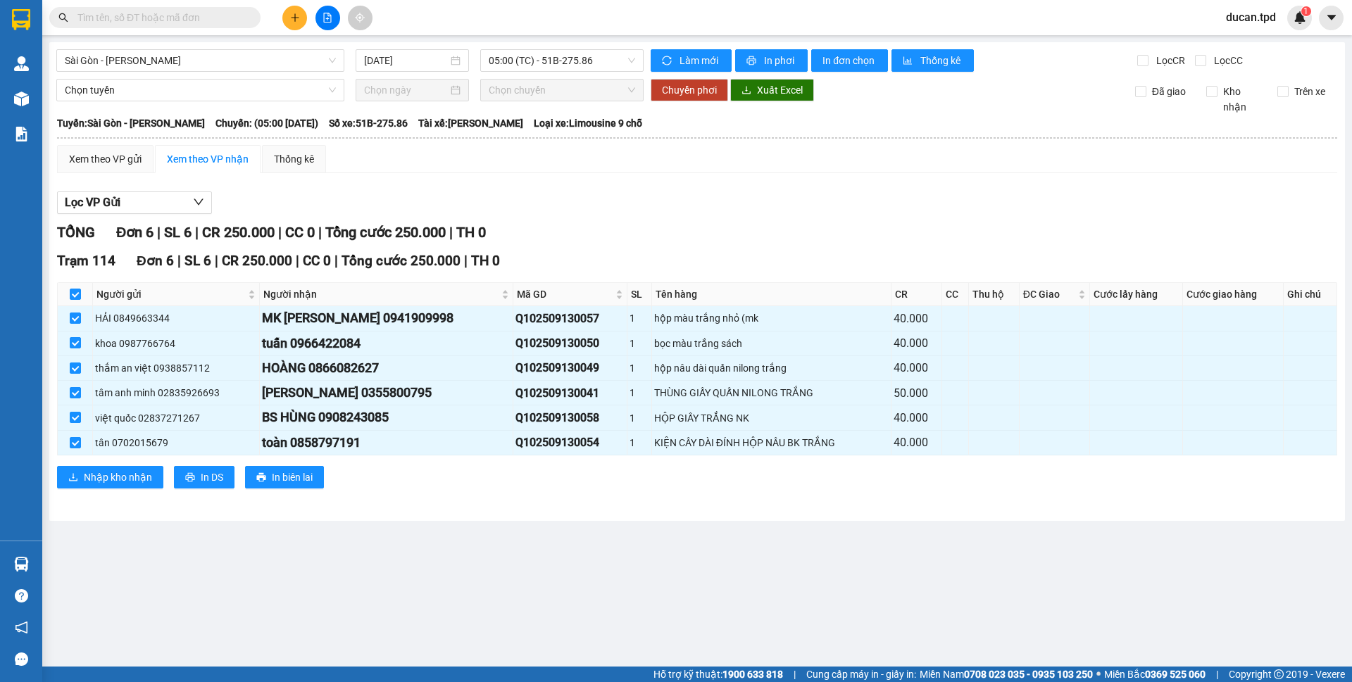
paste input "0866082627"
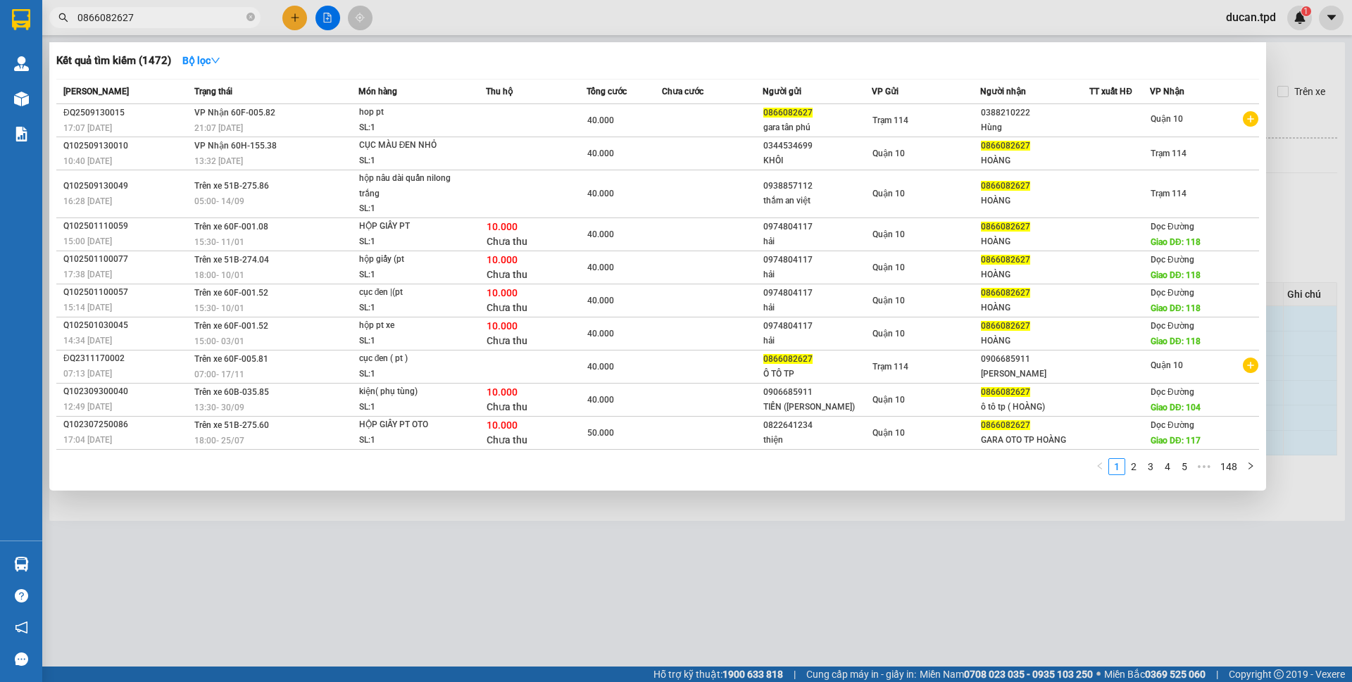
type input "0866082627"
drag, startPoint x: 496, startPoint y: 612, endPoint x: 330, endPoint y: 326, distance: 331.1
click at [494, 610] on div at bounding box center [676, 341] width 1352 height 682
click at [249, 15] on icon "close-circle" at bounding box center [250, 17] width 8 height 8
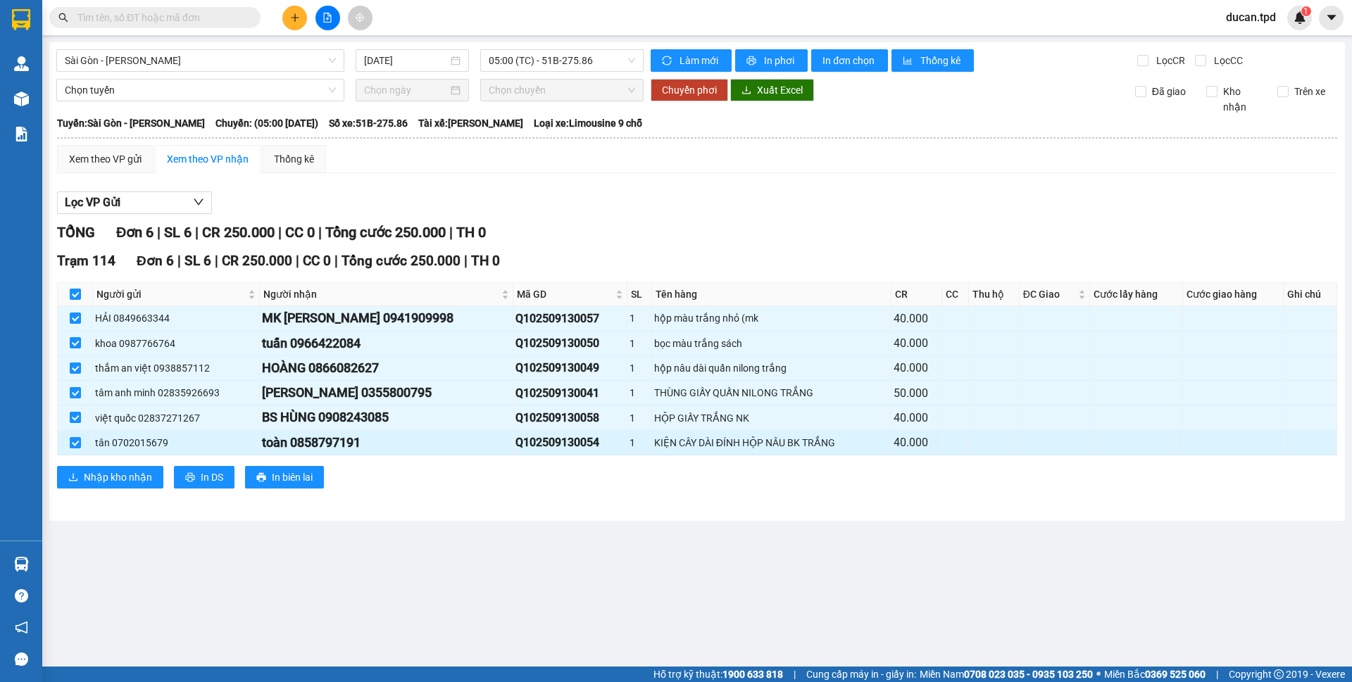
click at [352, 444] on div "toàn 0858797191" at bounding box center [386, 443] width 249 height 20
copy div "0858797191"
click at [158, 7] on span at bounding box center [154, 17] width 211 height 21
click at [161, 20] on input "text" at bounding box center [160, 17] width 166 height 15
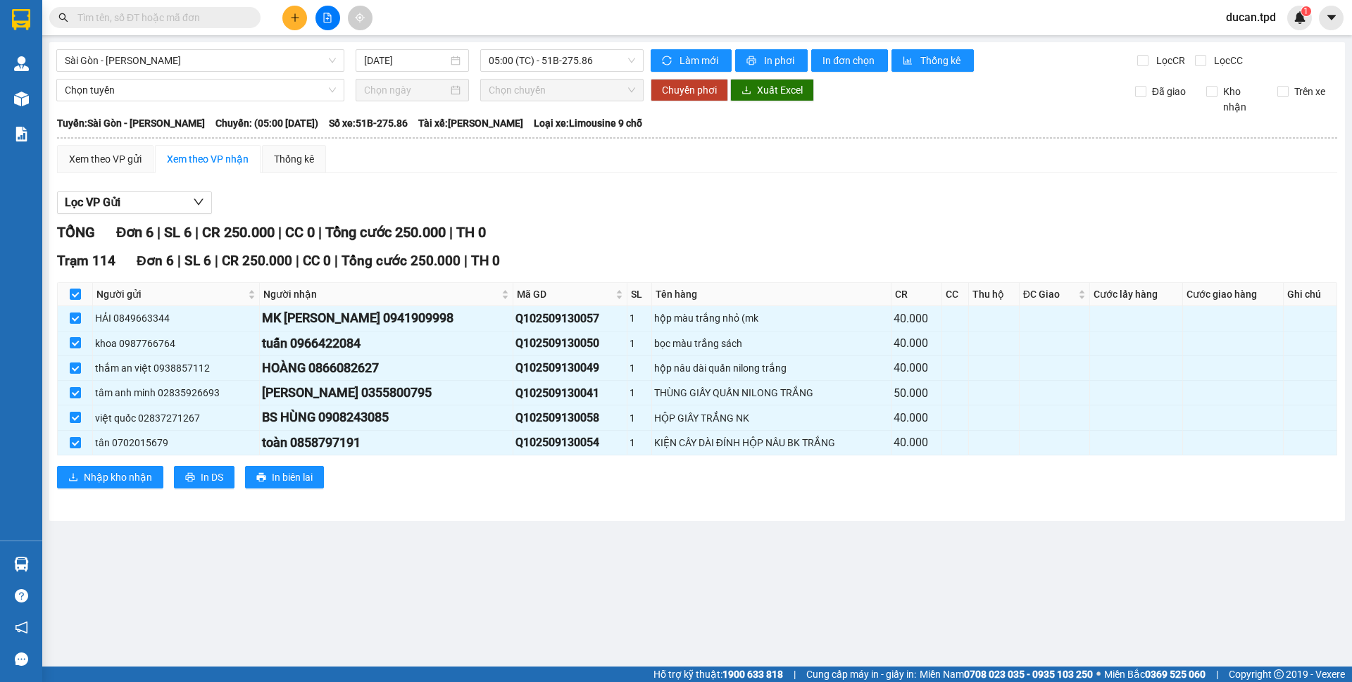
paste input "0858797191"
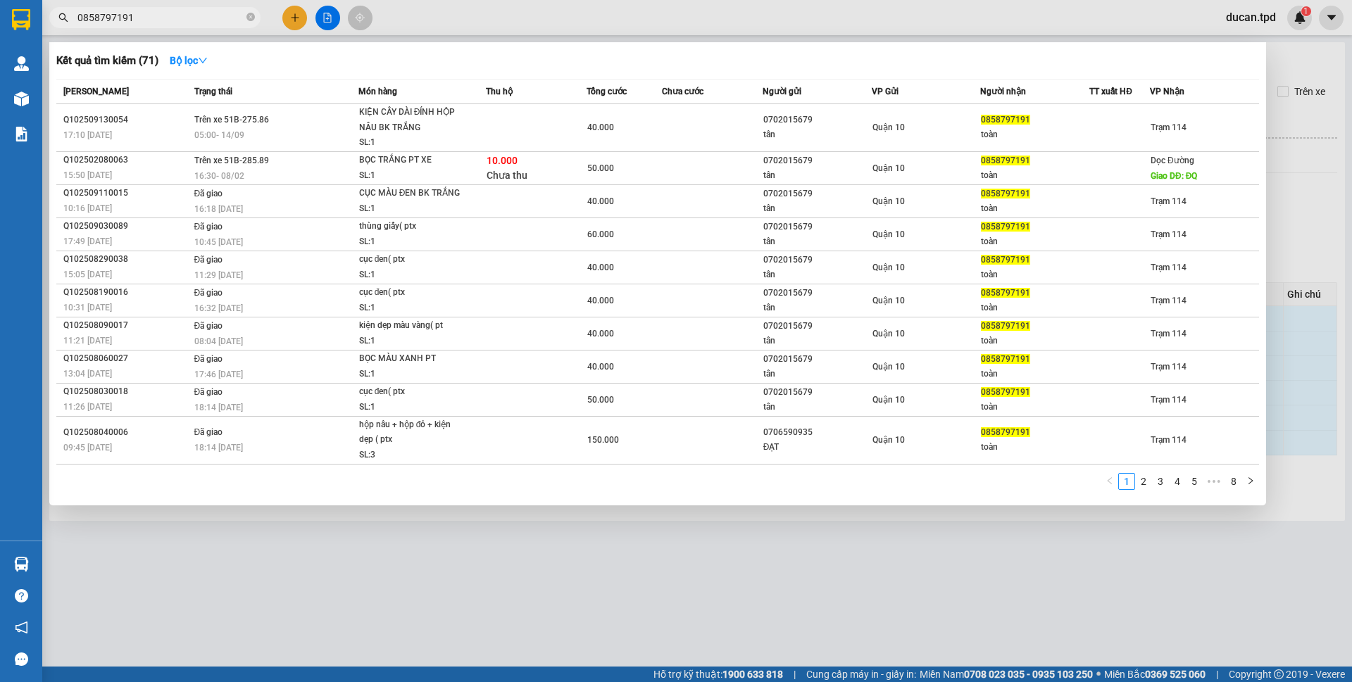
type input "0858797191"
click at [637, 574] on div at bounding box center [676, 341] width 1352 height 682
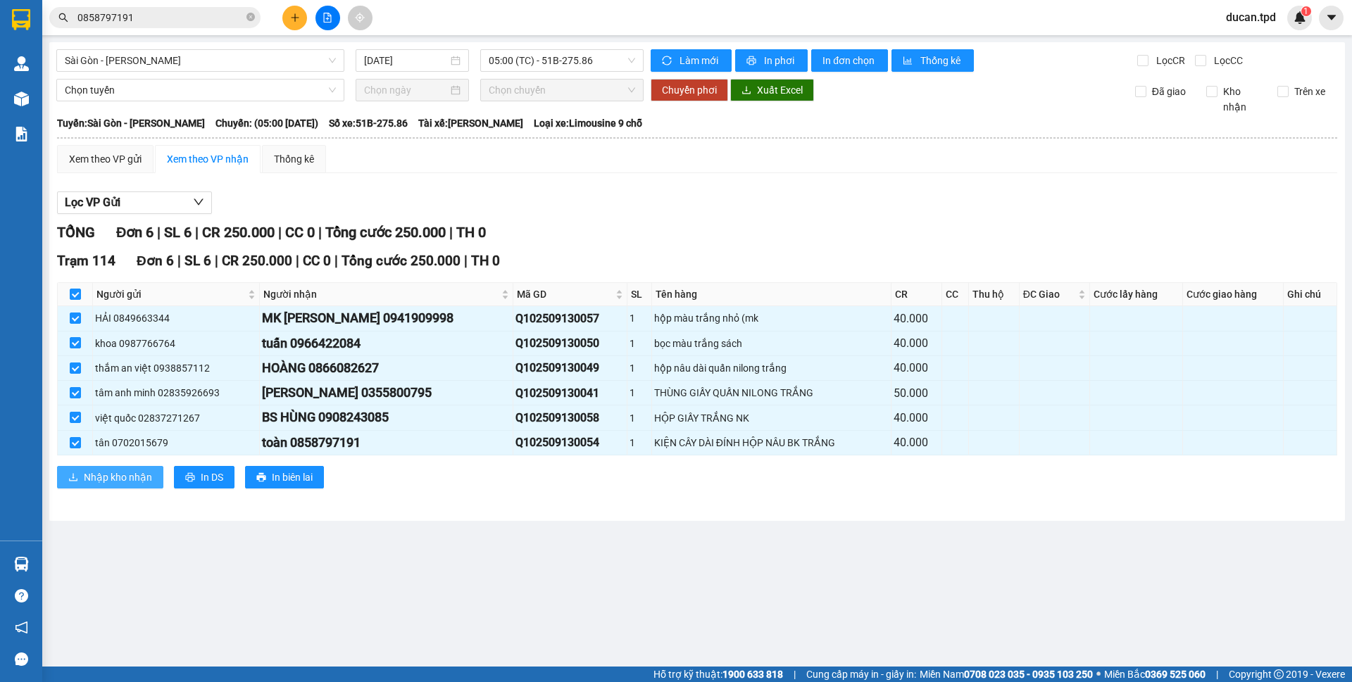
click at [102, 480] on span "Nhập kho nhận" at bounding box center [118, 477] width 68 height 15
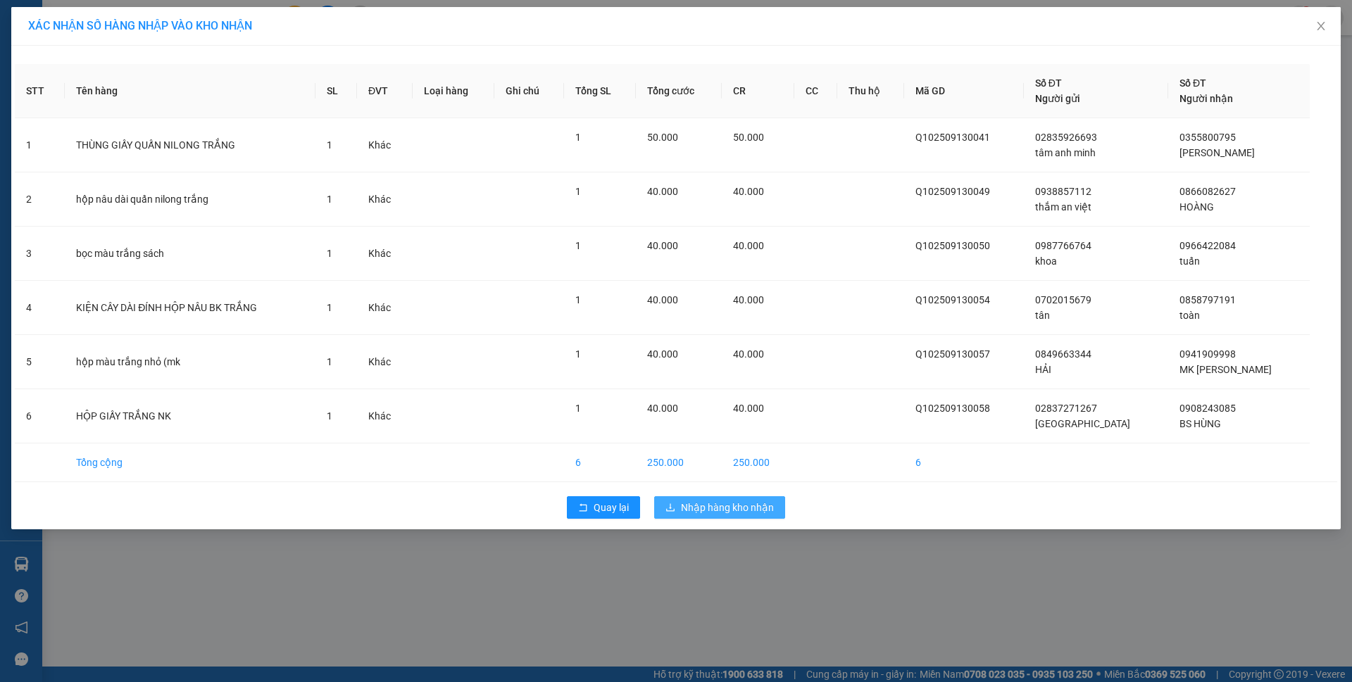
click at [692, 513] on span "Nhập hàng kho nhận" at bounding box center [727, 507] width 93 height 15
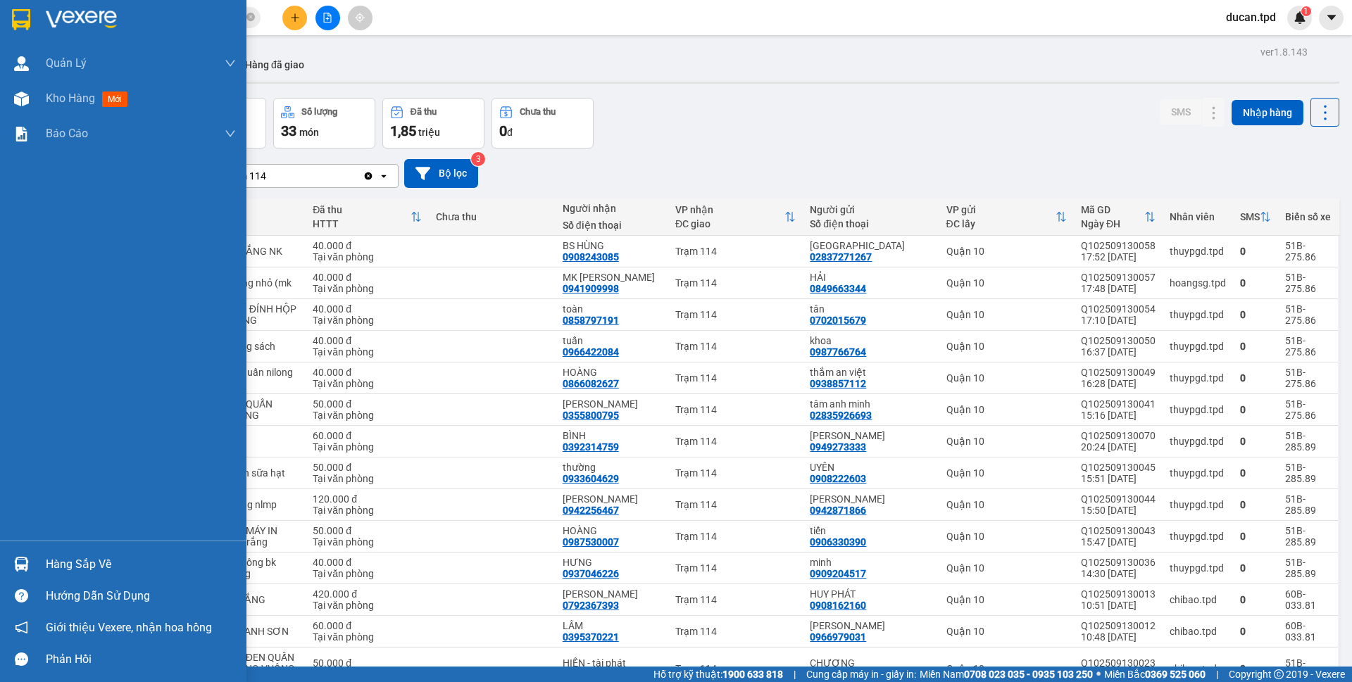
click at [41, 568] on div "Hàng sắp về" at bounding box center [123, 565] width 246 height 32
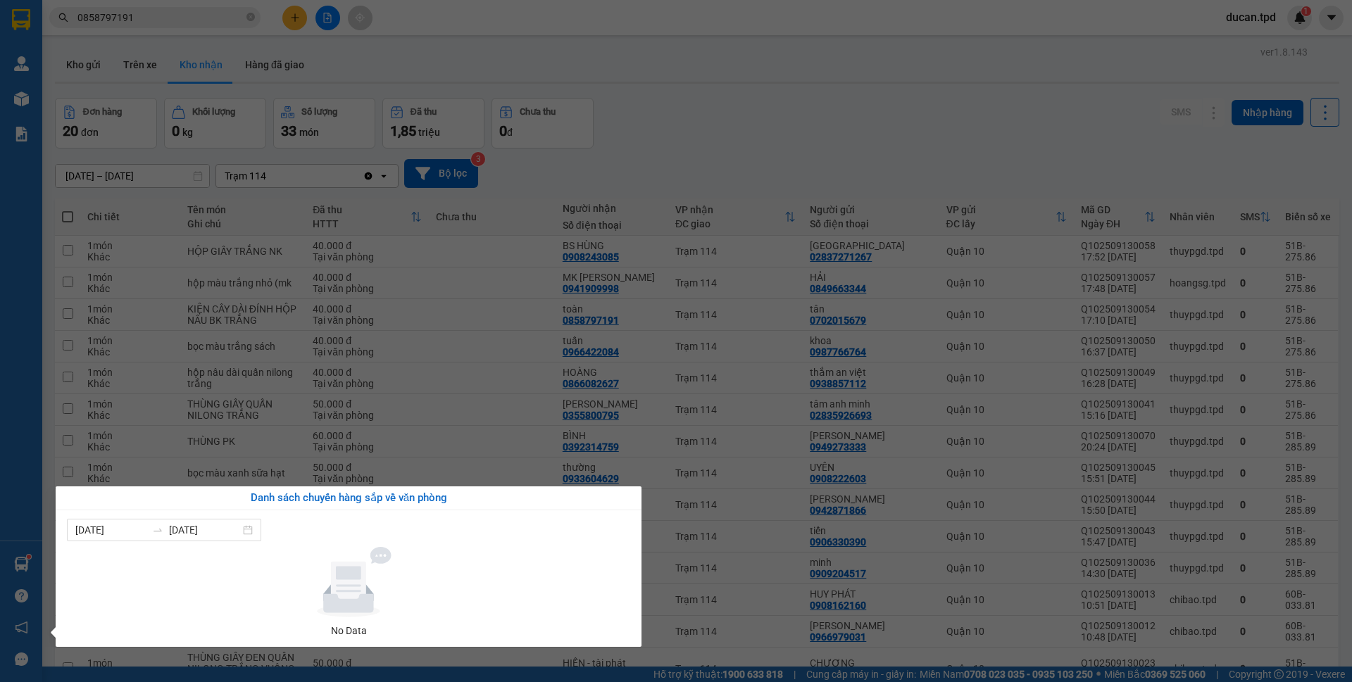
click at [684, 180] on section "Kết quả tìm kiếm ( 71 ) Bộ lọc Mã ĐH Trạng thái Món hàng Thu hộ Tổng cước Chưa …" at bounding box center [676, 341] width 1352 height 682
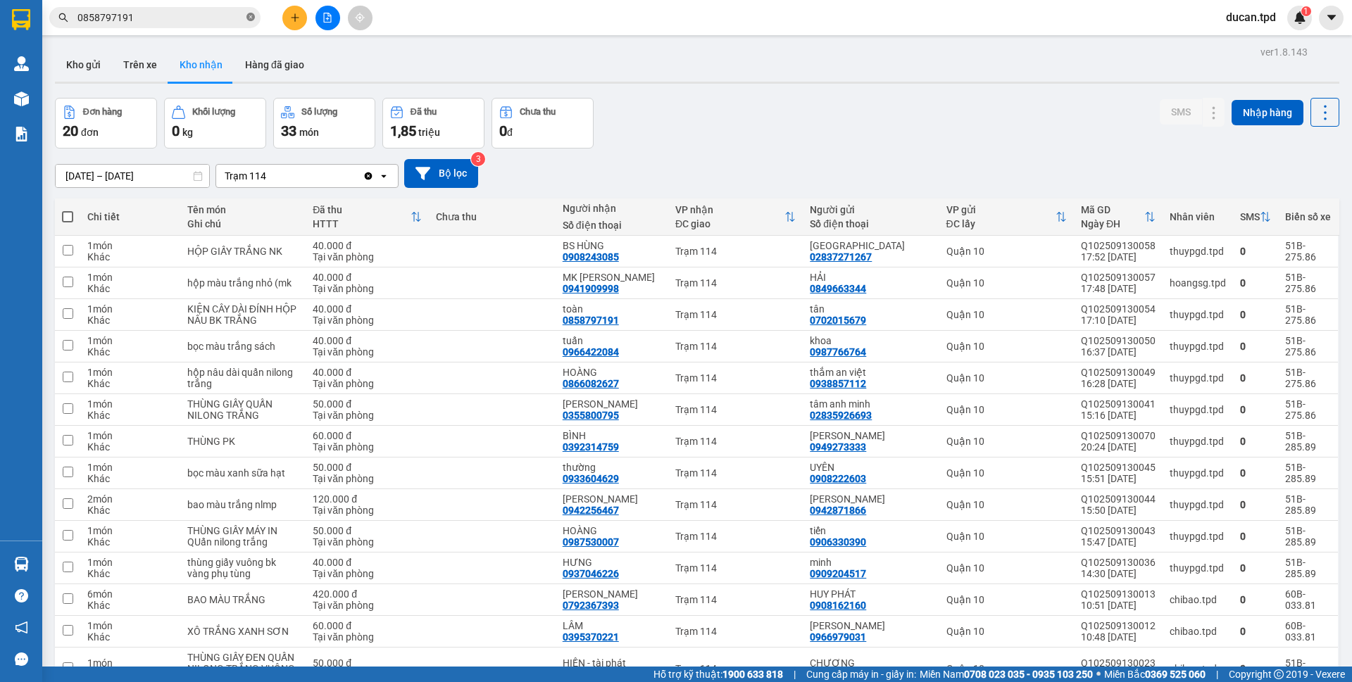
click at [253, 11] on span at bounding box center [250, 17] width 8 height 13
click at [101, 63] on button "Kho gửi" at bounding box center [83, 65] width 57 height 34
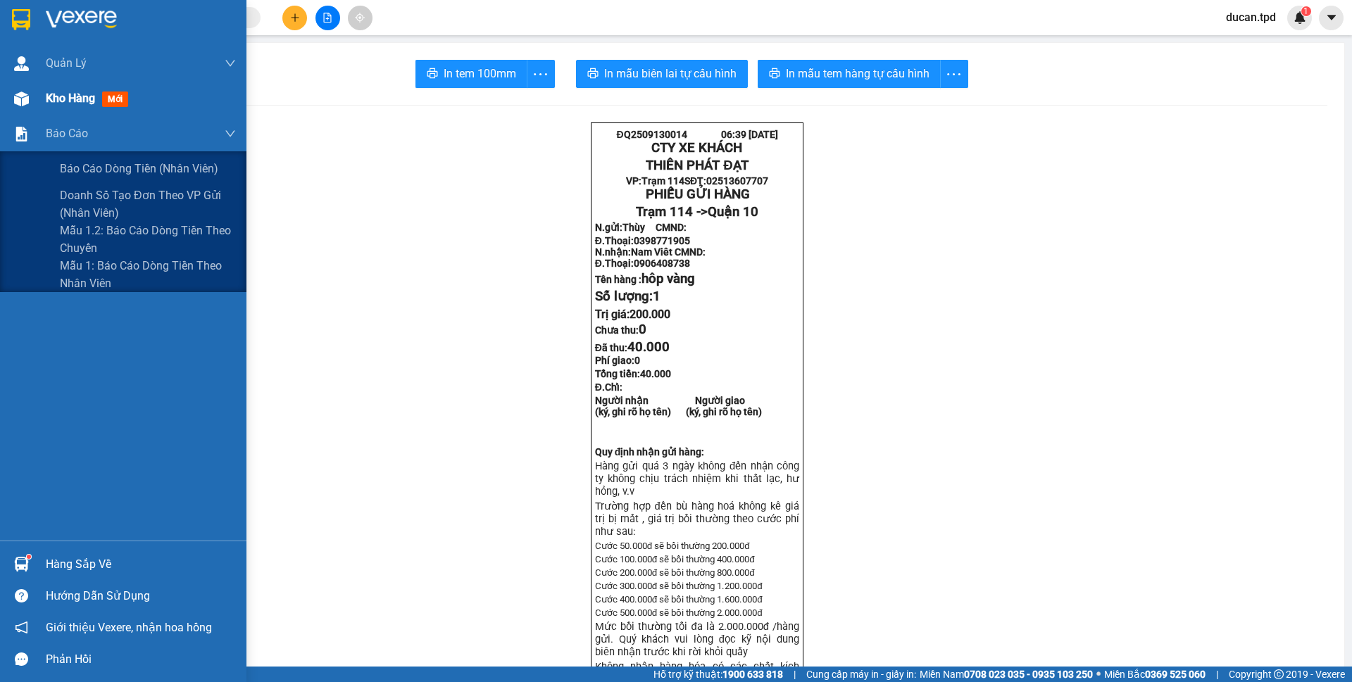
click at [39, 96] on div "Kho hàng mới" at bounding box center [123, 98] width 246 height 35
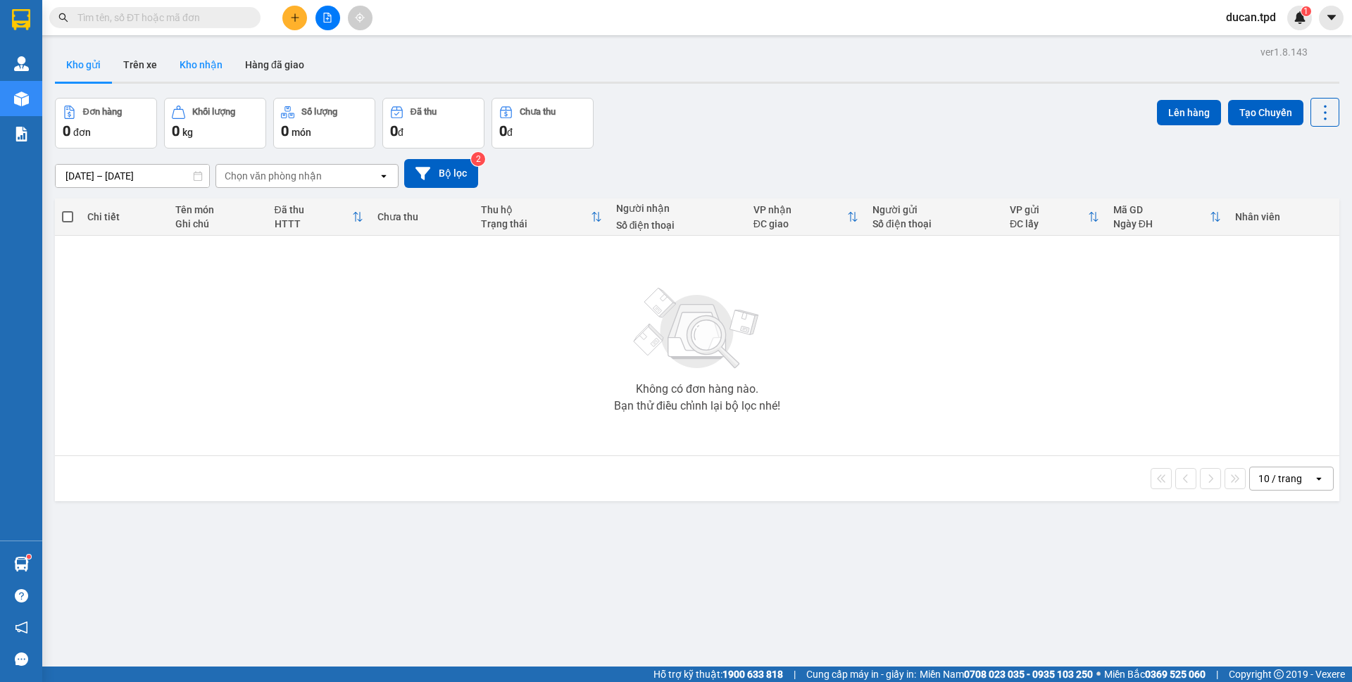
click at [219, 53] on button "Kho nhận" at bounding box center [200, 65] width 65 height 34
